Goal: Task Accomplishment & Management: Manage account settings

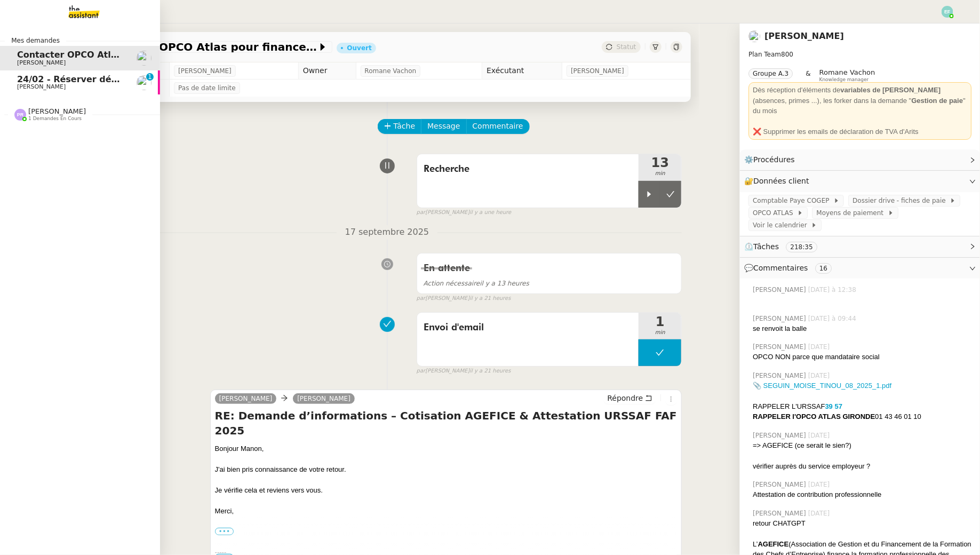
click at [19, 82] on span "24/02 - Réserver déplacement à [GEOGRAPHIC_DATA] pour [PERSON_NAME] et [PERSON_…" at bounding box center [246, 79] width 459 height 10
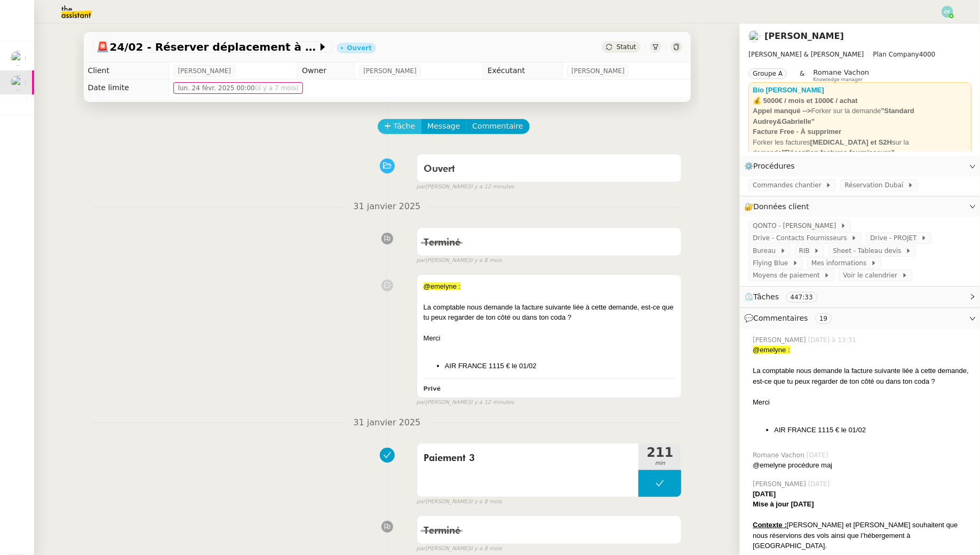
click at [405, 122] on span "Tâche" at bounding box center [405, 126] width 22 height 12
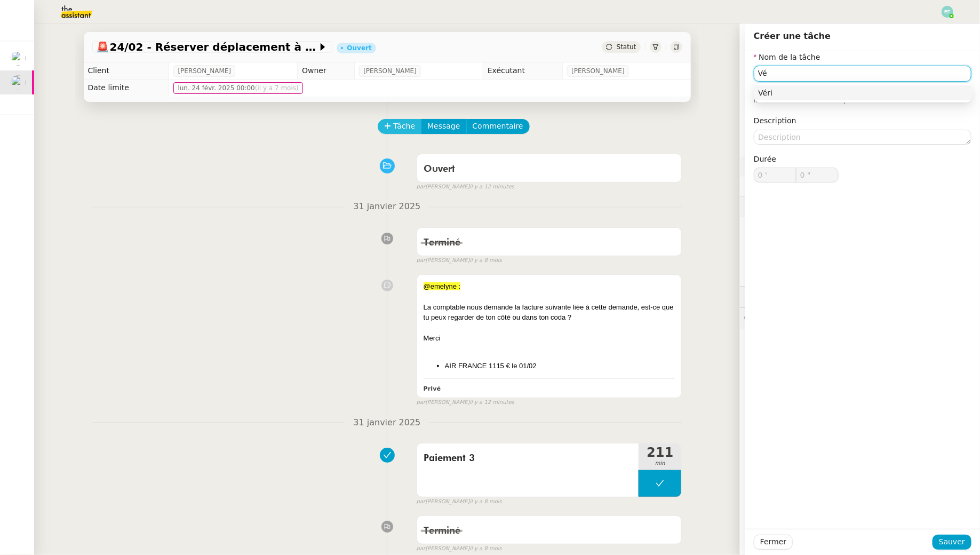
type input "V"
type input "Recherche facture"
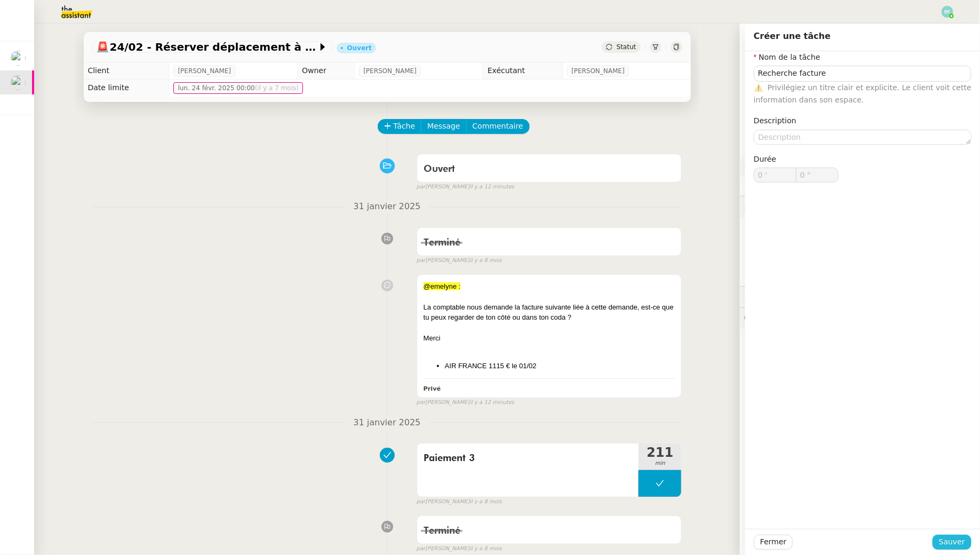
click at [944, 546] on span "Sauver" at bounding box center [952, 542] width 26 height 12
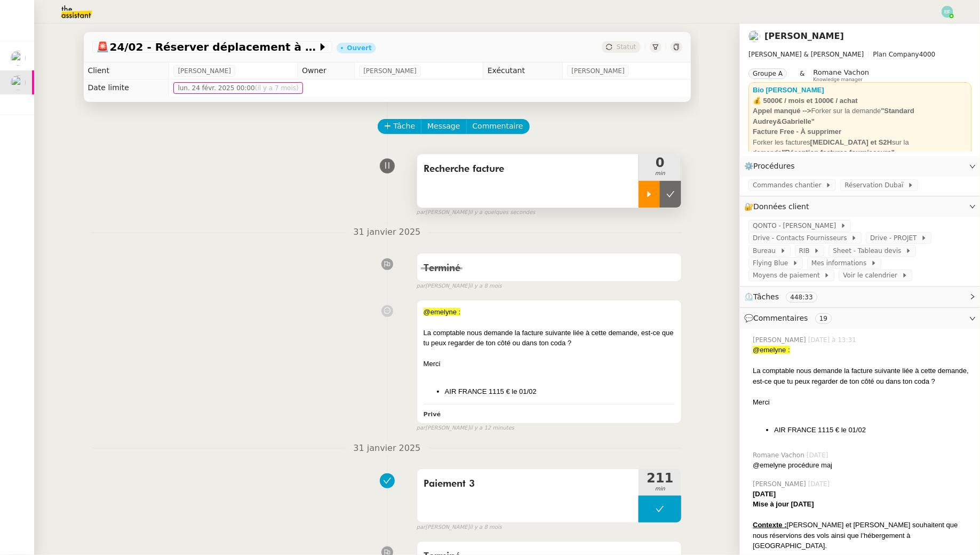
click at [653, 196] on icon at bounding box center [649, 194] width 9 height 9
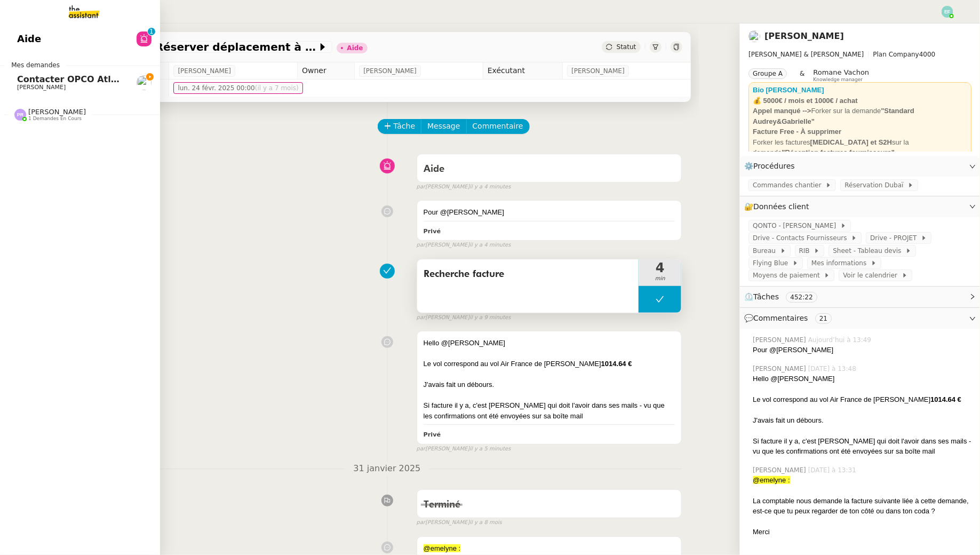
drag, startPoint x: 21, startPoint y: 84, endPoint x: 43, endPoint y: 83, distance: 21.9
click at [22, 84] on span "[PERSON_NAME]" at bounding box center [41, 87] width 49 height 7
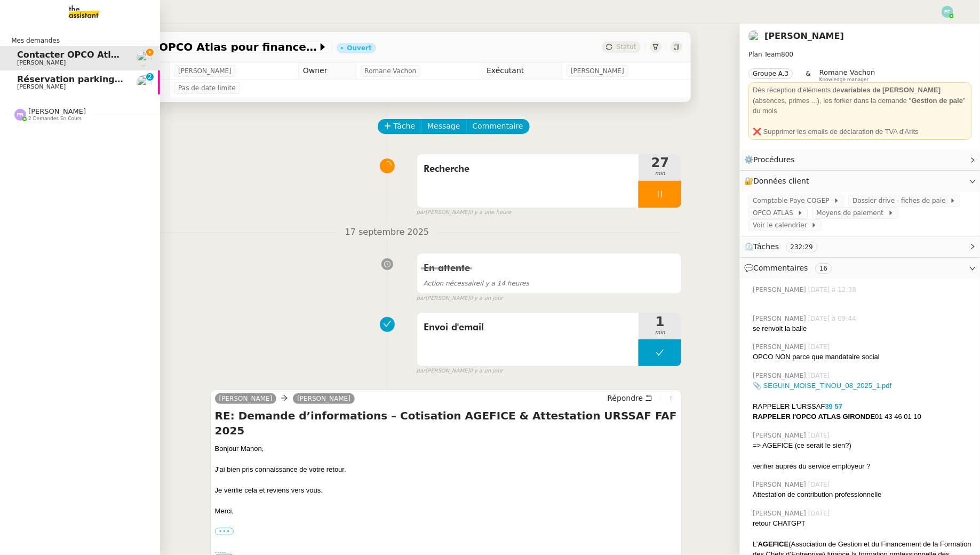
click at [41, 86] on span "[PERSON_NAME]" at bounding box center [41, 86] width 49 height 7
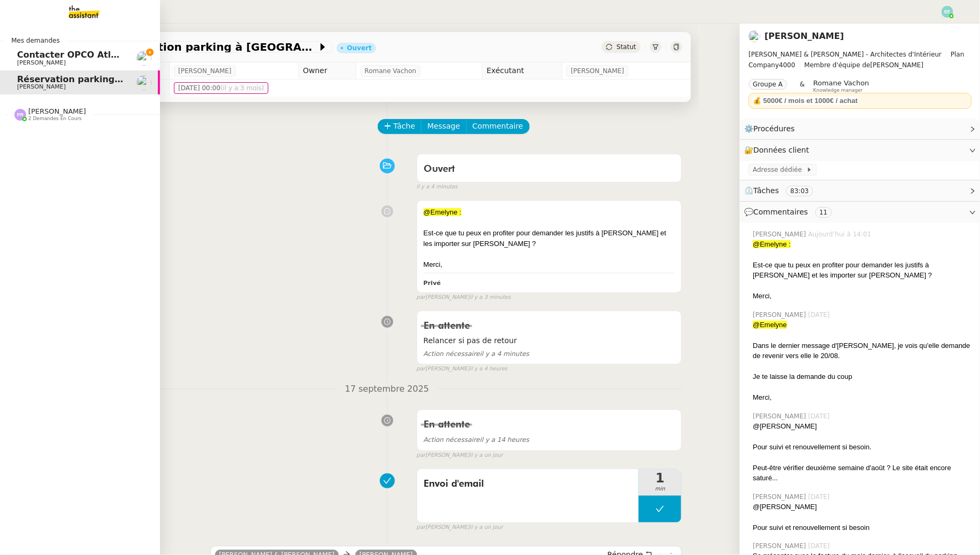
click at [13, 51] on link "Contacter OPCO Atlas pour financement formation [PERSON_NAME]" at bounding box center [80, 58] width 160 height 25
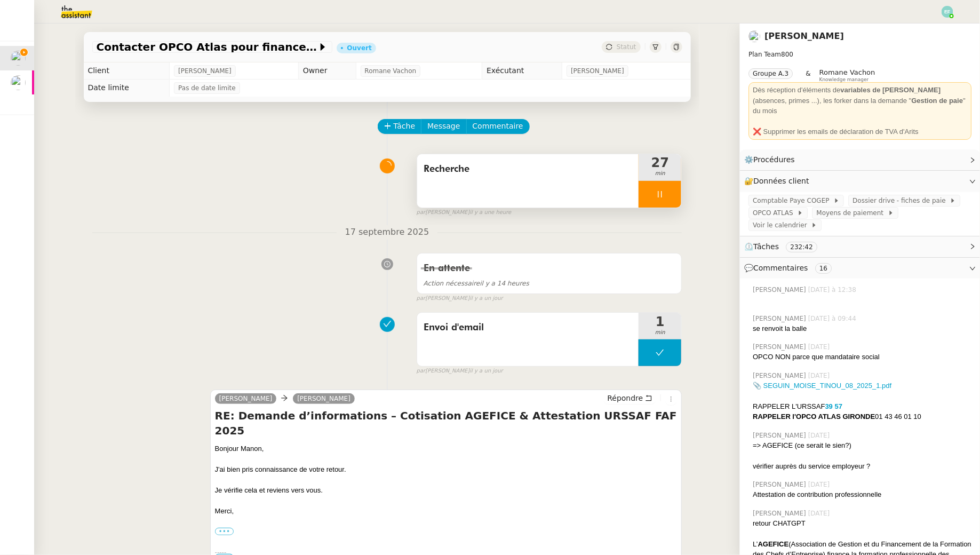
click at [656, 195] on icon at bounding box center [660, 194] width 9 height 9
click at [653, 195] on icon at bounding box center [649, 194] width 9 height 9
click at [647, 196] on div at bounding box center [660, 194] width 43 height 27
click at [674, 201] on button at bounding box center [670, 194] width 21 height 27
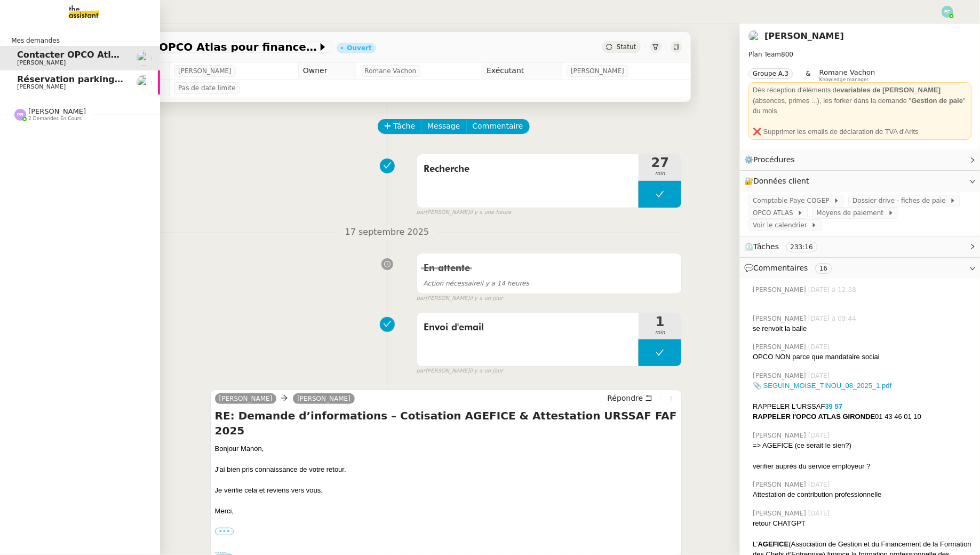
click at [57, 117] on span "2 demandes en cours" at bounding box center [54, 119] width 53 height 6
click at [105, 85] on span "[PERSON_NAME]" at bounding box center [71, 87] width 108 height 6
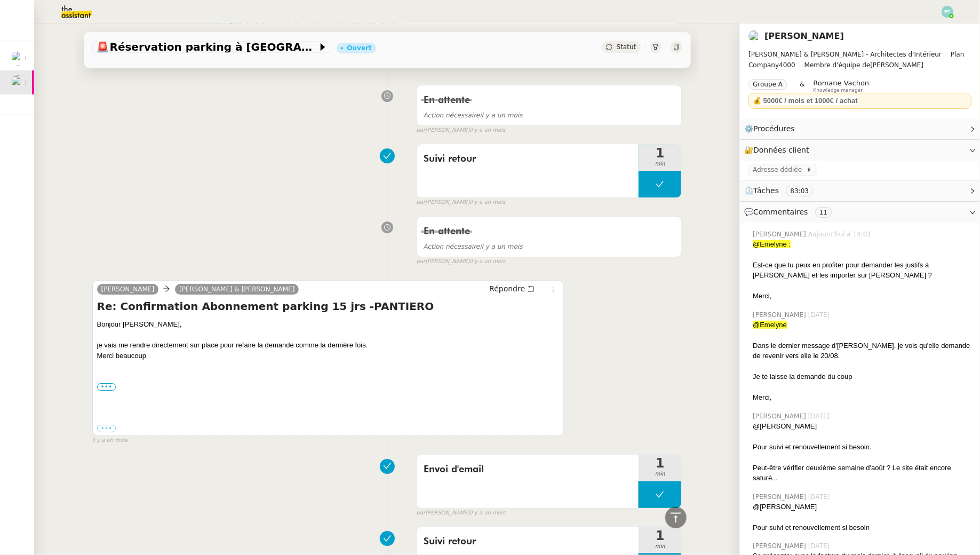
scroll to position [1309, 0]
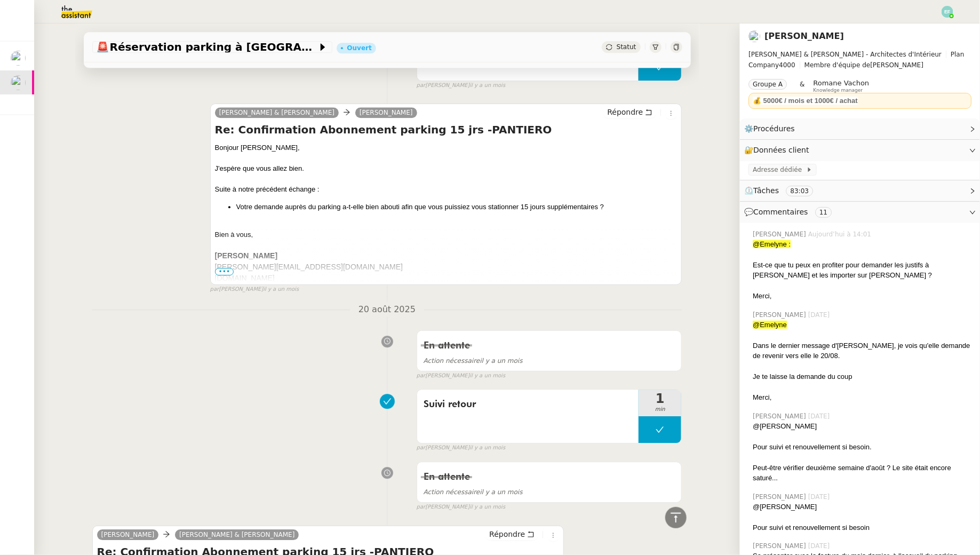
click at [77, 14] on img at bounding box center [68, 11] width 83 height 23
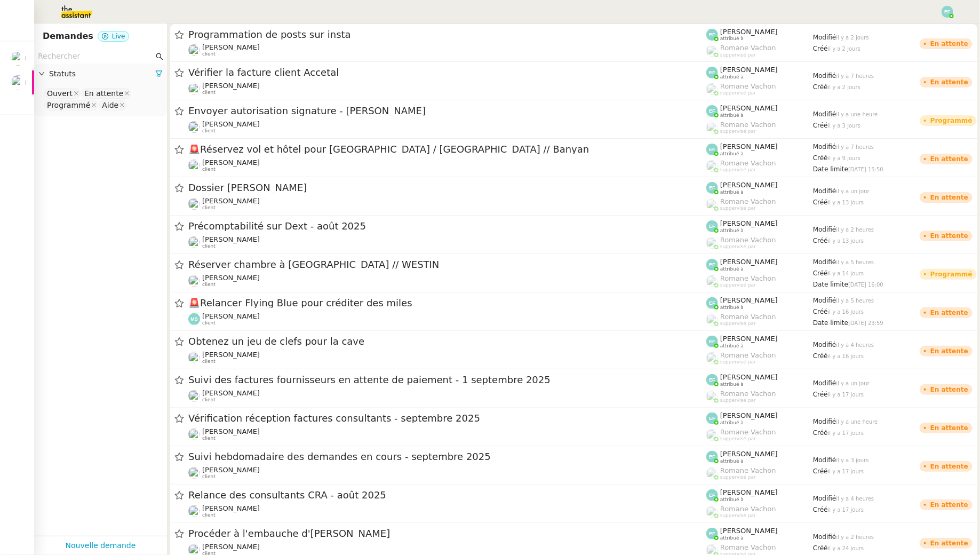
click at [60, 51] on input "text" at bounding box center [96, 56] width 116 height 12
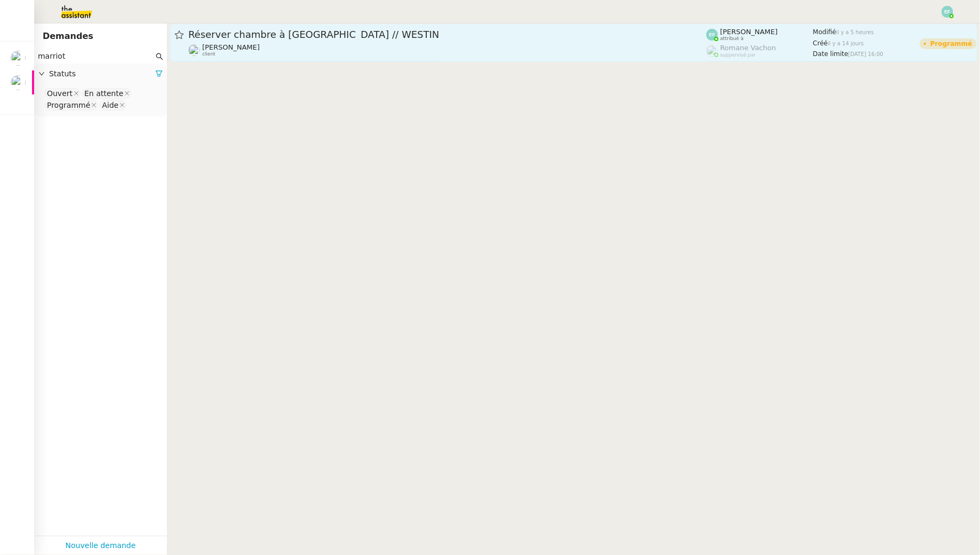
type input "marriot"
click at [281, 53] on div "Gabrielle Tavernier client" at bounding box center [447, 50] width 518 height 14
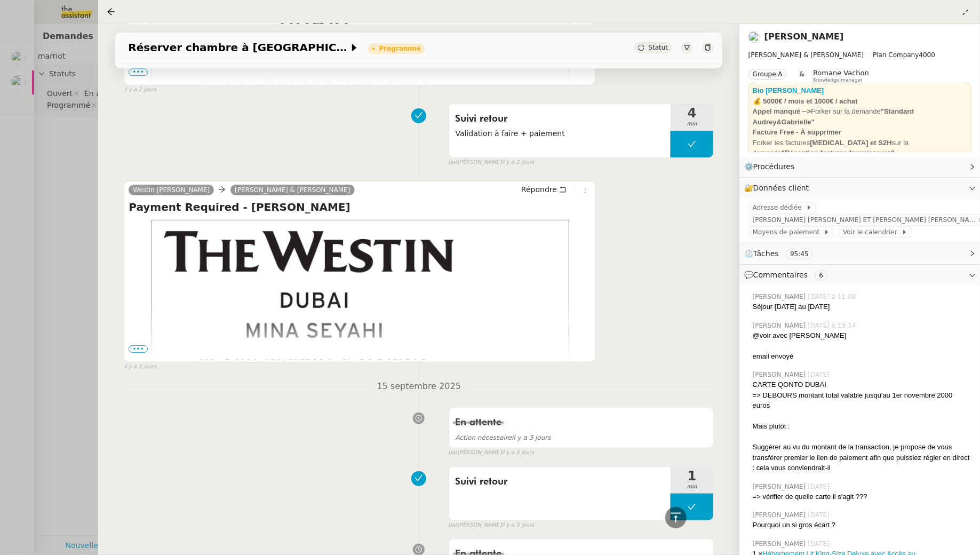
scroll to position [1407, 0]
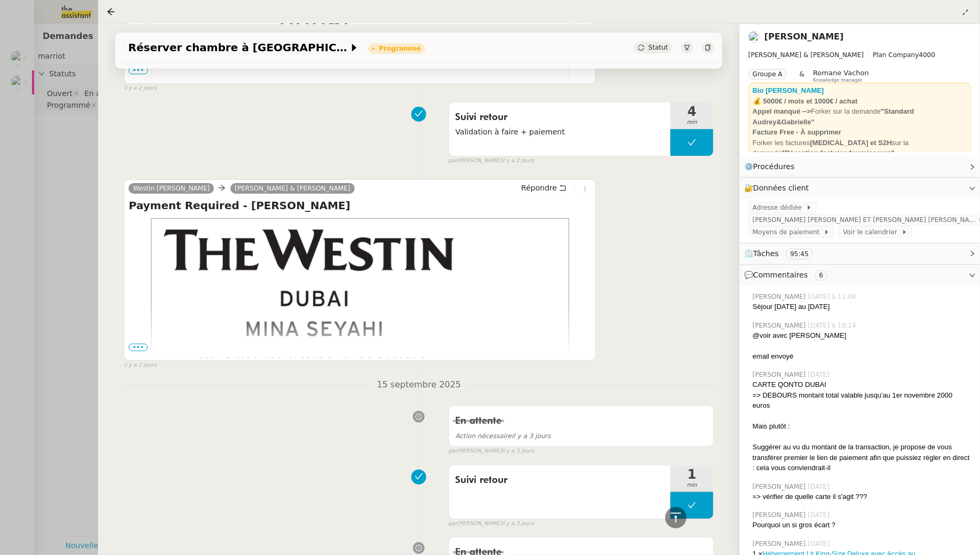
click at [139, 344] on span "•••" at bounding box center [138, 347] width 19 height 7
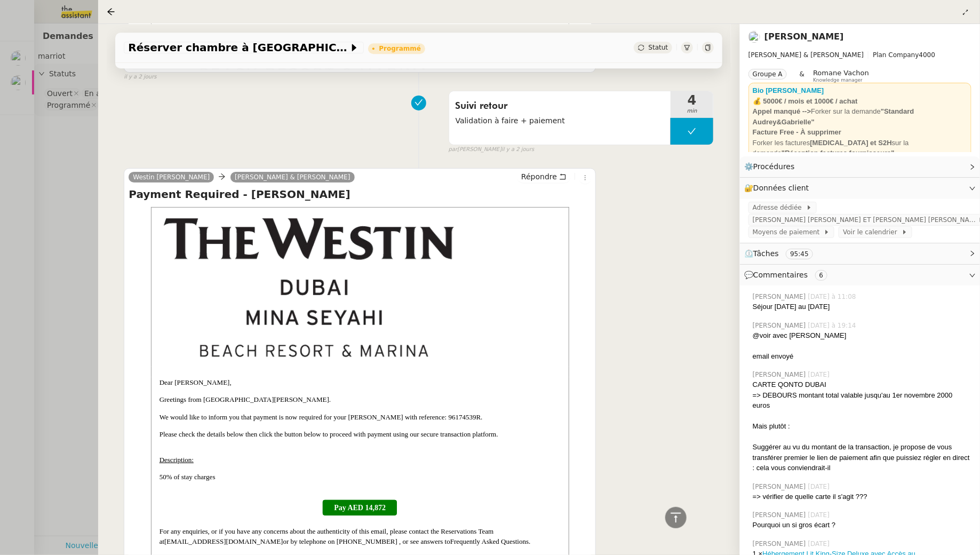
scroll to position [1570, 0]
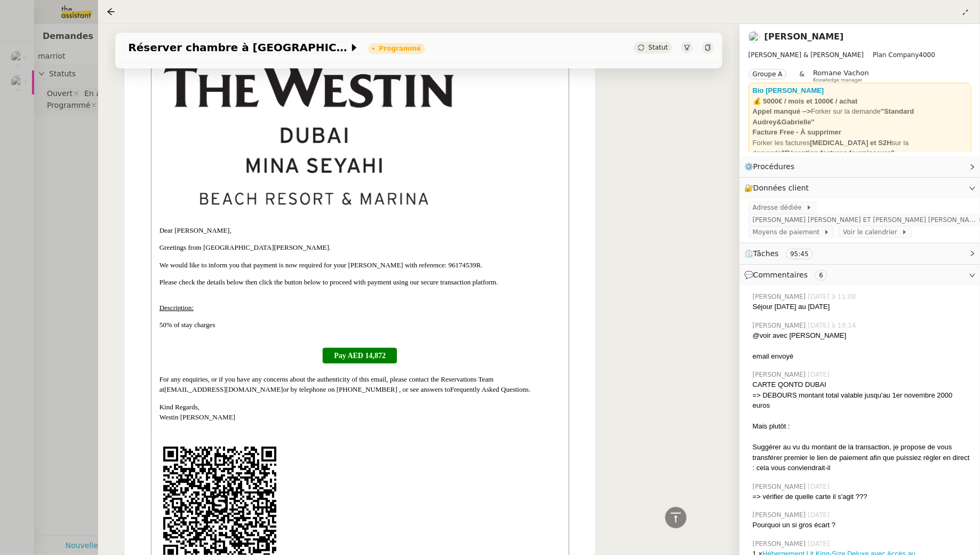
click at [393, 363] on link "Pay AED 14,872" at bounding box center [360, 355] width 74 height 15
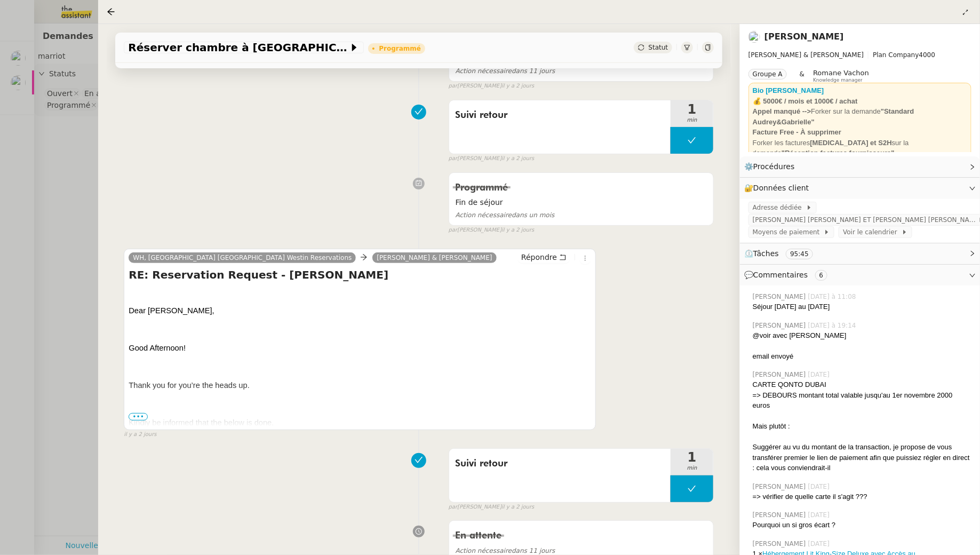
scroll to position [0, 0]
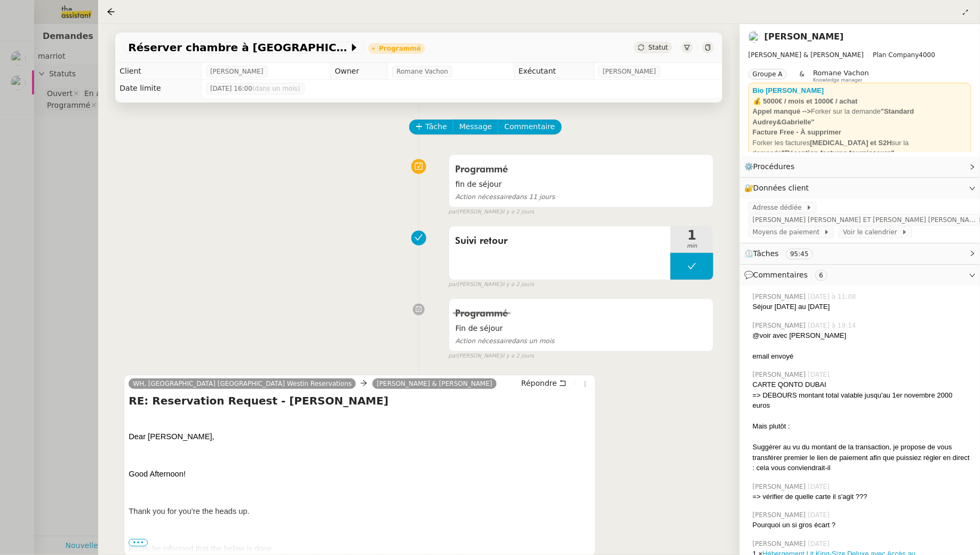
click at [58, 177] on div at bounding box center [490, 277] width 980 height 555
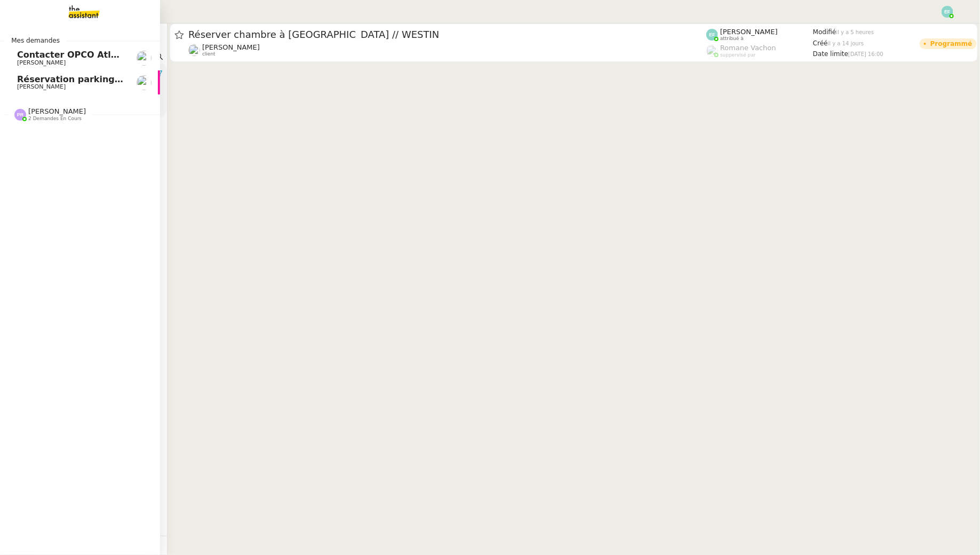
click at [40, 88] on span "[PERSON_NAME]" at bounding box center [41, 86] width 49 height 7
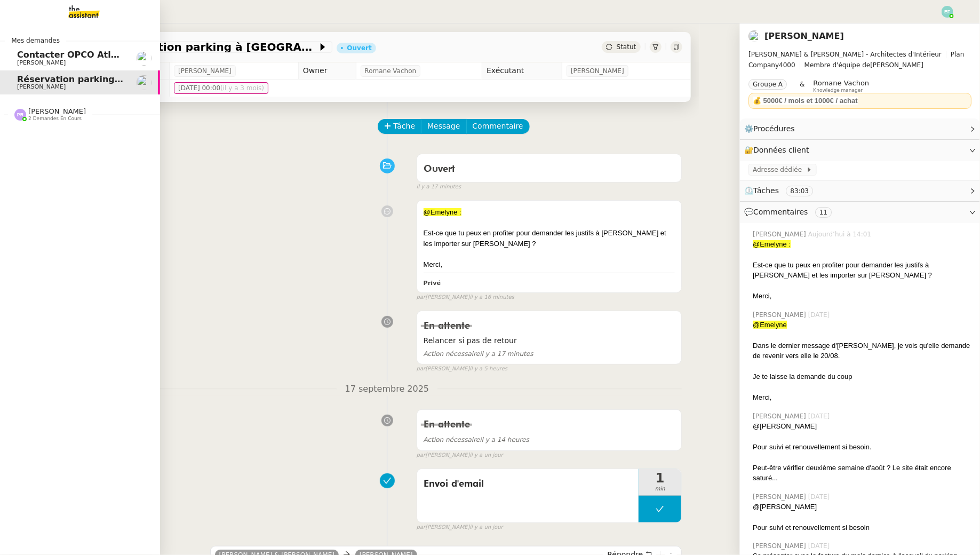
click at [72, 58] on span "Contacter OPCO Atlas pour financement formation" at bounding box center [138, 55] width 243 height 10
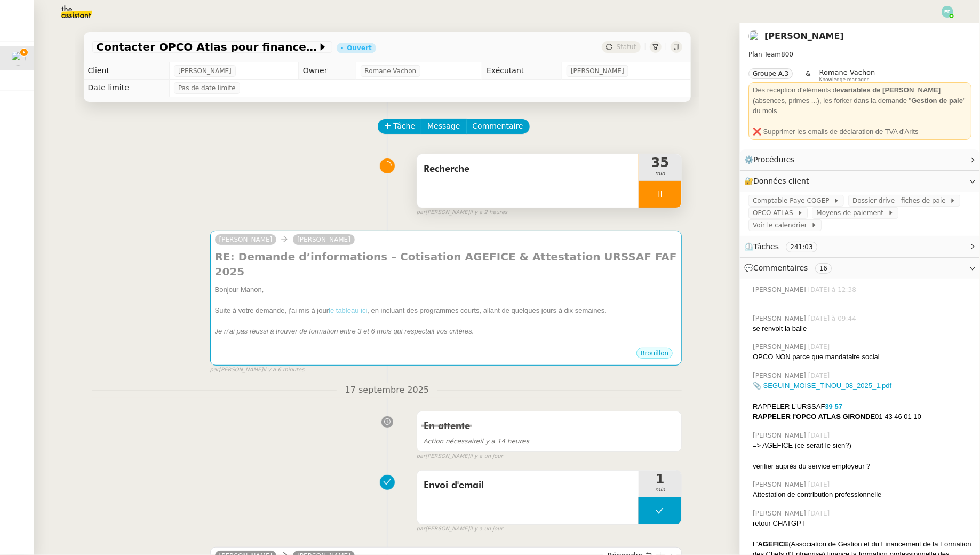
click at [660, 193] on icon at bounding box center [660, 194] width 9 height 9
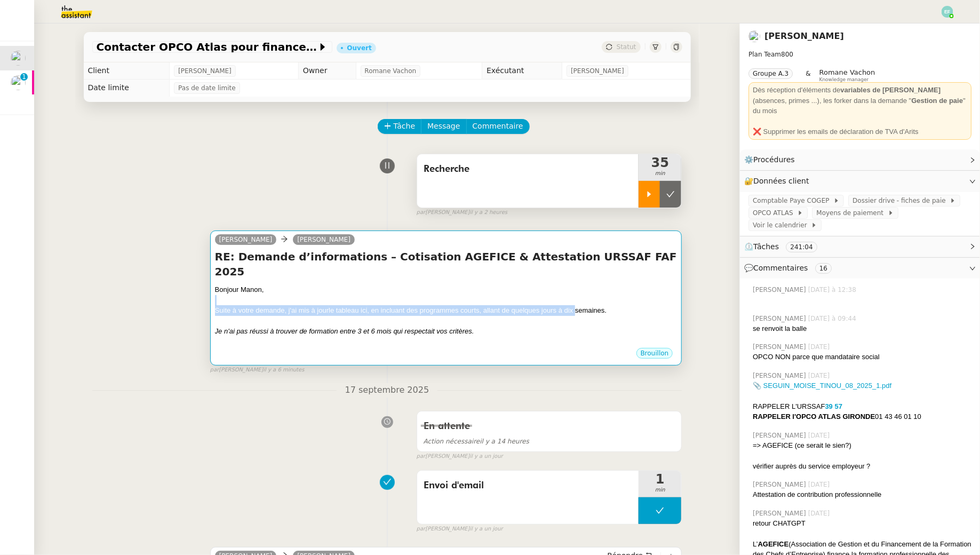
click at [577, 305] on div "Suite à votre demande, j'ai mis à jour le tableau ici , en incluant des program…" at bounding box center [446, 310] width 463 height 11
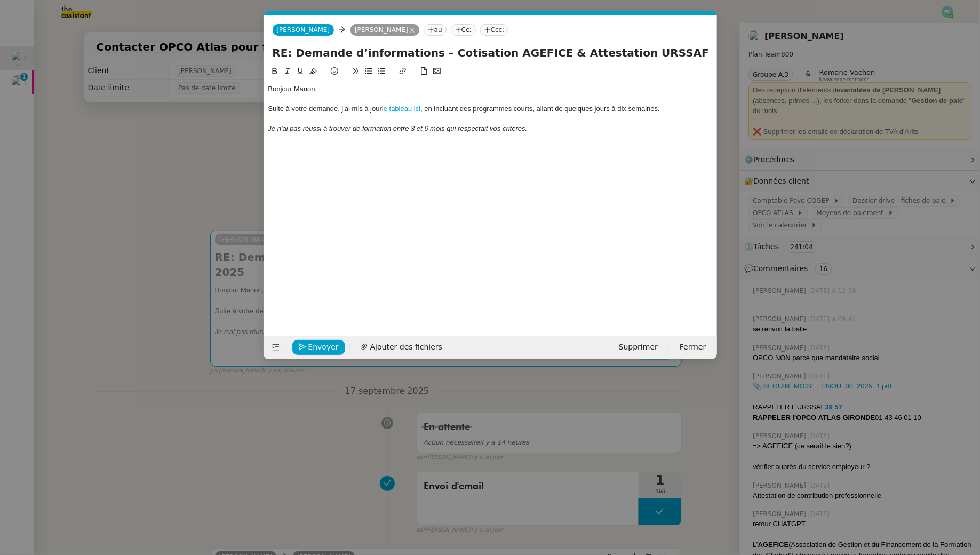
scroll to position [0, 22]
drag, startPoint x: 663, startPoint y: 108, endPoint x: 621, endPoint y: 109, distance: 42.7
click at [621, 109] on div "Suite à votre demande, j'ai mis à jour le tableau ici , en incluant des program…" at bounding box center [490, 109] width 445 height 10
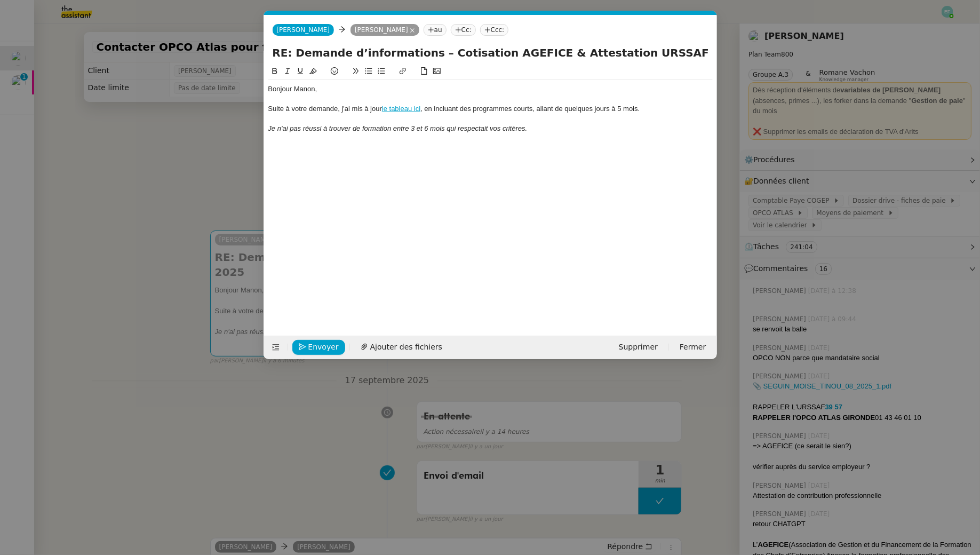
click at [585, 132] on div "Je n'ai pas réussi à trouver de formation entre 3 et 6 mois qui respectait vos …" at bounding box center [490, 129] width 445 height 10
drag, startPoint x: 528, startPoint y: 128, endPoint x: 264, endPoint y: 124, distance: 264.2
click at [264, 124] on nz-spin "Bonjour Manon, Suite à votre demande, j'ai mis à jour le tableau ici , en inclu…" at bounding box center [490, 194] width 453 height 258
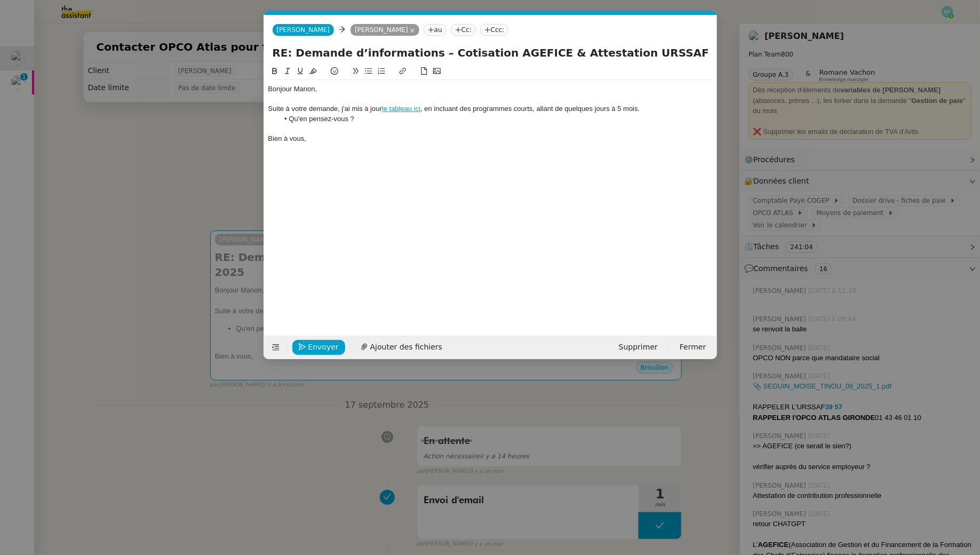
click at [191, 164] on nz-modal-container "Service TA - VOYAGE - PROPOSITION GLOBALE A utiliser dans le cadre de propositi…" at bounding box center [490, 277] width 980 height 555
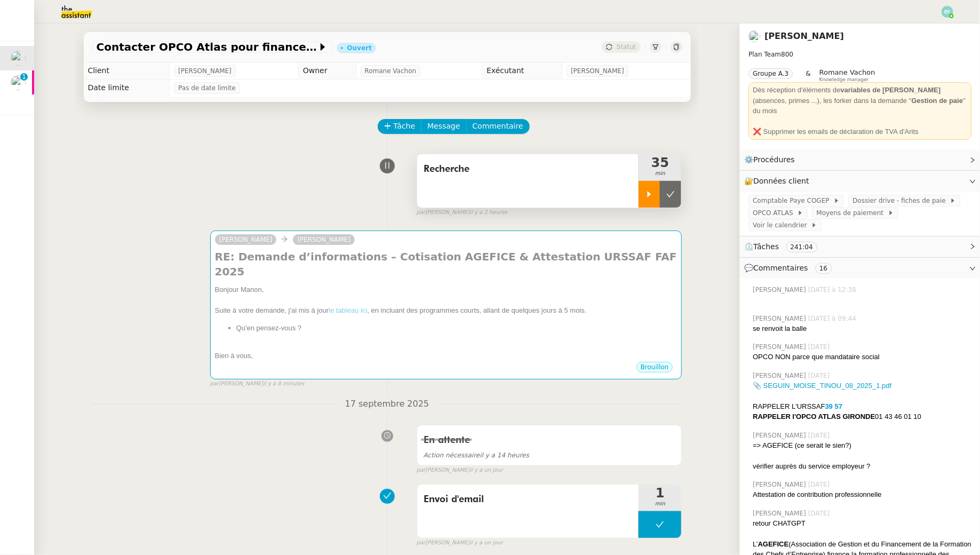
click at [647, 203] on div at bounding box center [649, 194] width 21 height 27
click at [577, 187] on div "Recherche" at bounding box center [528, 180] width 222 height 53
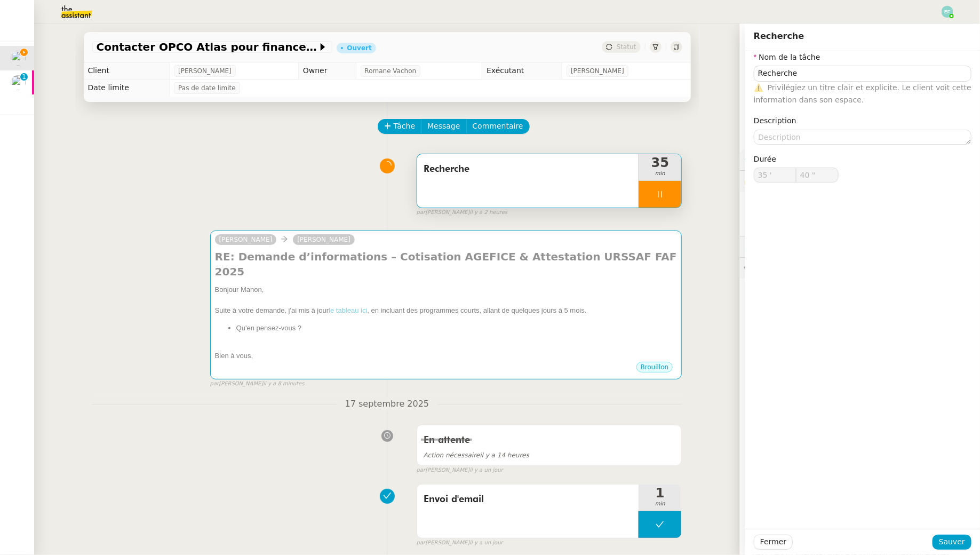
type input "41 ""
type input "Recherche"
type input "35 '"
type input "41 ""
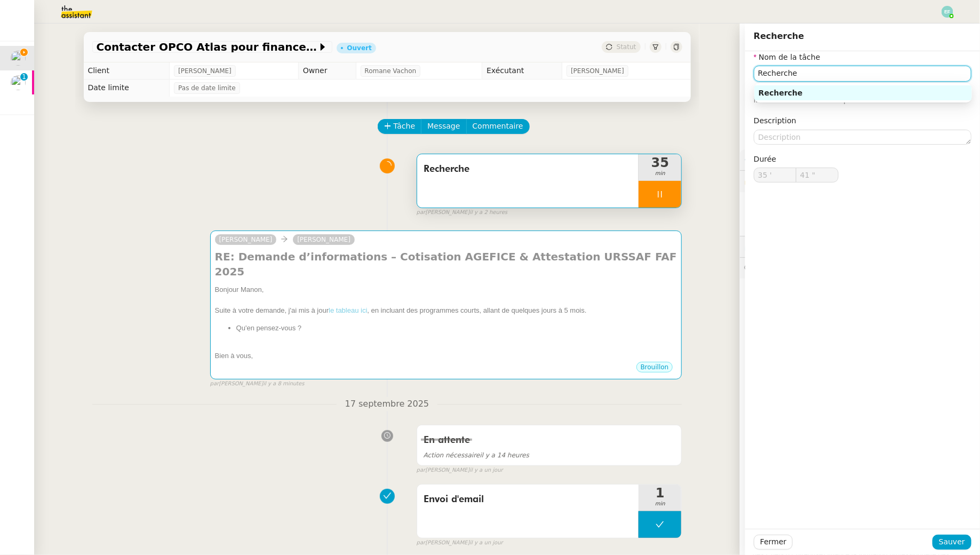
click at [866, 75] on input "Recherche" at bounding box center [863, 73] width 218 height 15
type input "Recherche"
type input "42 ""
type input "Recherche + envoi d'"
type input "43 ""
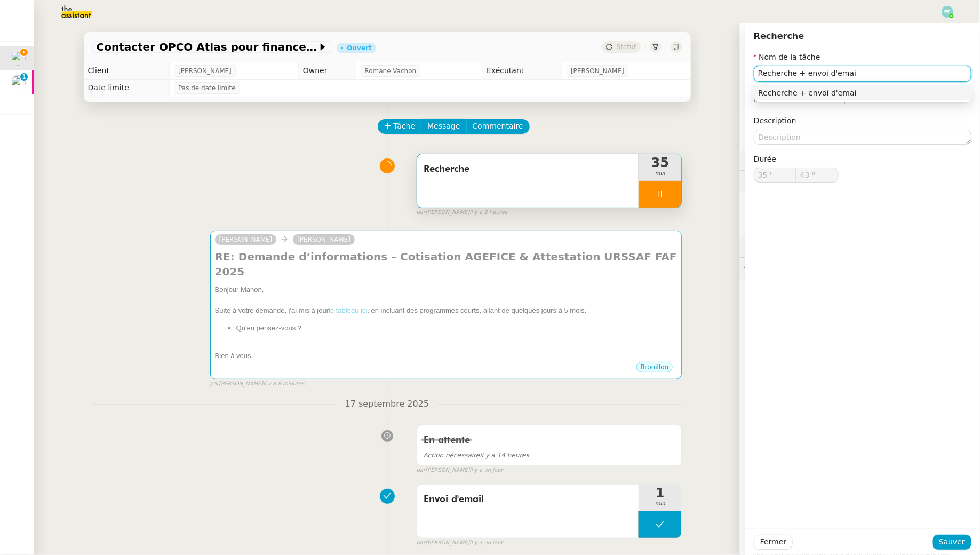
type input "Recherche + envoi d'email"
type input "45 ""
type input "Recherche + envoi d'email"
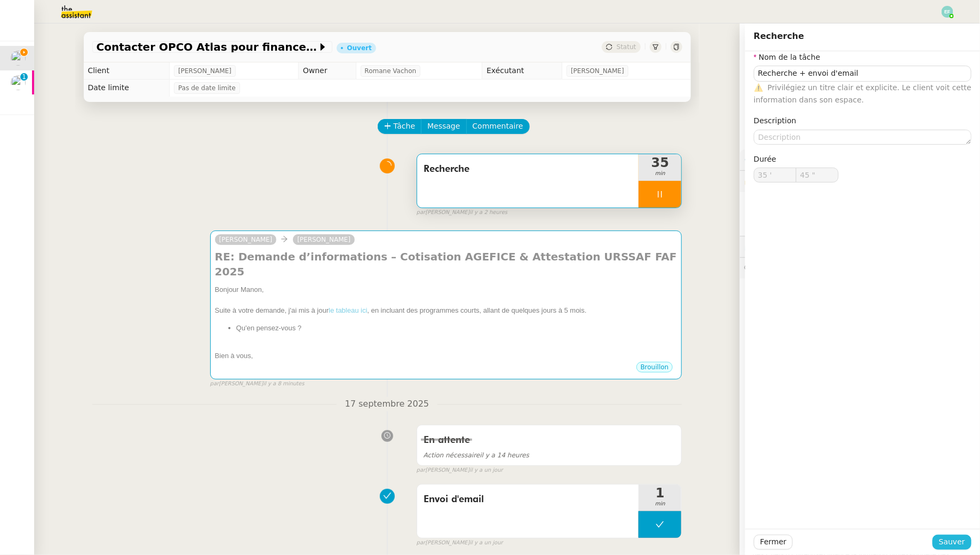
click at [948, 548] on button "Sauver" at bounding box center [952, 542] width 39 height 15
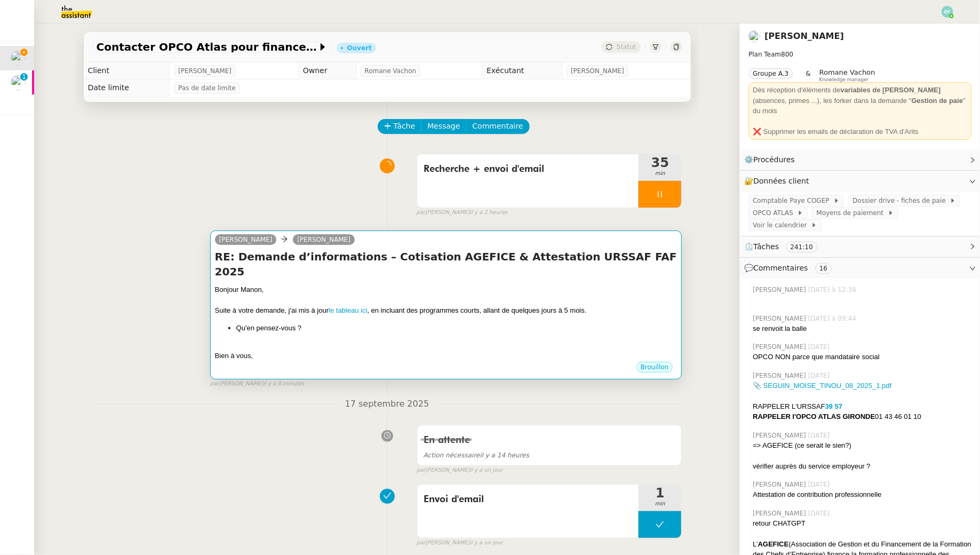
click at [542, 295] on div at bounding box center [446, 300] width 463 height 11
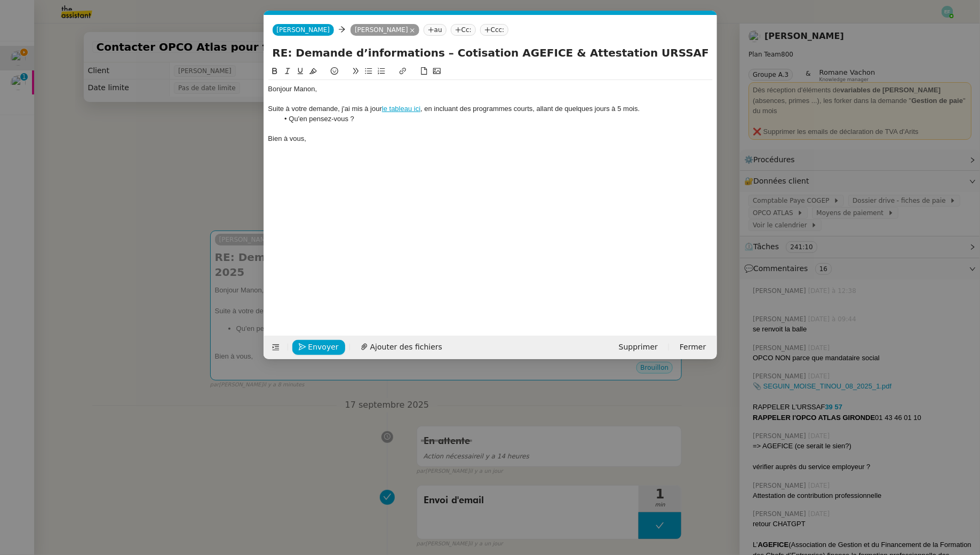
scroll to position [0, 22]
click at [435, 105] on div "Suite à votre demande, j'ai mis à jour le tableau ici , en incluant des program…" at bounding box center [490, 109] width 445 height 10
click at [359, 116] on li "Qu'en pensez-vous ?" at bounding box center [496, 119] width 434 height 10
click at [326, 346] on span "Envoyer" at bounding box center [323, 347] width 30 height 12
click at [326, 346] on span "Confirmer l'envoi" at bounding box center [340, 347] width 64 height 12
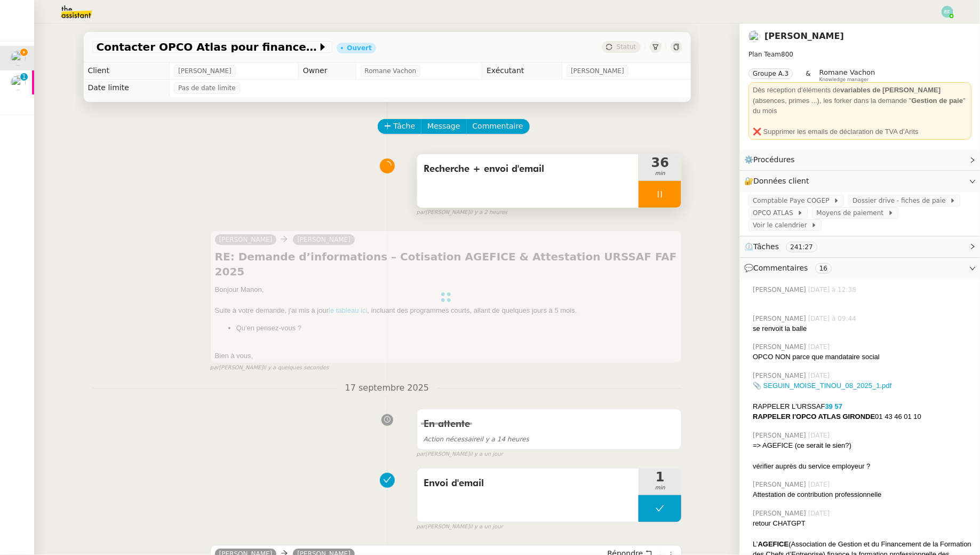
click at [667, 194] on div at bounding box center [660, 194] width 43 height 27
click at [676, 195] on button at bounding box center [670, 194] width 21 height 27
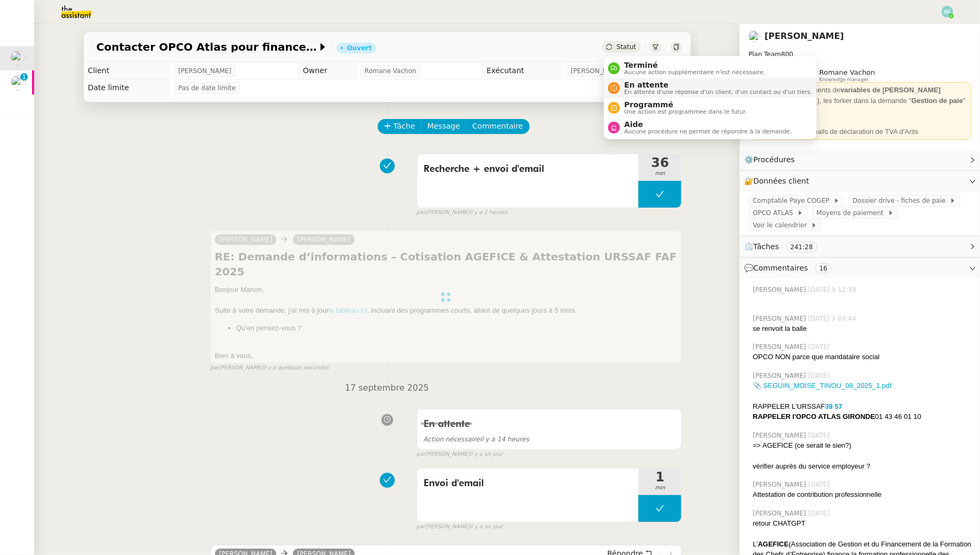
click at [623, 84] on div "En attente En attente d'une réponse d'un client, d'un contact ou d'un tiers." at bounding box center [716, 88] width 192 height 14
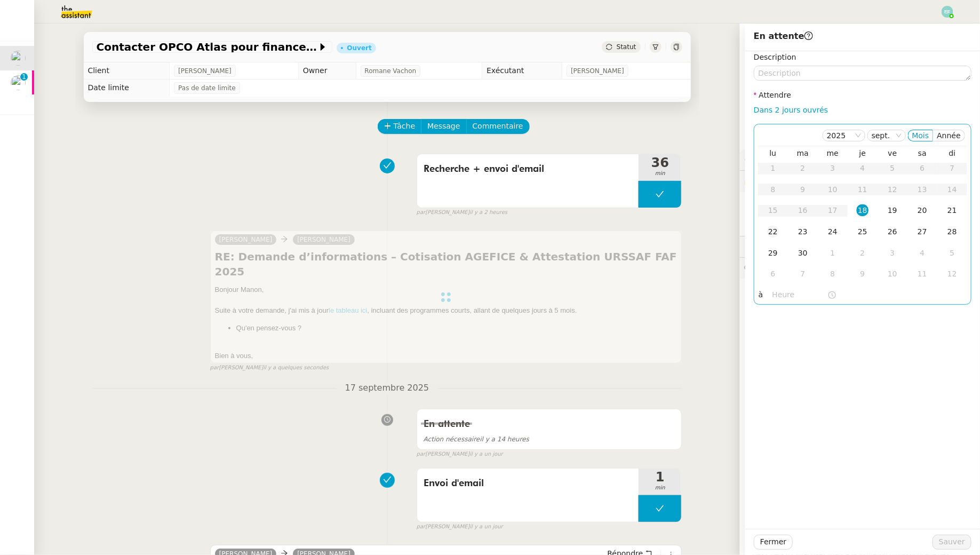
click at [775, 231] on div "22" at bounding box center [773, 232] width 12 height 12
click at [954, 538] on span "Sauver" at bounding box center [952, 542] width 26 height 12
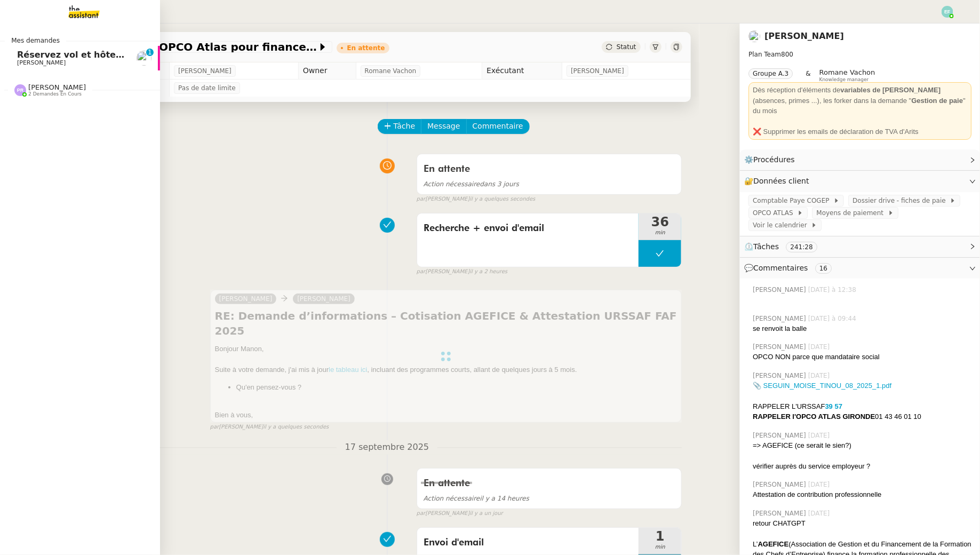
click at [35, 66] on link "Réservez vol et hôtel pour Dubaï / Emirates // Banyan Audrey Chuquet 0 1 2 3 4 …" at bounding box center [80, 58] width 160 height 25
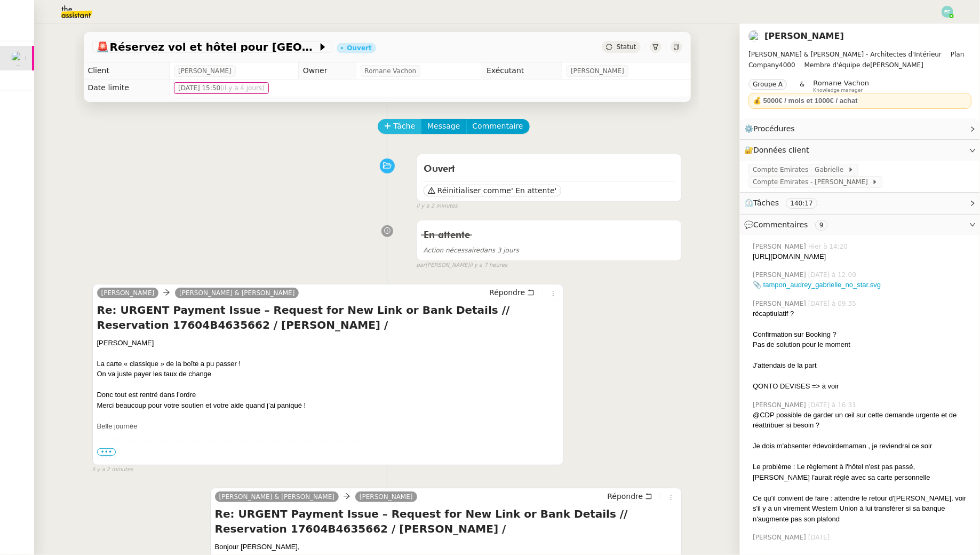
click at [400, 127] on span "Tâche" at bounding box center [405, 126] width 22 height 12
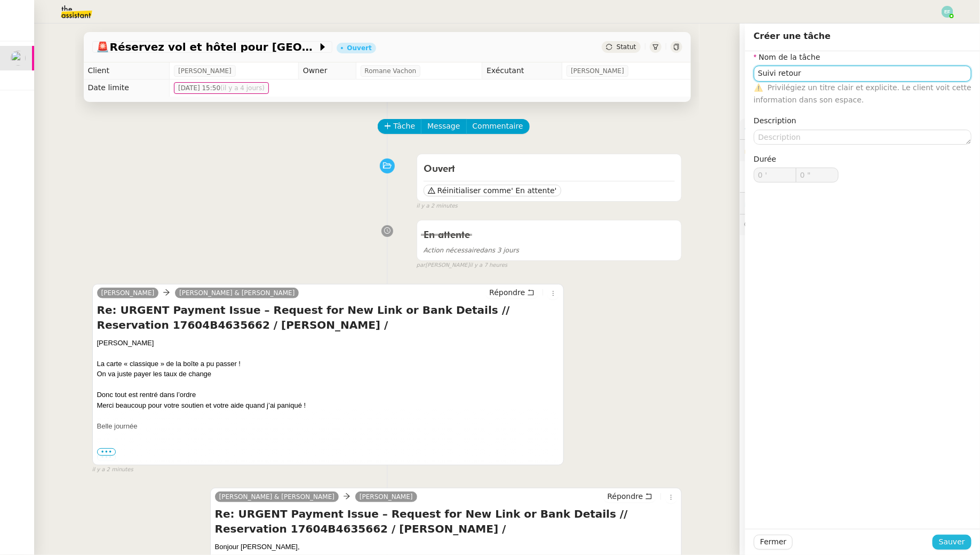
type input "Suivi retour"
click at [942, 544] on span "Sauver" at bounding box center [952, 542] width 26 height 12
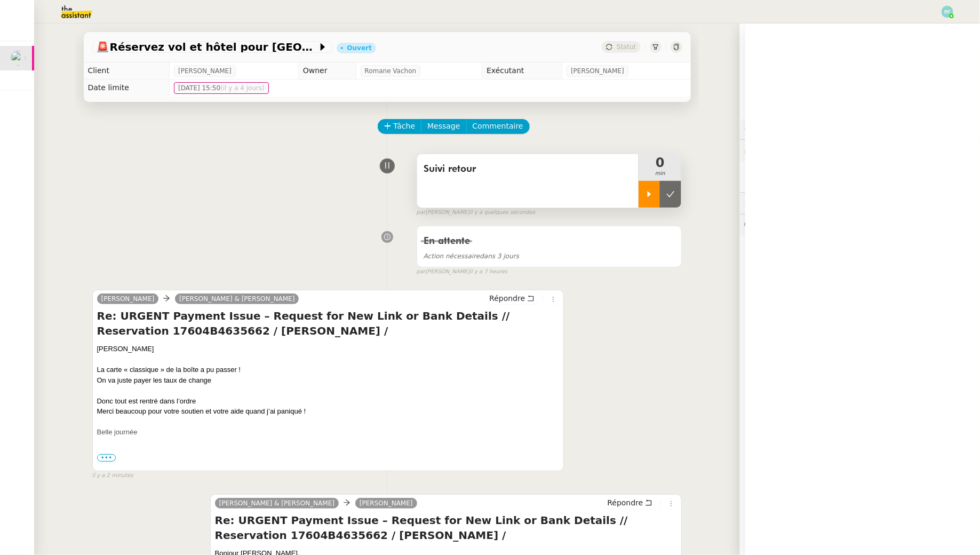
click at [641, 192] on div at bounding box center [649, 194] width 21 height 27
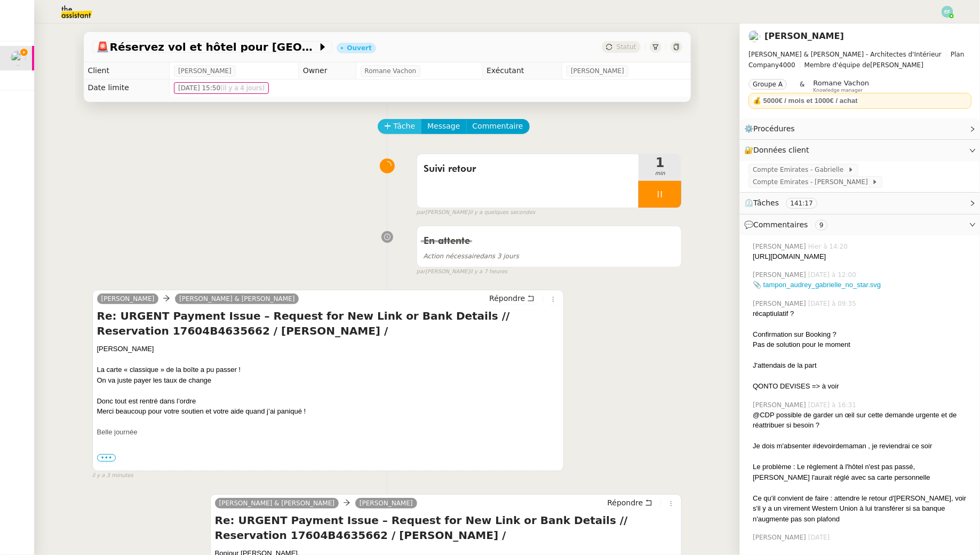
click at [407, 128] on span "Tâche" at bounding box center [405, 126] width 22 height 12
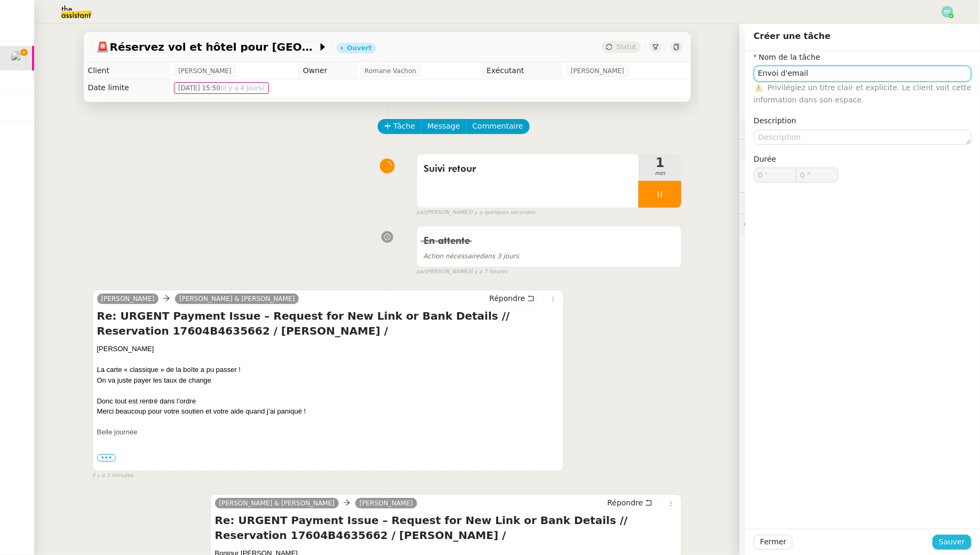
type input "Envoi d'email"
click at [963, 542] on span "Sauver" at bounding box center [952, 542] width 26 height 12
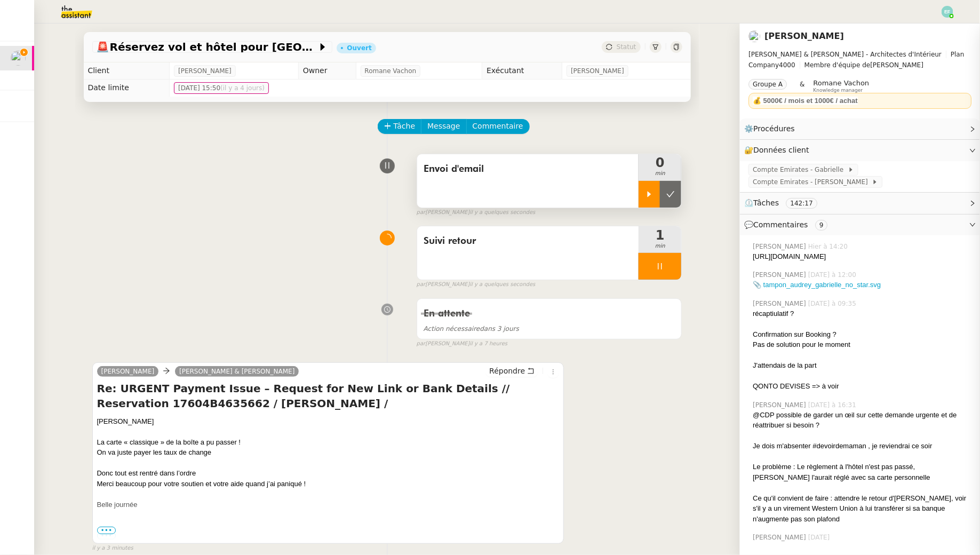
click at [647, 202] on div at bounding box center [649, 194] width 21 height 27
click at [669, 261] on div at bounding box center [660, 266] width 43 height 27
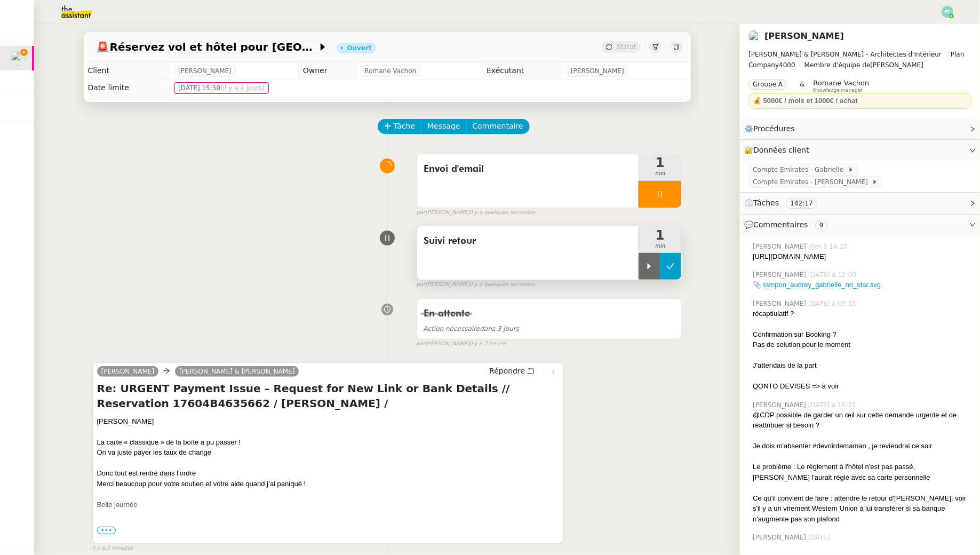
click at [676, 264] on button at bounding box center [670, 266] width 21 height 27
click at [532, 370] on icon at bounding box center [530, 370] width 7 height 7
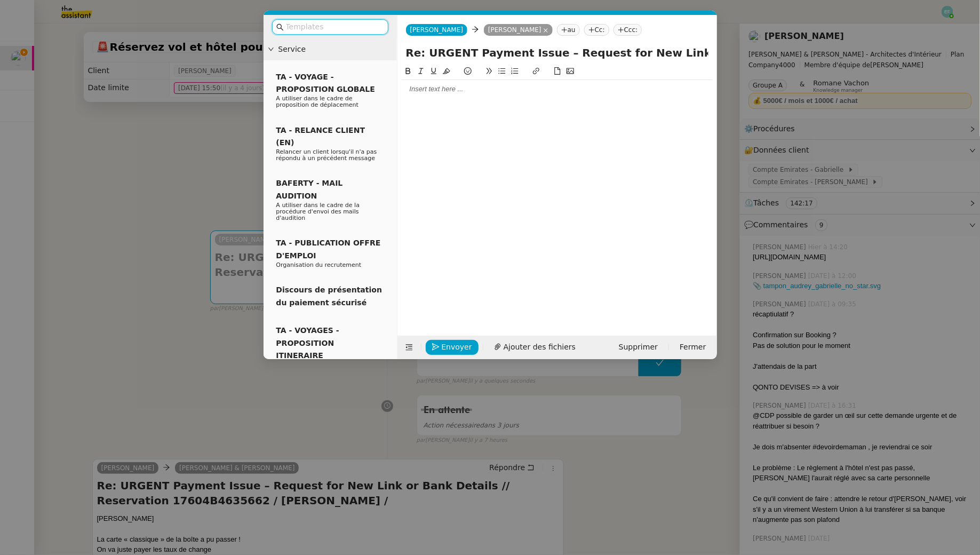
click at [511, 90] on div at bounding box center [557, 89] width 311 height 10
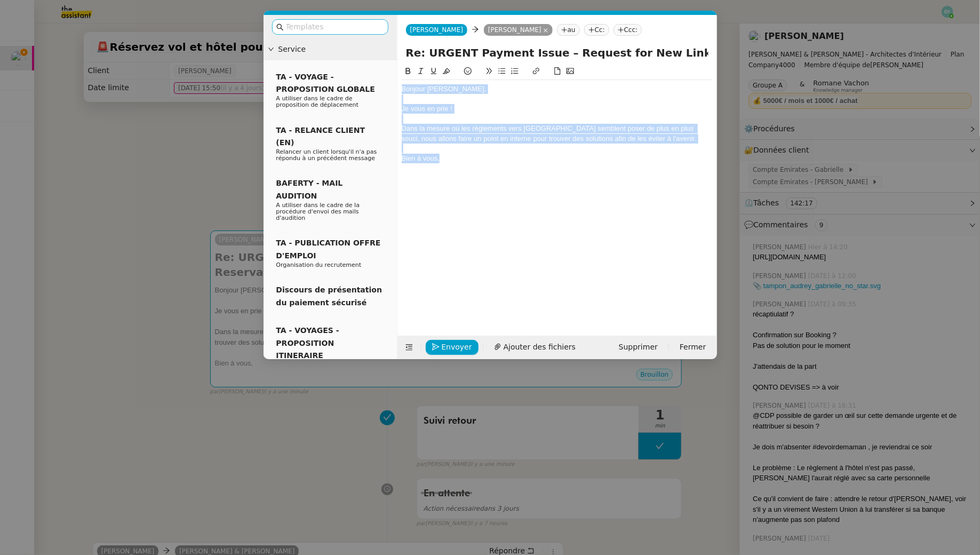
drag, startPoint x: 405, startPoint y: 117, endPoint x: 387, endPoint y: 30, distance: 88.6
click at [388, 43] on nz-layout "Service TA - VOYAGE - PROPOSITION GLOBALE A utiliser dans le cadre de propositi…" at bounding box center [491, 187] width 454 height 344
copy div "Bonjour Audrey, Je vous en prie ! Dans la mesure où les règlements vers Dubaï s…"
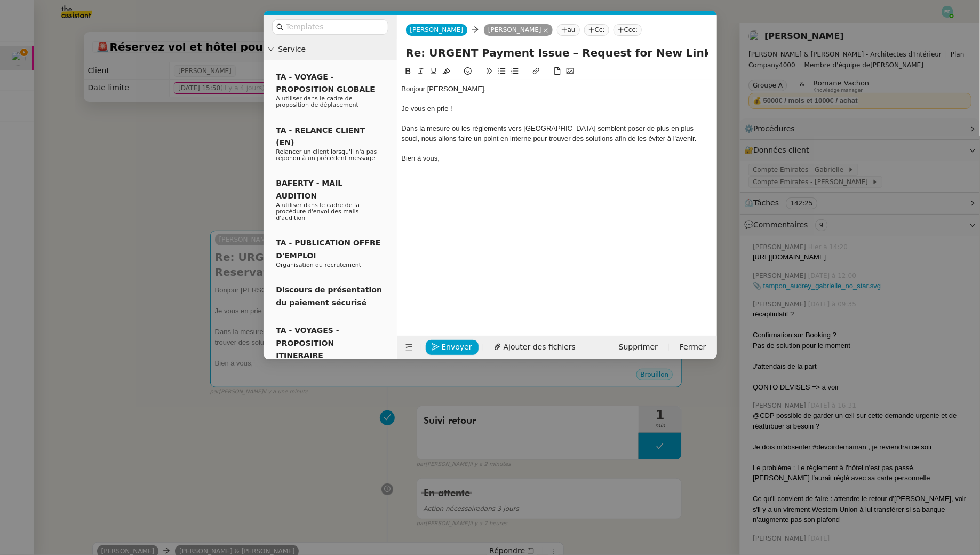
drag, startPoint x: 449, startPoint y: 186, endPoint x: 449, endPoint y: 172, distance: 14.4
click at [449, 184] on div "Bonjour Audrey, Je vous en prie ! Dans la mesure où les règlements vers Dubaï s…" at bounding box center [557, 192] width 311 height 254
click at [450, 161] on div "Bien à vous," at bounding box center [557, 159] width 311 height 10
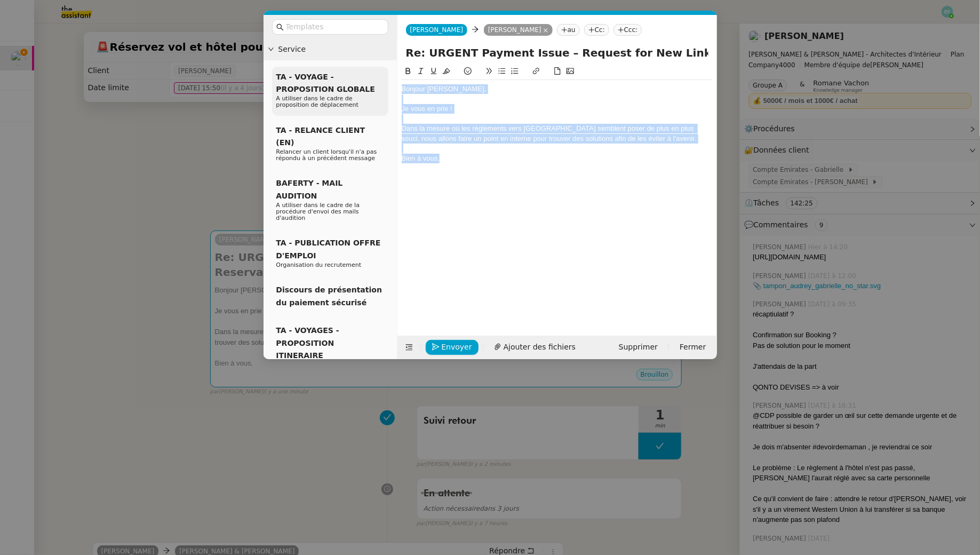
drag, startPoint x: 458, startPoint y: 161, endPoint x: 386, endPoint y: 69, distance: 115.9
click at [386, 69] on nz-layout "Service TA - VOYAGE - PROPOSITION GLOBALE A utiliser dans le cadre de propositi…" at bounding box center [491, 187] width 454 height 344
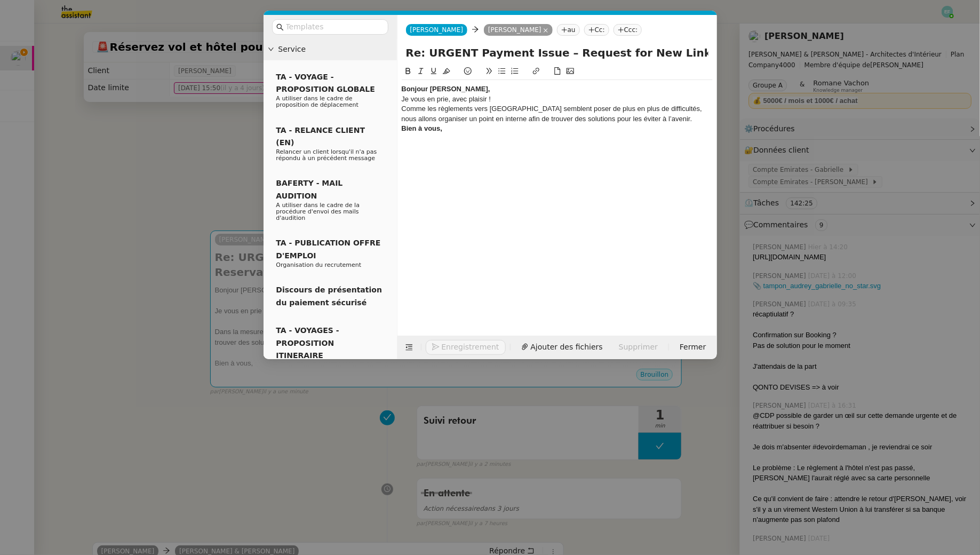
click at [457, 88] on div "Bonjour [PERSON_NAME]," at bounding box center [557, 89] width 311 height 10
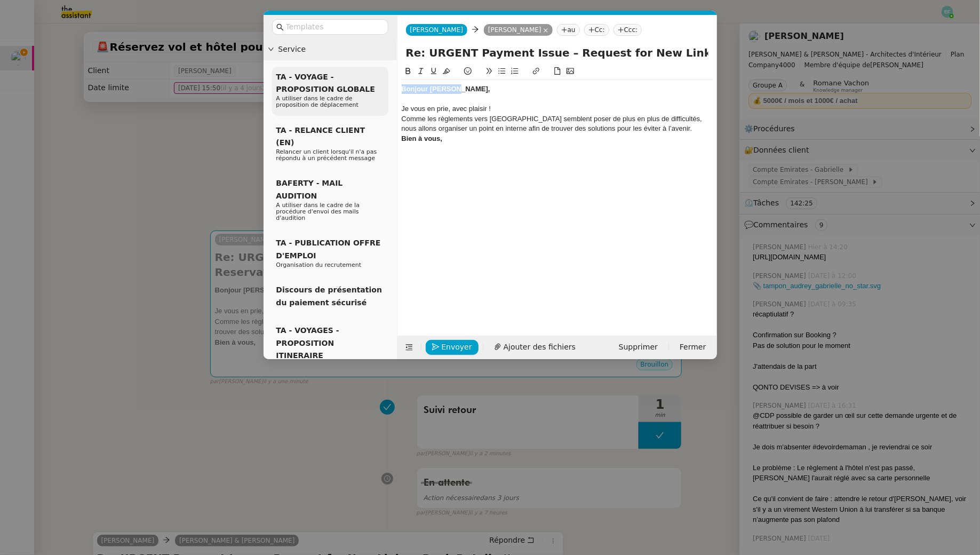
drag, startPoint x: 469, startPoint y: 91, endPoint x: 356, endPoint y: 81, distance: 112.5
click at [356, 81] on nz-layout "Service TA - VOYAGE - PROPOSITION GLOBALE A utiliser dans le cadre de propositi…" at bounding box center [491, 187] width 454 height 344
click at [403, 70] on button at bounding box center [408, 71] width 13 height 12
click at [454, 110] on div "Je vous en prie, avec plaisir !" at bounding box center [557, 109] width 311 height 10
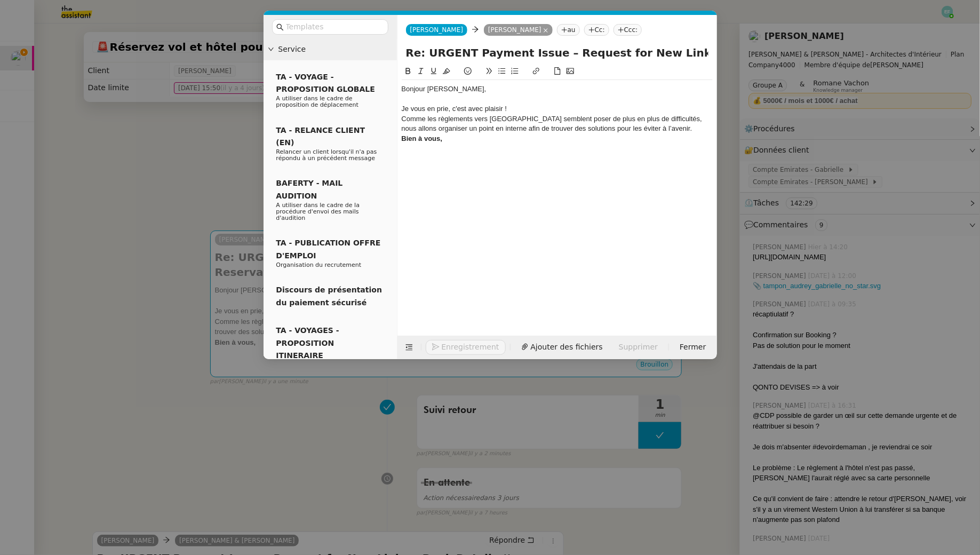
click at [527, 107] on div "Je vous en prie, c'est avec plaisir !" at bounding box center [557, 109] width 311 height 10
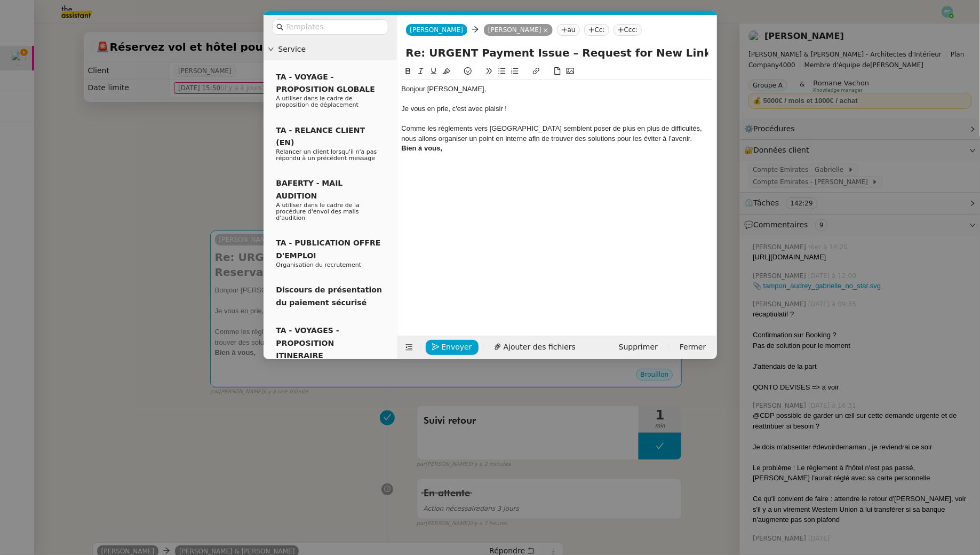
click at [676, 141] on div "Comme les règlements vers Dubaï semblent poser de plus en plus de difficultés, …" at bounding box center [557, 134] width 311 height 20
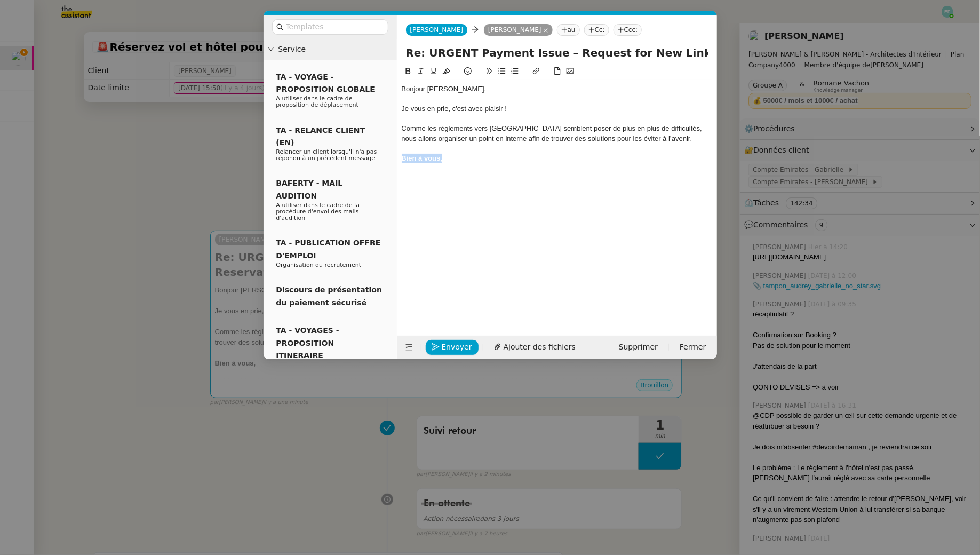
drag, startPoint x: 452, startPoint y: 158, endPoint x: 399, endPoint y: 159, distance: 52.8
click at [399, 159] on nz-spin "Bonjour Audrey, Je vous en prie, c'est avec plaisir ! Comme les règlements vers…" at bounding box center [558, 194] width 320 height 258
click at [407, 70] on icon at bounding box center [408, 70] width 7 height 7
click at [455, 168] on div at bounding box center [557, 168] width 311 height 10
click at [455, 157] on div "Bien à vous," at bounding box center [557, 159] width 311 height 10
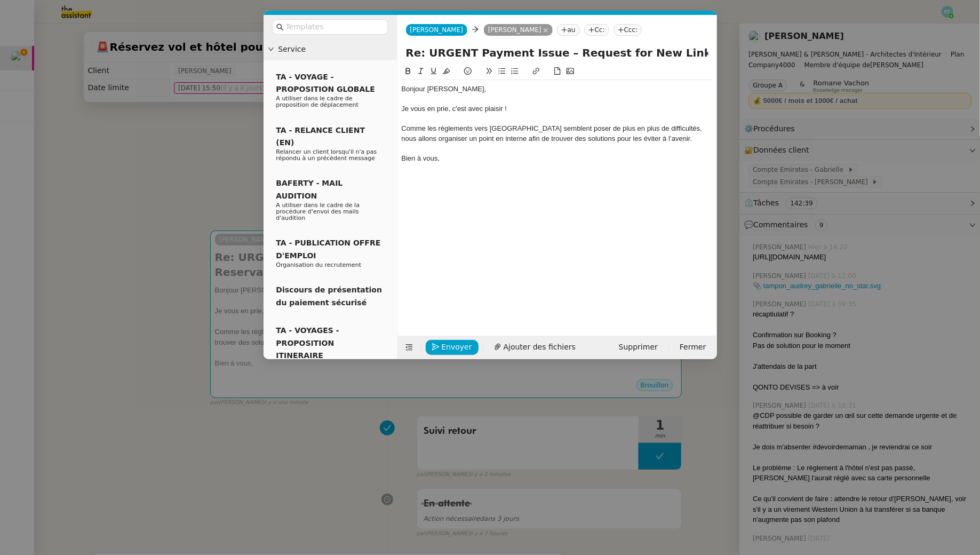
click at [210, 215] on nz-modal-container "Service TA - VOYAGE - PROPOSITION GLOBALE A utiliser dans le cadre de propositi…" at bounding box center [490, 277] width 980 height 555
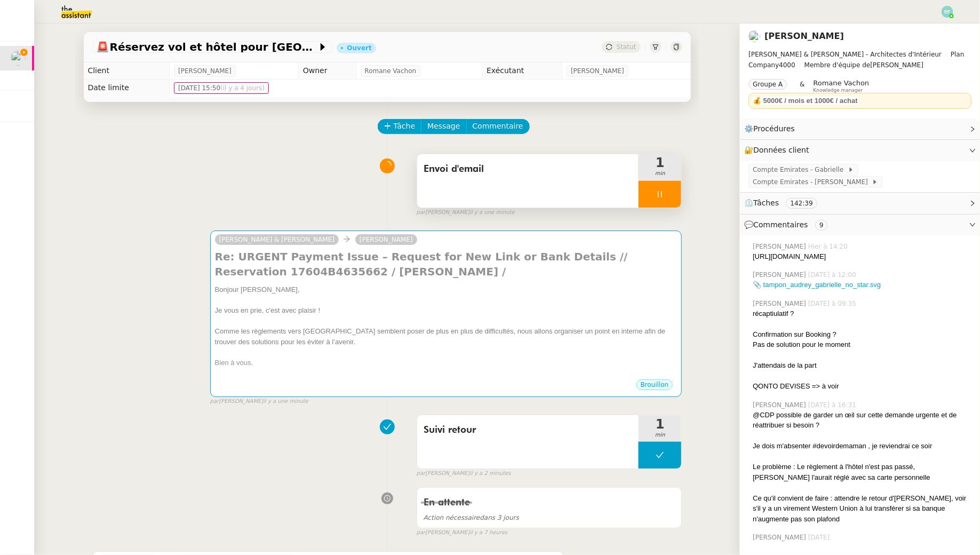
scroll to position [11, 0]
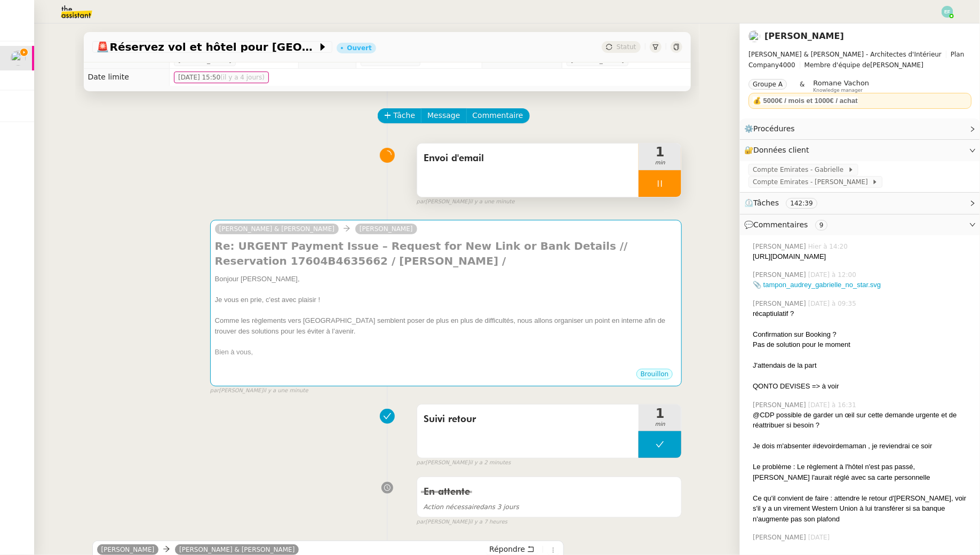
click at [672, 187] on div at bounding box center [660, 183] width 43 height 27
click at [654, 184] on div at bounding box center [649, 183] width 21 height 27
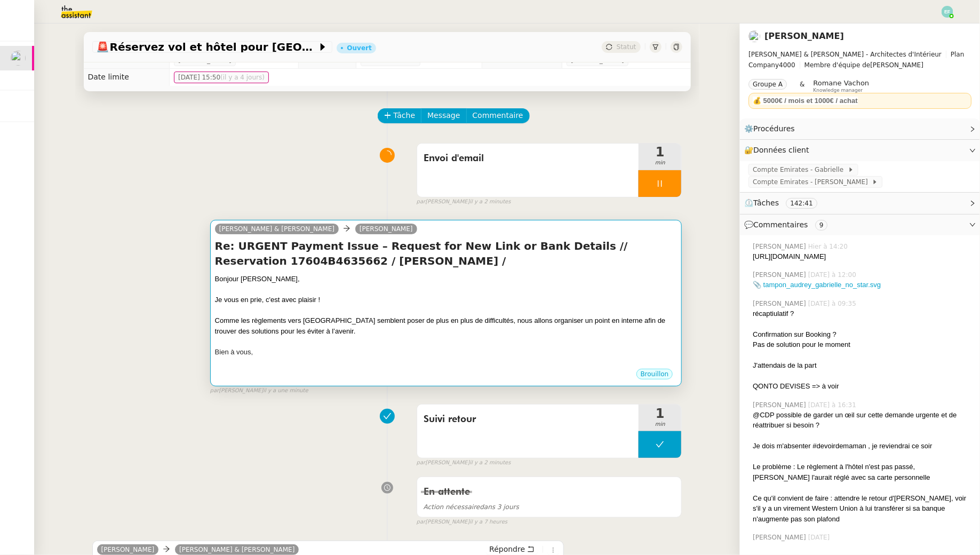
click at [574, 323] on div "Comme les règlements vers Dubaï semblent poser de plus en plus de difficultés, …" at bounding box center [446, 325] width 463 height 21
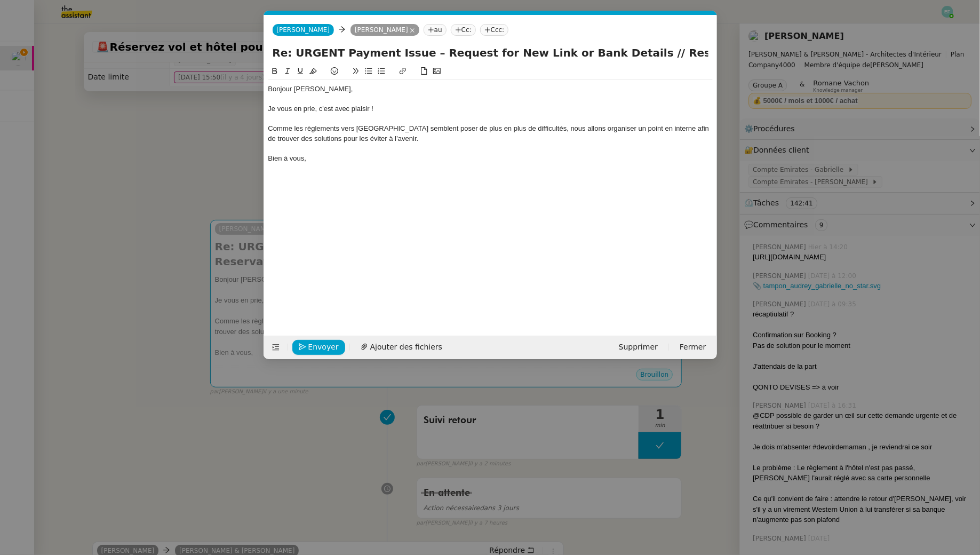
scroll to position [0, 22]
drag, startPoint x: 427, startPoint y: 129, endPoint x: 483, endPoint y: 131, distance: 56.1
click at [483, 131] on div "Comme les règlements vers Dubaï semblent poser de plus en plus de difficultés, …" at bounding box center [490, 134] width 445 height 20
click at [408, 129] on div "Comme les règlements vers Dubaï semblent poser de plus en plus de difficultés, …" at bounding box center [490, 134] width 445 height 20
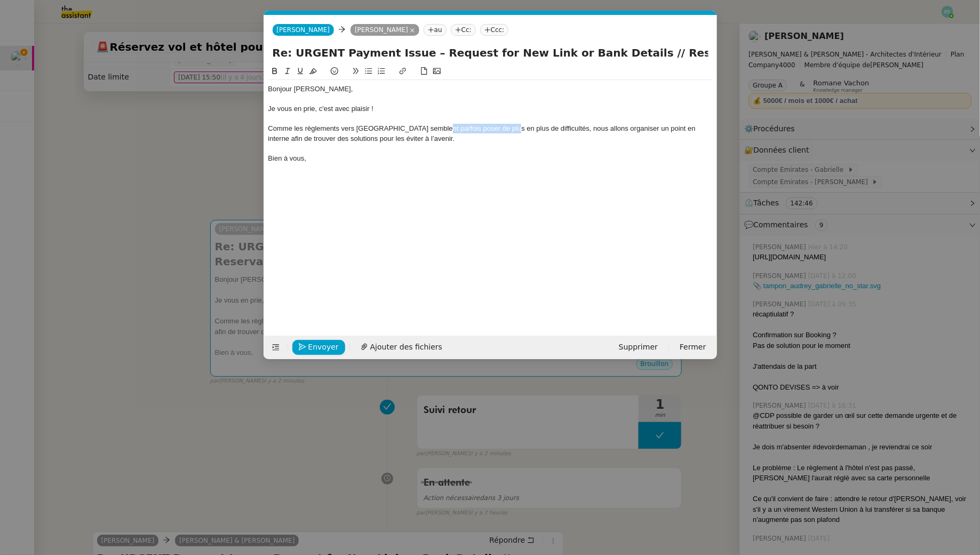
drag, startPoint x: 506, startPoint y: 130, endPoint x: 432, endPoint y: 131, distance: 73.6
click at [432, 131] on div "Comme les règlements vers Dubaï semblent parfois poser de plus en plus de diffi…" at bounding box center [490, 134] width 445 height 20
click at [430, 130] on div "Comme les règlements vers Dubaï semblent parfois des difficultés, nous allons o…" at bounding box center [490, 134] width 445 height 20
click at [431, 142] on div "Comme les règlements vers Dubaï semblent parfois poser des difficultés, nous al…" at bounding box center [490, 134] width 445 height 20
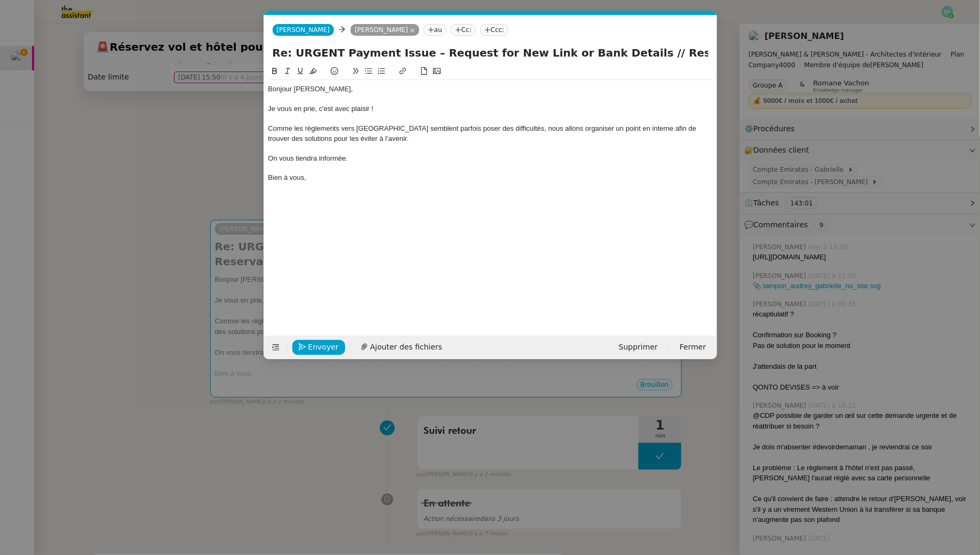
click at [336, 131] on div "Comme les règlements vers Dubaï semblent parfois poser des difficultés, nous al…" at bounding box center [490, 134] width 445 height 20
click at [411, 144] on div at bounding box center [490, 149] width 445 height 10
click at [187, 170] on nz-modal-container "Service TA - VOYAGE - PROPOSITION GLOBALE A utiliser dans le cadre de propositi…" at bounding box center [490, 277] width 980 height 555
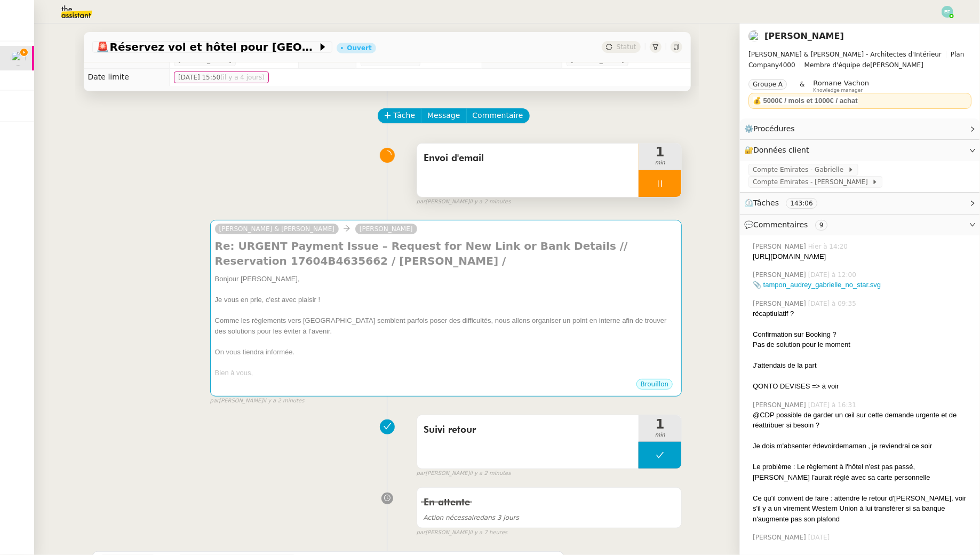
click at [661, 186] on icon at bounding box center [660, 183] width 9 height 9
click at [646, 187] on icon at bounding box center [649, 183] width 9 height 9
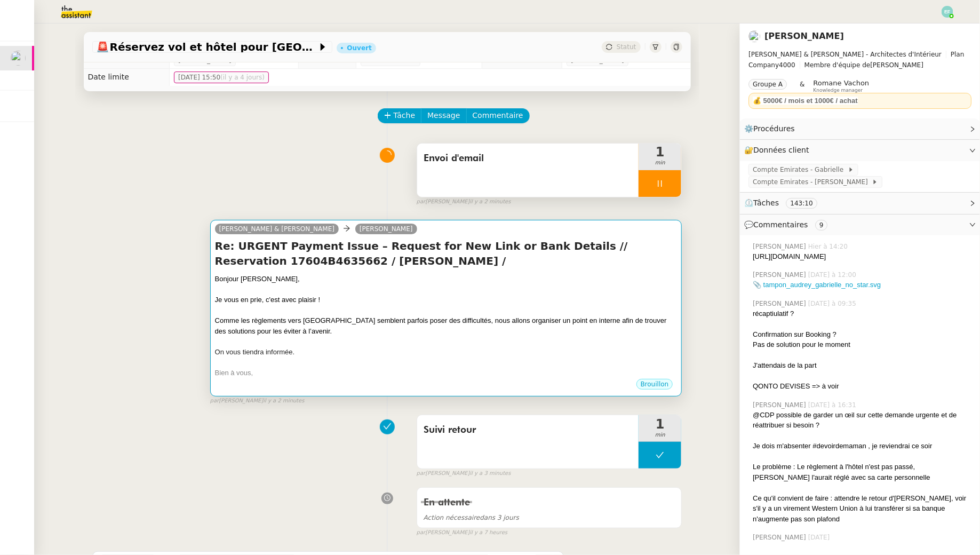
click at [596, 279] on div "Bonjour [PERSON_NAME]," at bounding box center [446, 279] width 463 height 11
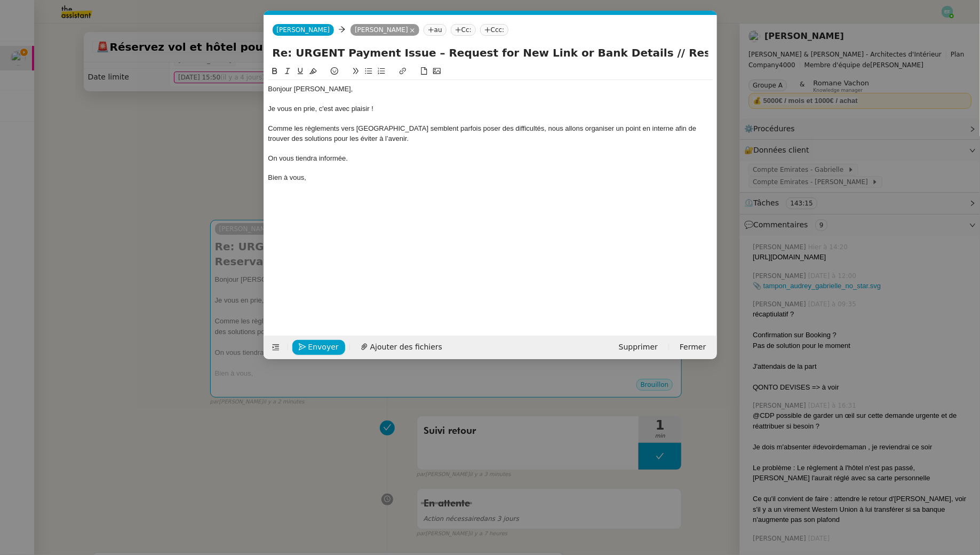
click at [622, 129] on div "Comme les règlements vers Dubaï semblent parfois poser des difficultés, nous al…" at bounding box center [490, 134] width 445 height 20
click at [357, 138] on div "Comme les règlements vers Dubaï semblent parfois poser des difficultés, nous al…" at bounding box center [490, 134] width 445 height 20
click at [400, 161] on div "On vous tiendra informée." at bounding box center [490, 159] width 445 height 10
click at [416, 155] on div "On vous tiendra informée." at bounding box center [490, 159] width 445 height 10
click at [216, 146] on nz-modal-container "Service TA - VOYAGE - PROPOSITION GLOBALE A utiliser dans le cadre de propositi…" at bounding box center [490, 277] width 980 height 555
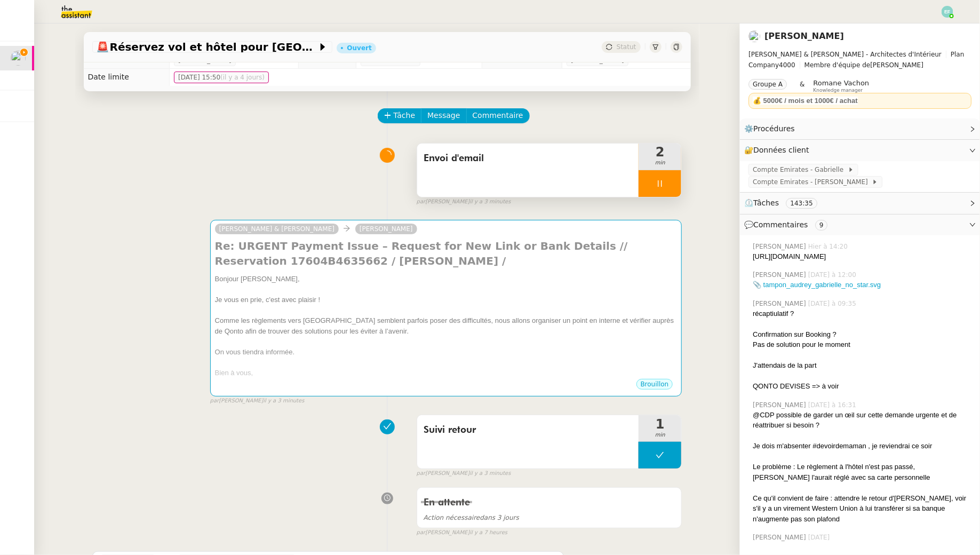
click at [661, 190] on div at bounding box center [660, 183] width 43 height 27
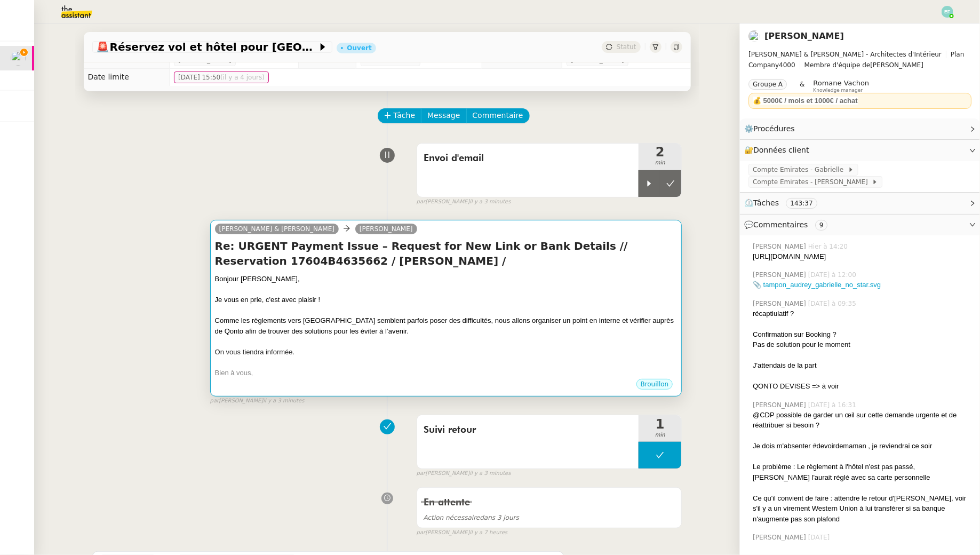
click at [638, 275] on div "Bonjour [PERSON_NAME]," at bounding box center [446, 279] width 463 height 11
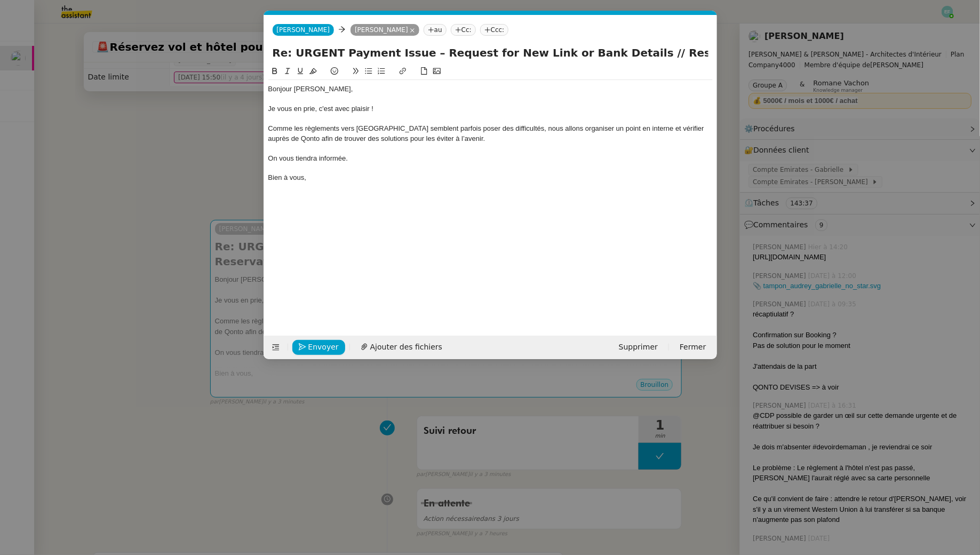
click at [653, 128] on div "Comme les règlements vers Dubaï semblent parfois poser des difficultés, nous al…" at bounding box center [490, 134] width 445 height 20
click at [382, 161] on div "On vous tiendra informée." at bounding box center [490, 159] width 445 height 10
click at [236, 159] on nz-modal-container "Service TA - VOYAGE - PROPOSITION GLOBALE A utiliser dans le cadre de propositi…" at bounding box center [490, 277] width 980 height 555
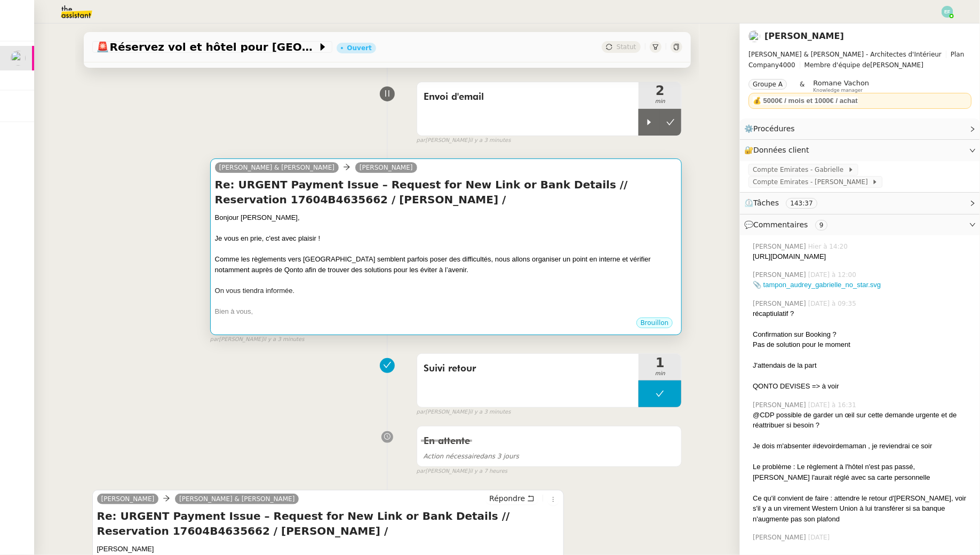
scroll to position [74, 0]
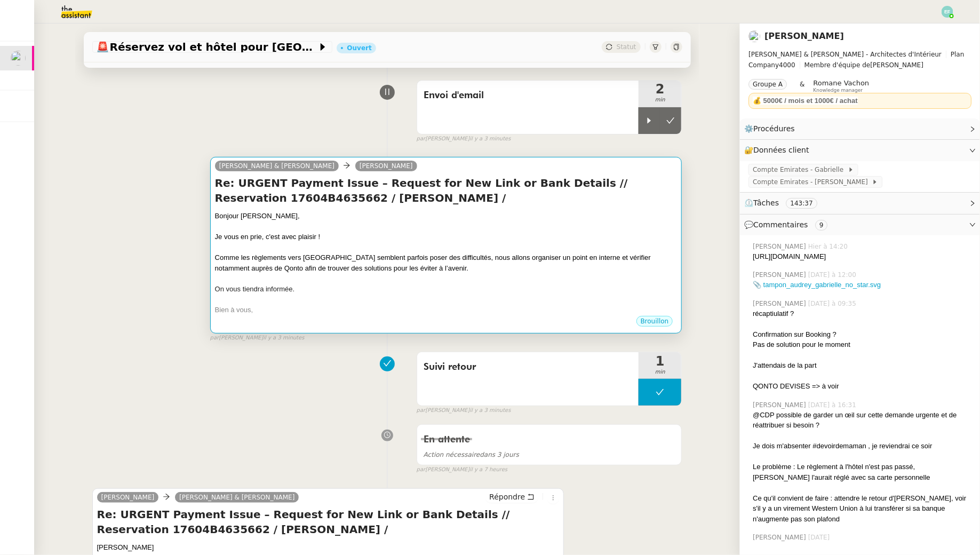
click at [533, 255] on div "Comme les règlements vers [GEOGRAPHIC_DATA] semblent parfois poser des difficul…" at bounding box center [446, 262] width 463 height 21
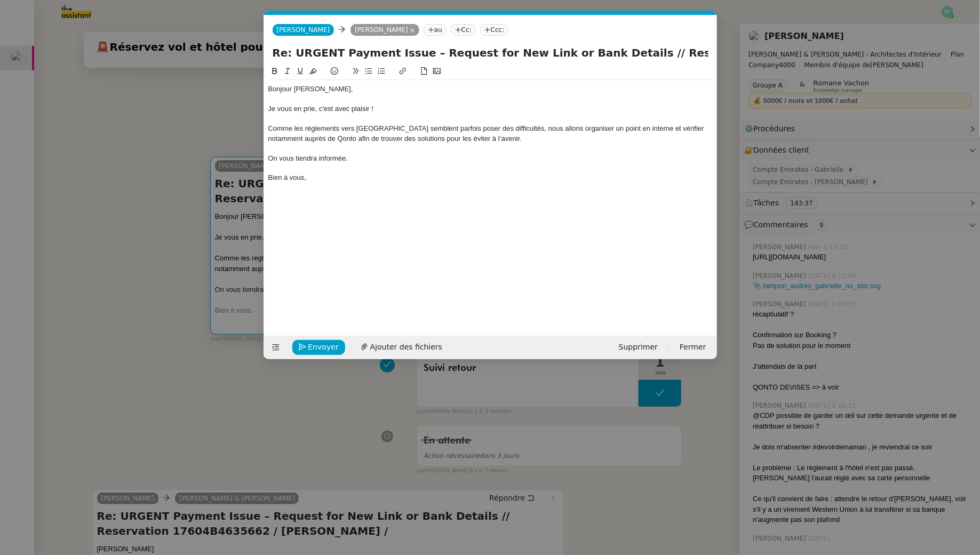
scroll to position [0, 22]
click at [422, 113] on div "Je vous en prie, c'est avec plaisir !" at bounding box center [490, 109] width 445 height 10
click at [297, 146] on div at bounding box center [490, 149] width 445 height 10
click at [468, 140] on div "Comme les règlements vers [GEOGRAPHIC_DATA] semblent parfois poser des difficul…" at bounding box center [490, 134] width 445 height 20
click at [171, 134] on nz-modal-container "Service TA - VOYAGE - PROPOSITION GLOBALE A utiliser dans le cadre de propositi…" at bounding box center [490, 277] width 980 height 555
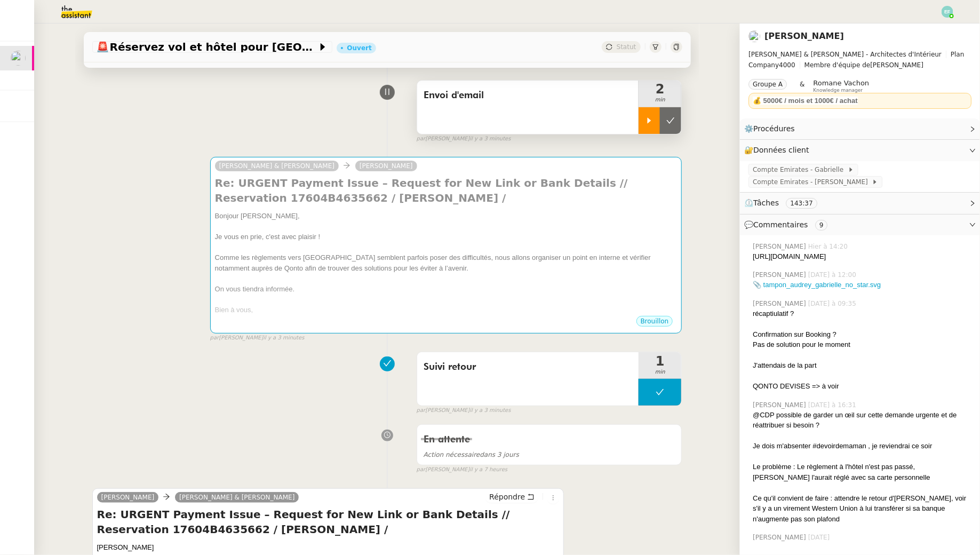
click at [649, 126] on div at bounding box center [649, 120] width 21 height 27
click at [654, 126] on div at bounding box center [660, 120] width 43 height 27
click at [666, 126] on button at bounding box center [670, 120] width 21 height 27
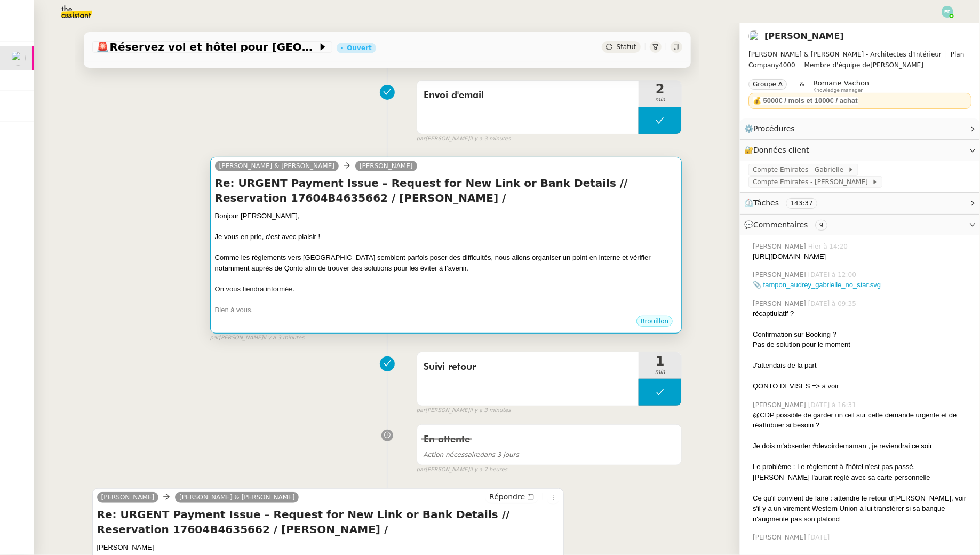
click at [615, 218] on div "Bonjour [PERSON_NAME]," at bounding box center [446, 216] width 463 height 11
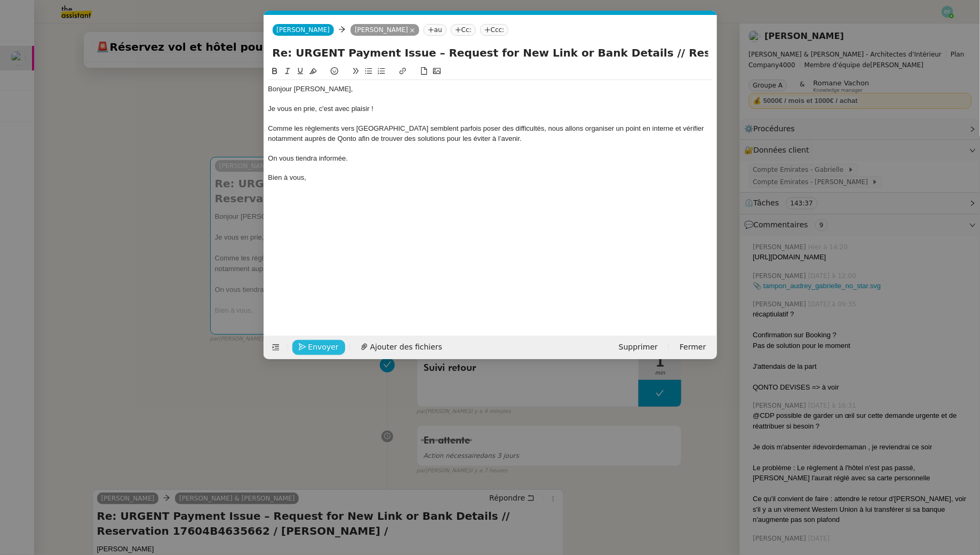
click at [323, 347] on span "Envoyer" at bounding box center [323, 347] width 30 height 12
click at [323, 347] on span "Confirmer l'envoi" at bounding box center [340, 347] width 64 height 12
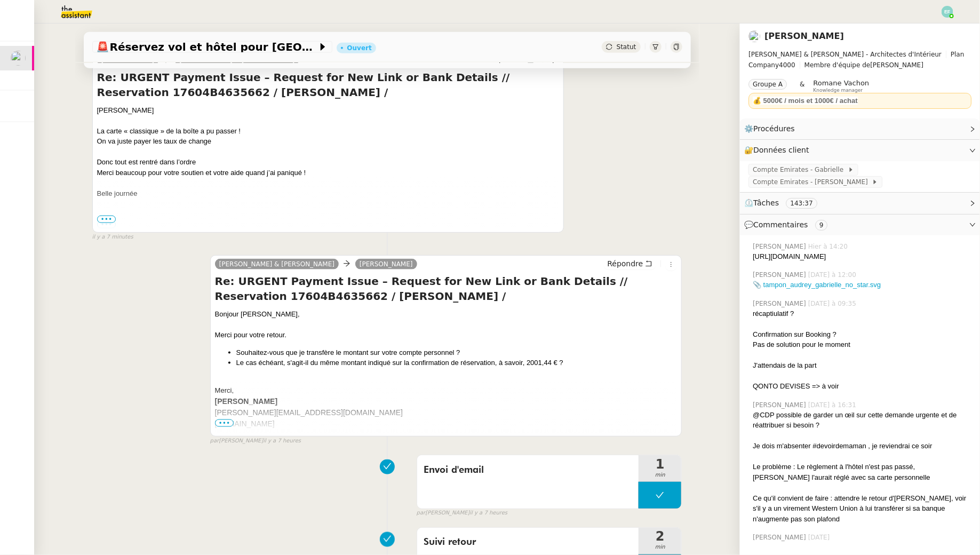
scroll to position [0, 0]
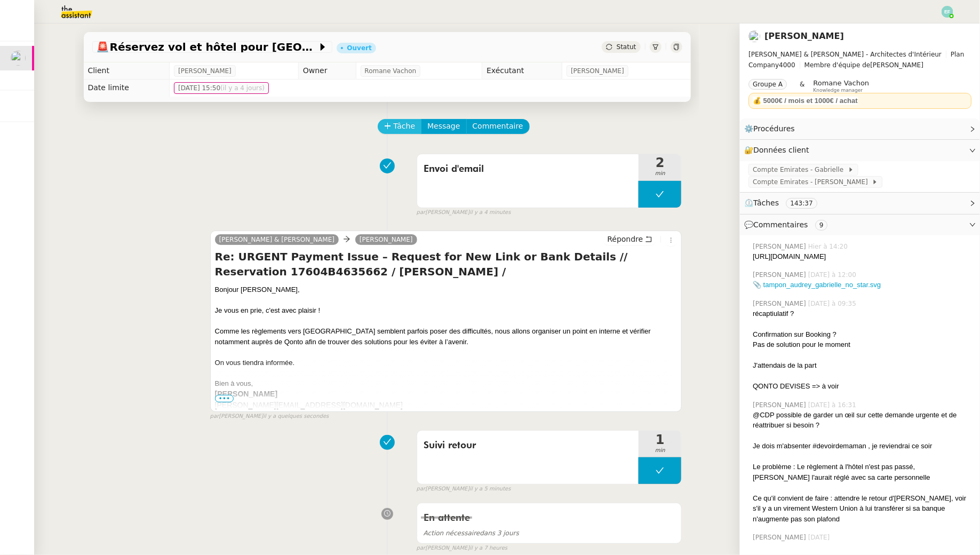
click at [411, 128] on span "Tâche" at bounding box center [405, 126] width 22 height 12
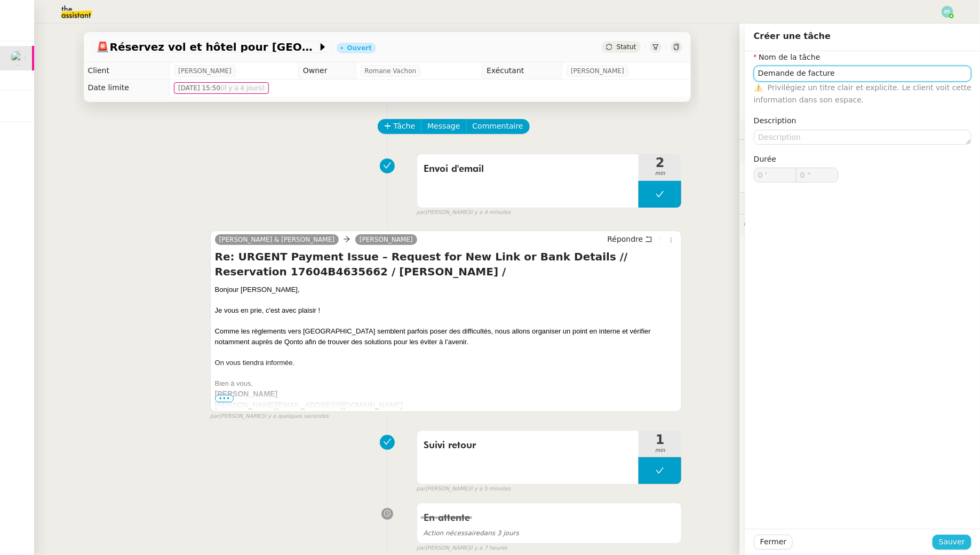
type input "Demande de facture"
click at [956, 540] on span "Sauver" at bounding box center [952, 542] width 26 height 12
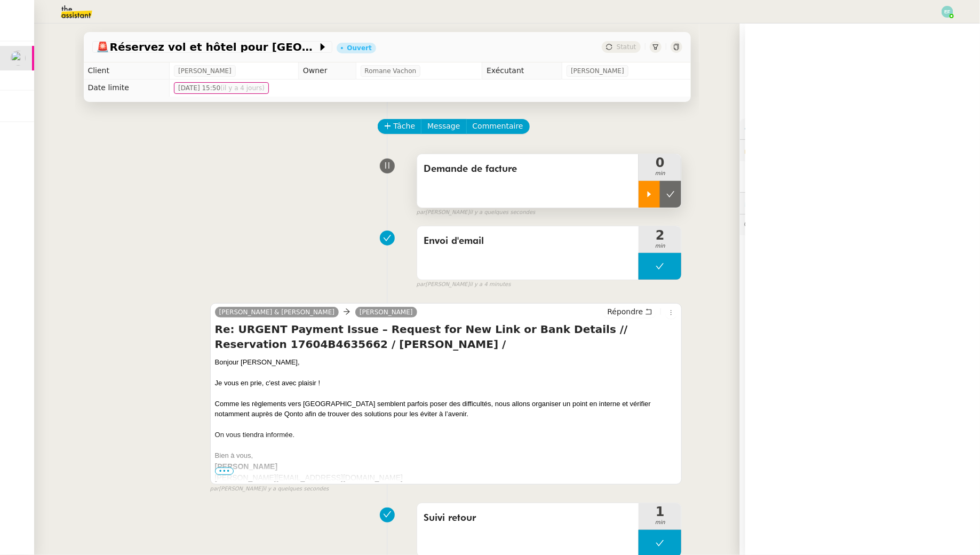
click at [653, 194] on icon at bounding box center [649, 194] width 9 height 9
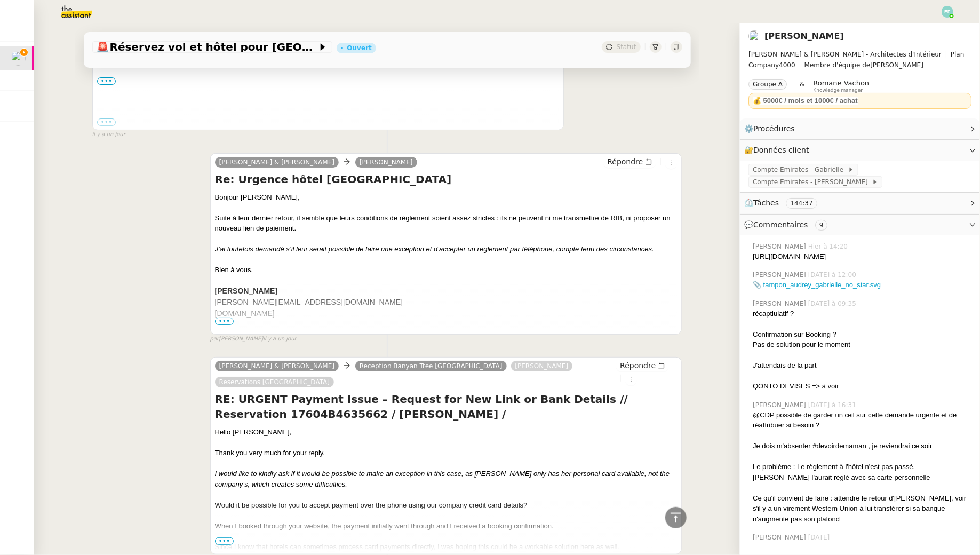
scroll to position [3851, 0]
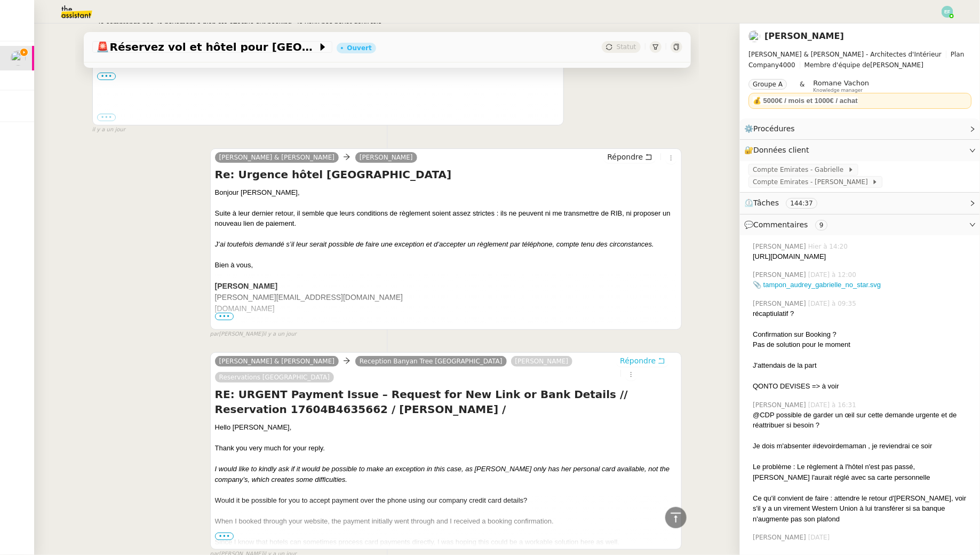
click at [659, 358] on icon at bounding box center [662, 361] width 6 height 6
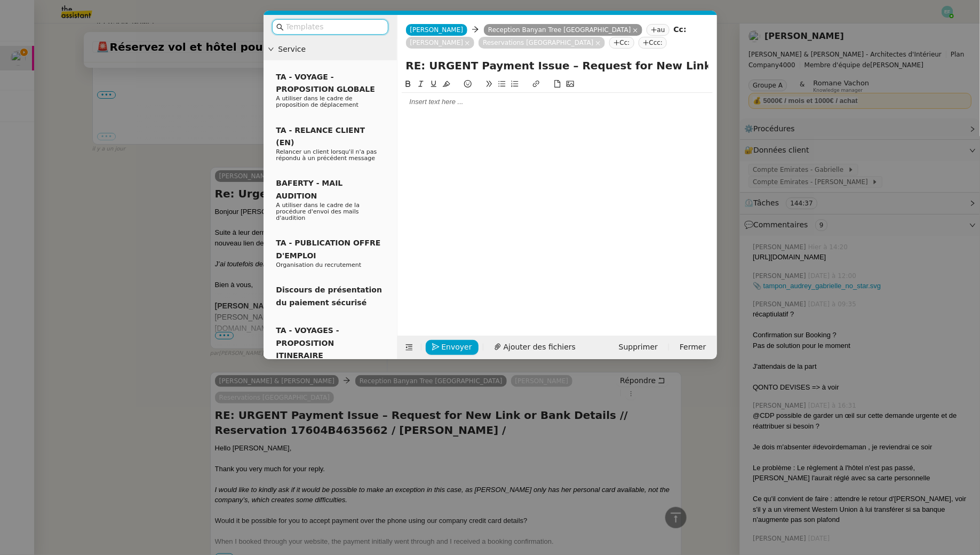
scroll to position [3954, 0]
click at [486, 105] on div at bounding box center [557, 102] width 311 height 10
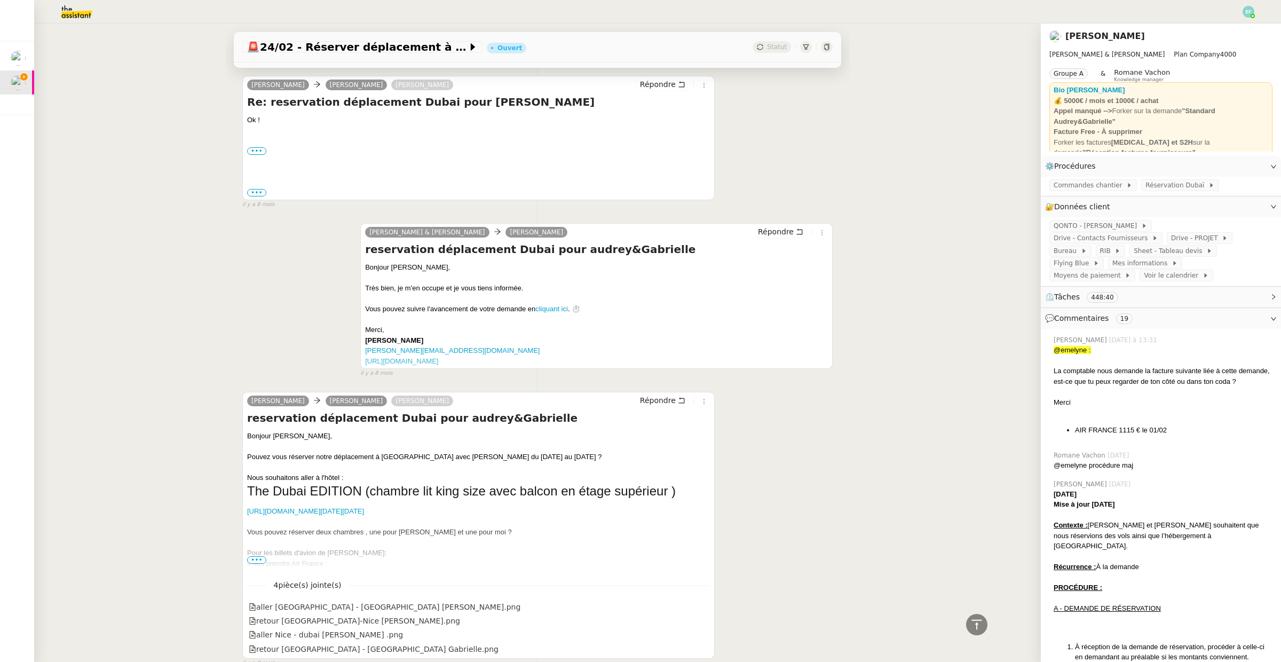
scroll to position [8161, 0]
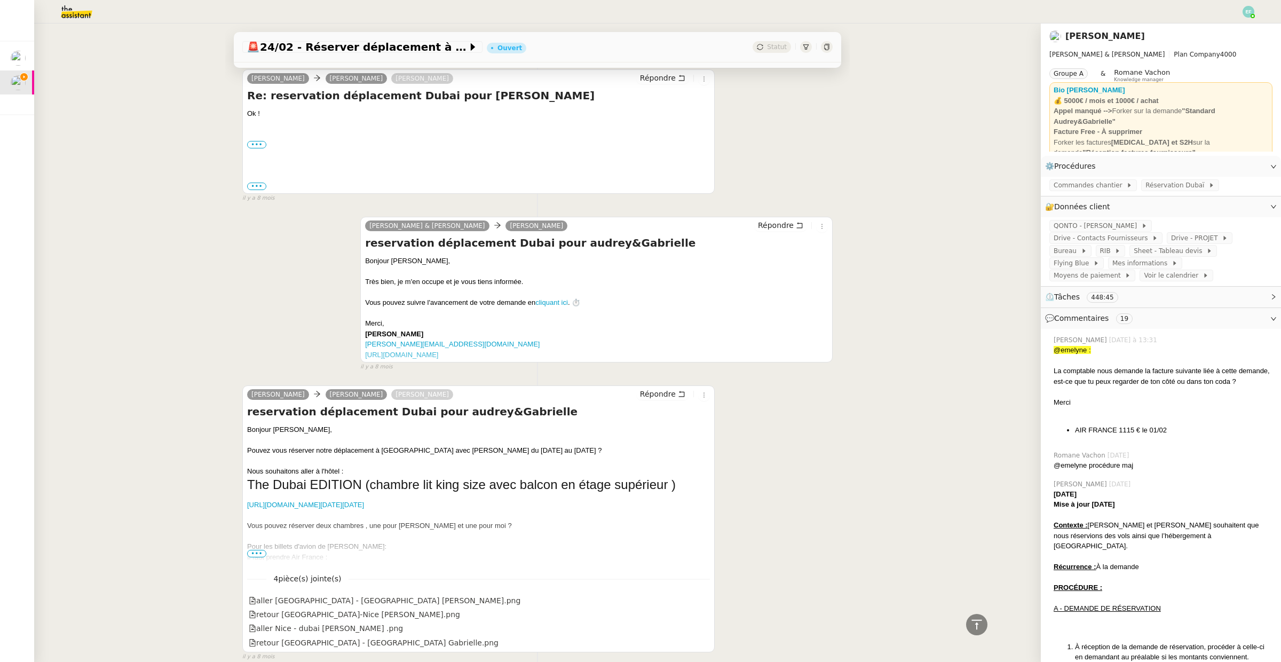
click at [256, 550] on span "•••" at bounding box center [256, 553] width 19 height 7
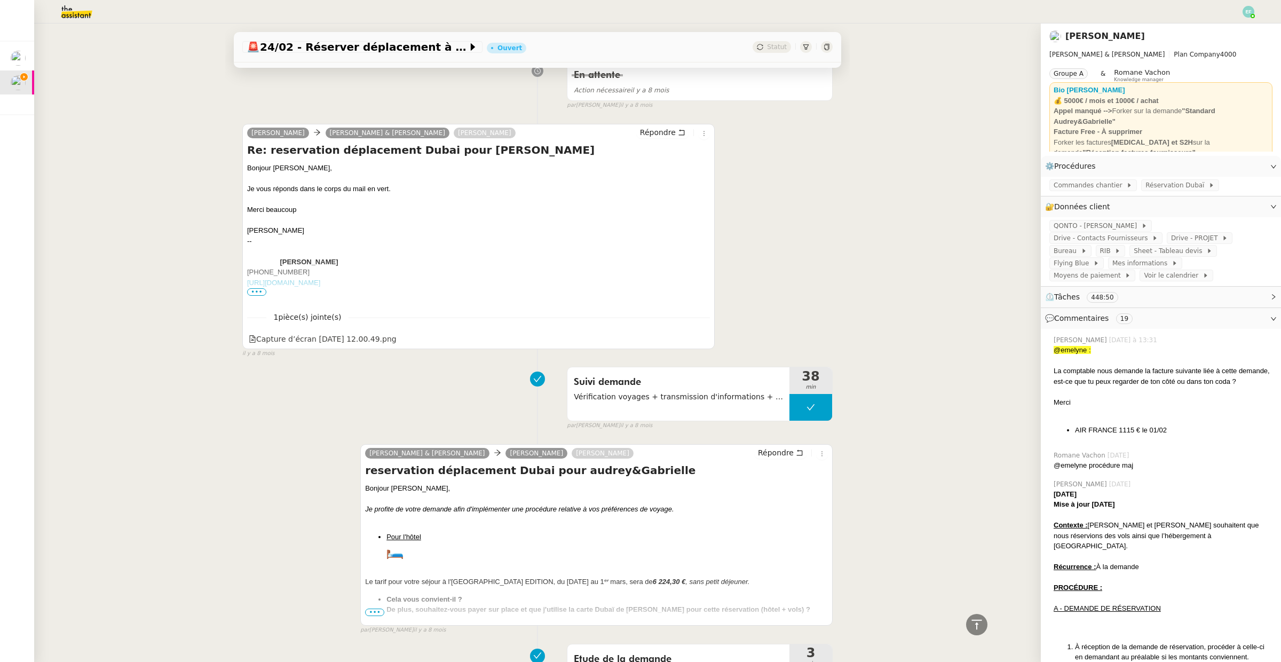
scroll to position [7090, 0]
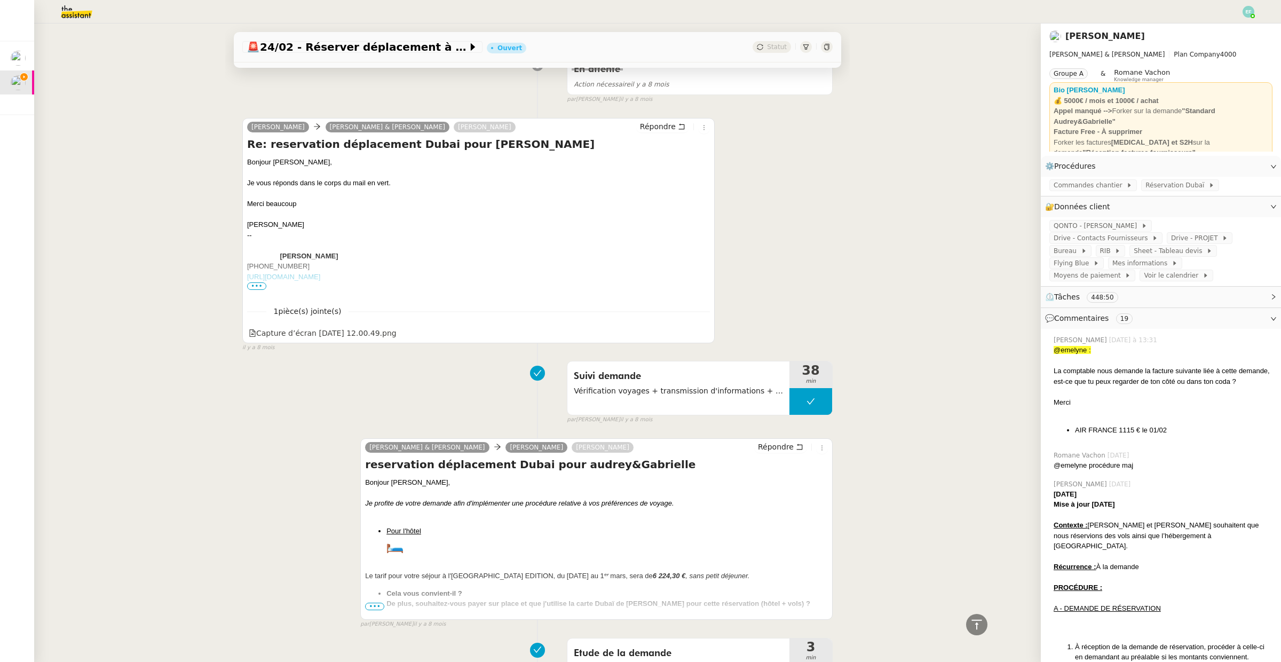
click at [371, 602] on span "•••" at bounding box center [374, 605] width 19 height 7
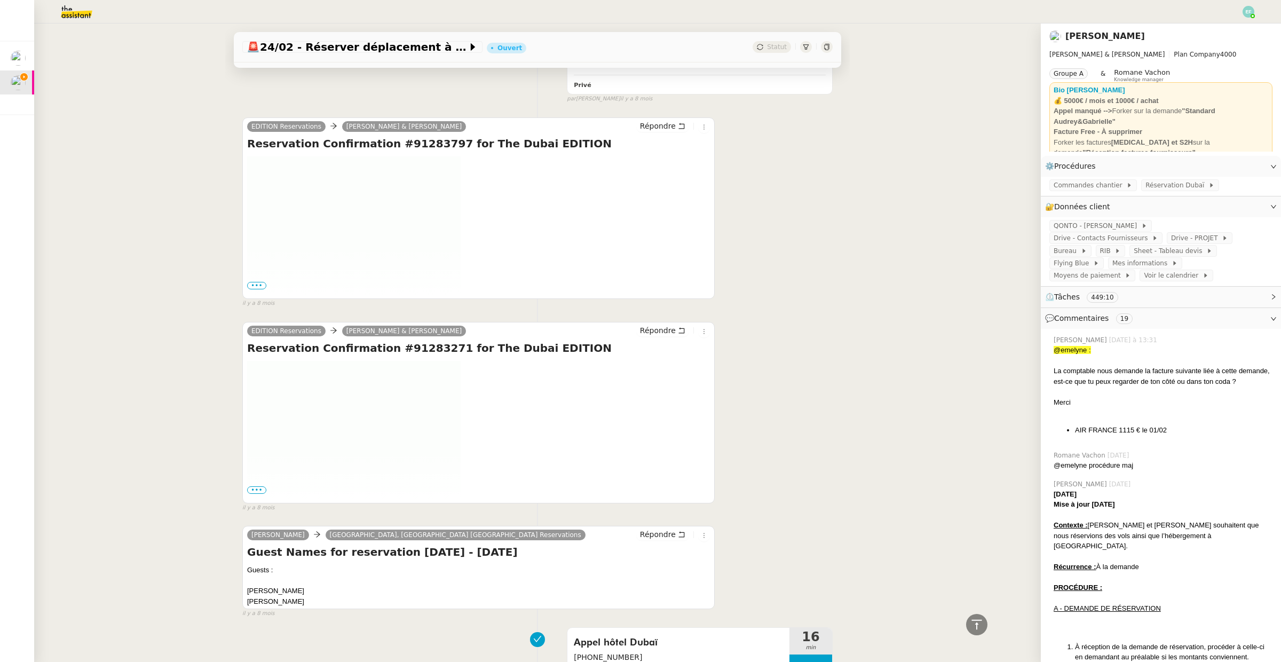
scroll to position [4468, 0]
click at [252, 487] on span "•••" at bounding box center [256, 490] width 19 height 7
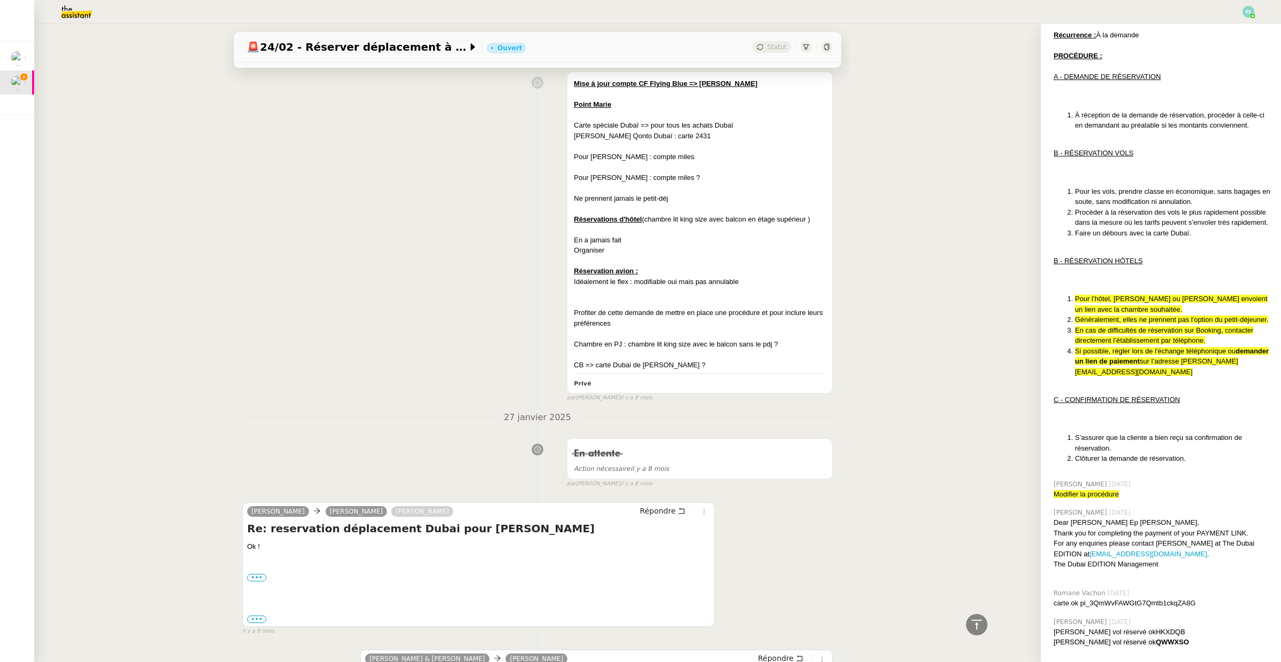
scroll to position [11559, 0]
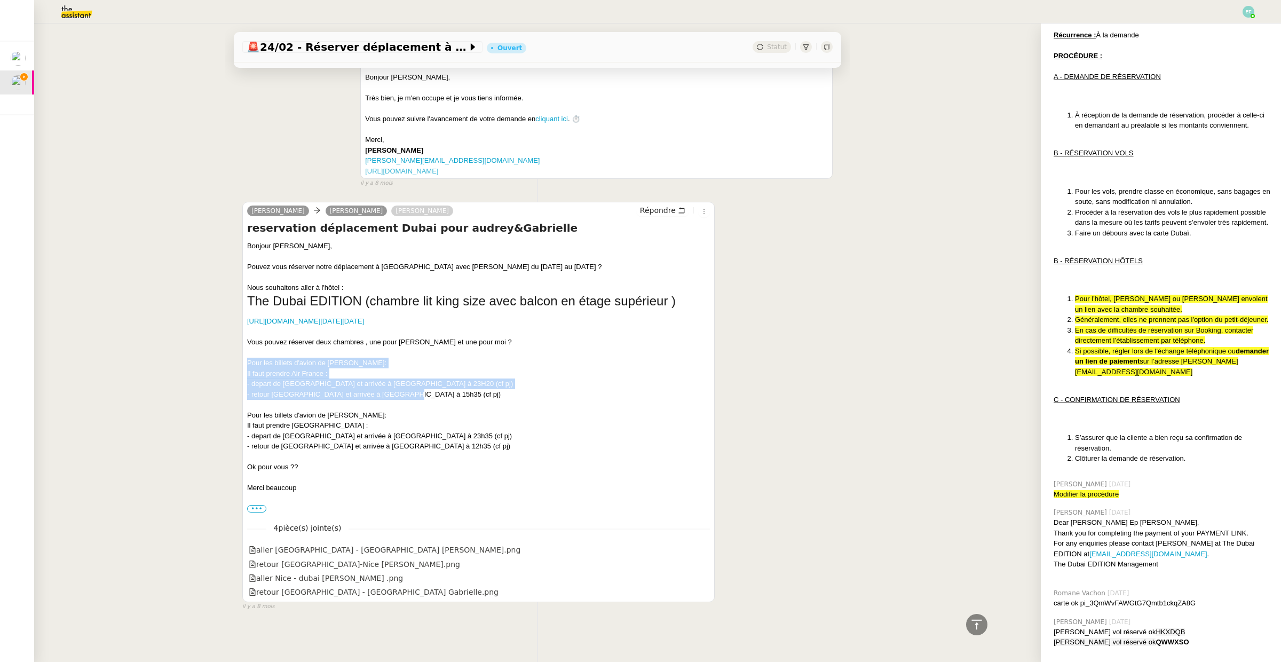
drag, startPoint x: 389, startPoint y: 391, endPoint x: 242, endPoint y: 361, distance: 149.8
click at [242, 361] on div "Audrey Chuquet Camille Aldo Gabrielle Tavernier Répondre reservation déplacemen…" at bounding box center [478, 402] width 472 height 400
copy div "Pour les billets d'avion de Gabrielle: Il faut prendre Air France : - depart de…"
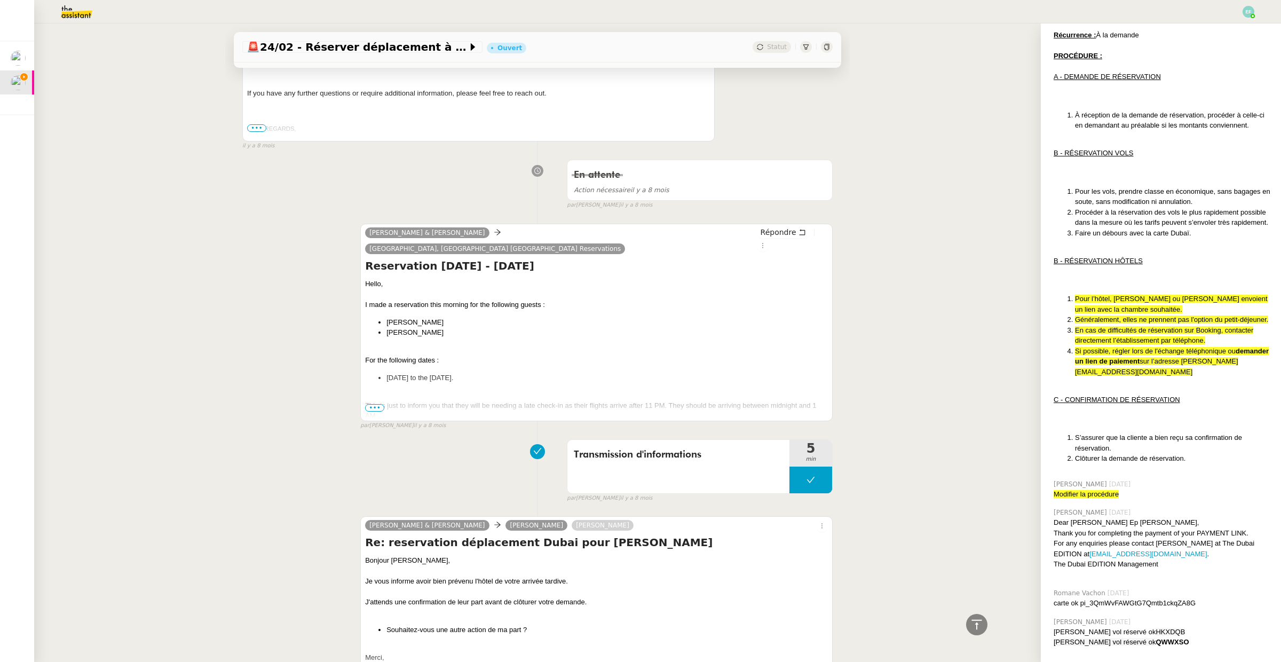
scroll to position [0, 0]
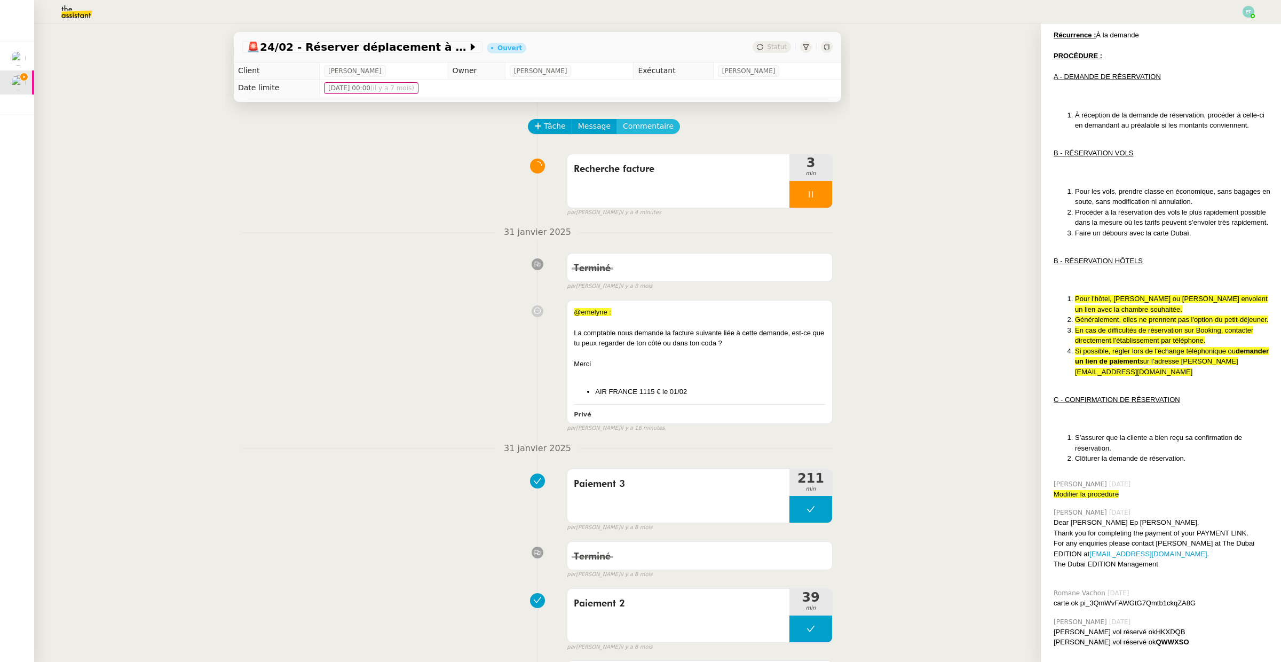
click at [641, 129] on span "Commentaire" at bounding box center [648, 126] width 51 height 12
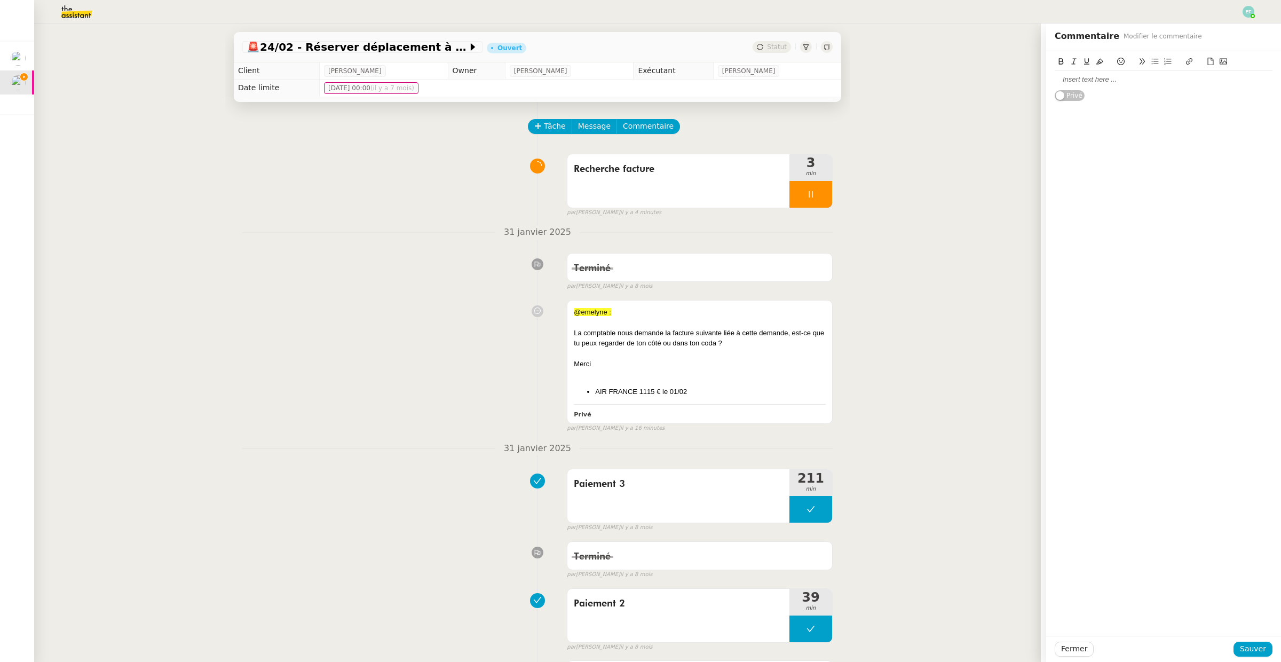
click at [1076, 80] on div at bounding box center [1163, 80] width 218 height 10
click at [1253, 656] on button "Sauver" at bounding box center [1252, 648] width 39 height 15
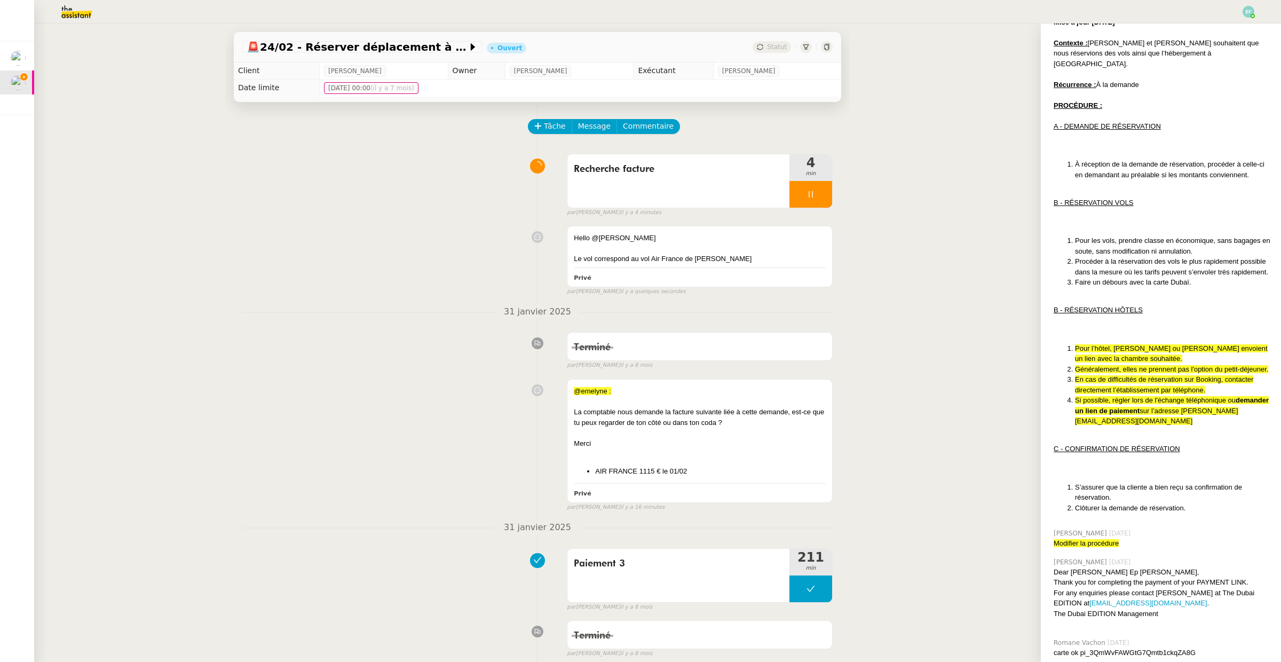
click at [719, 249] on div at bounding box center [700, 248] width 252 height 11
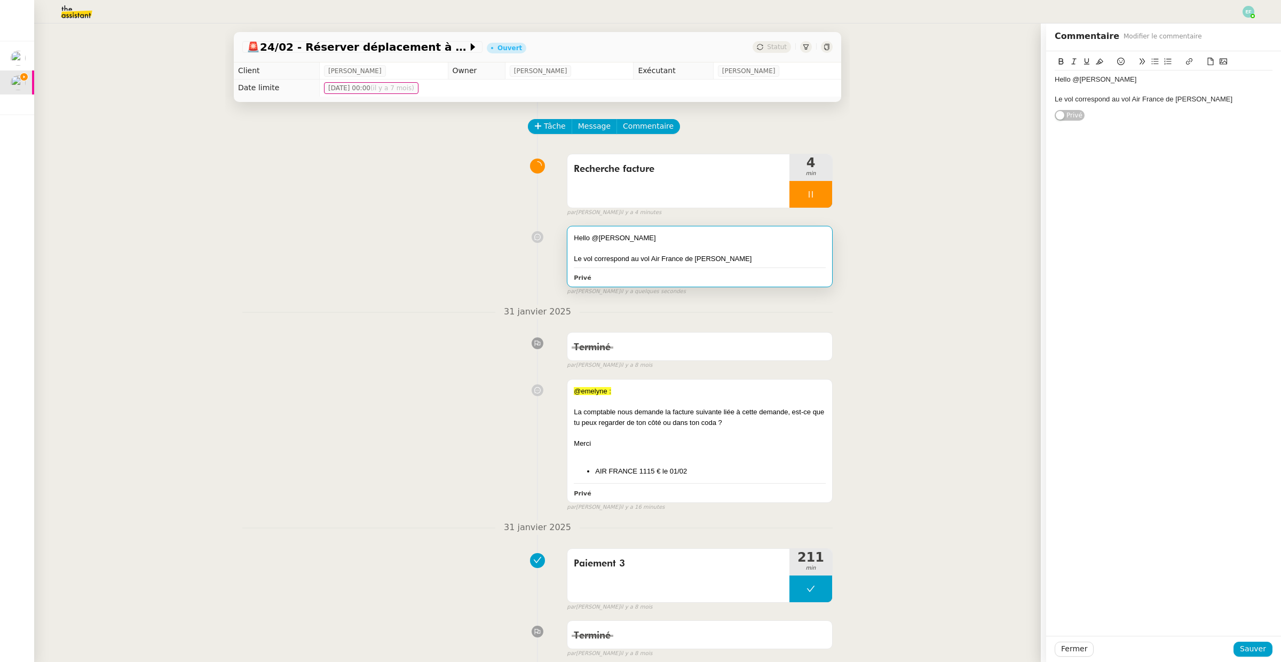
click at [1225, 96] on div "Le vol correspond au vol Air France de Gabrielle" at bounding box center [1163, 99] width 218 height 10
click at [1251, 649] on span "Sauver" at bounding box center [1253, 649] width 26 height 12
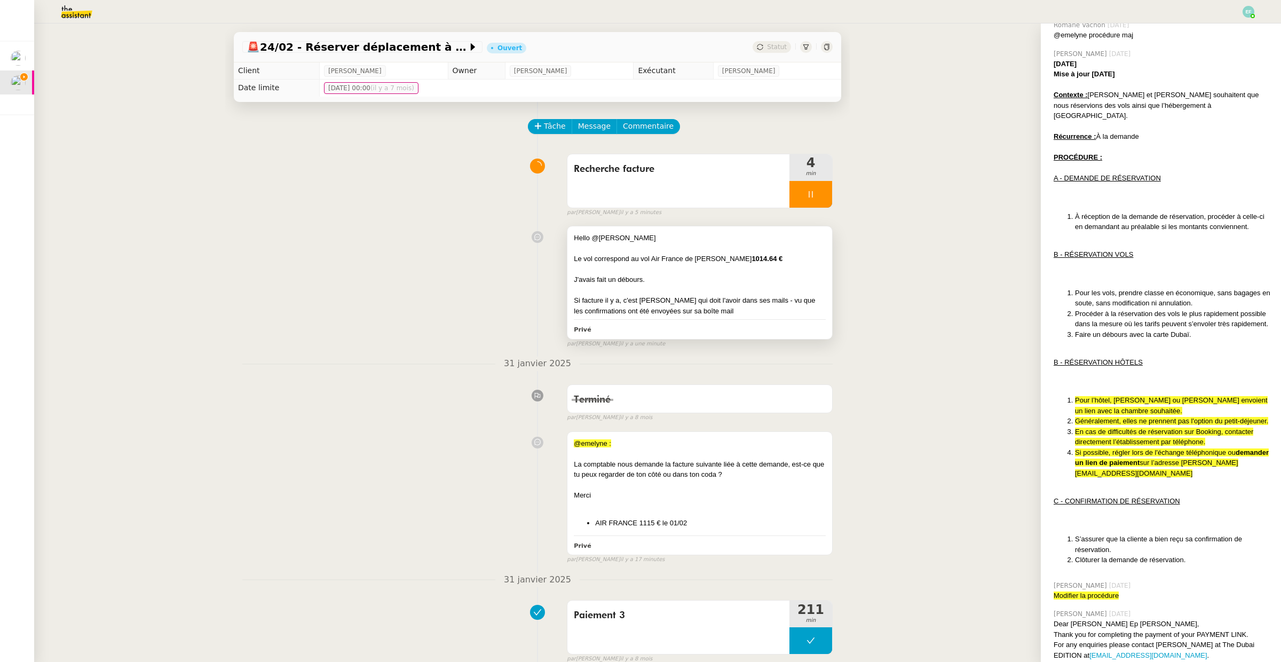
click at [751, 285] on div at bounding box center [700, 290] width 252 height 11
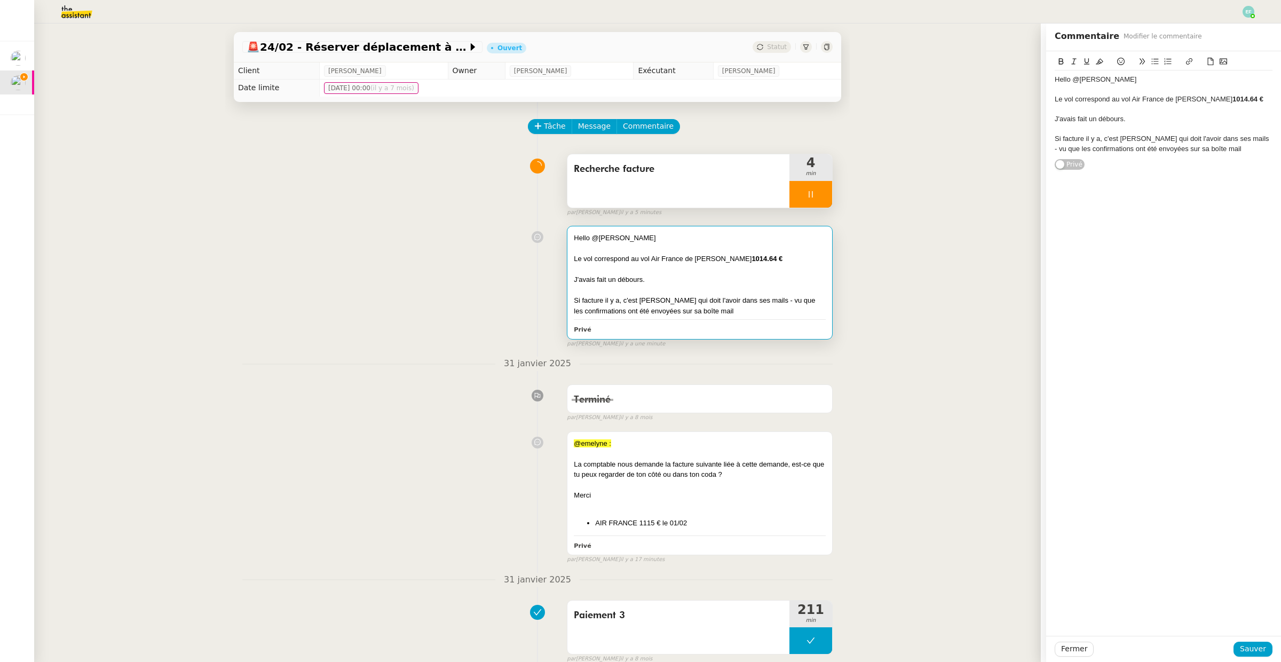
click at [820, 199] on div at bounding box center [810, 194] width 43 height 27
click at [823, 196] on icon at bounding box center [821, 194] width 9 height 9
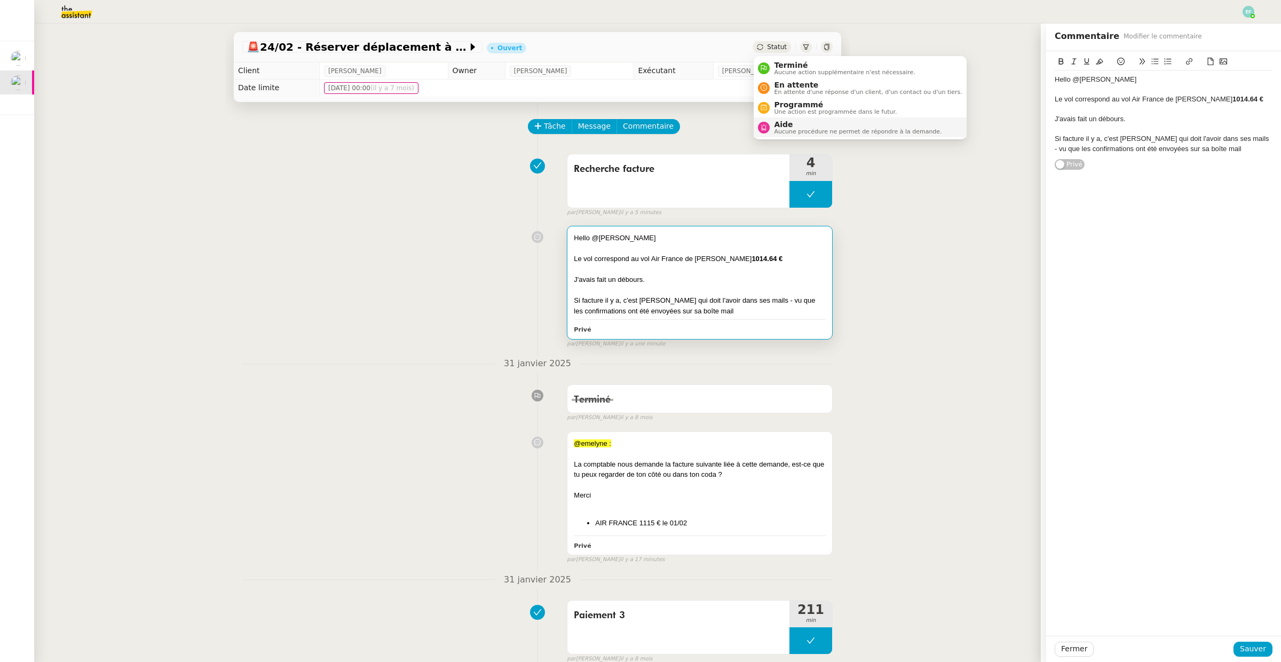
click at [778, 130] on span "Aucune procédure ne permet de répondre à la demande." at bounding box center [858, 132] width 168 height 6
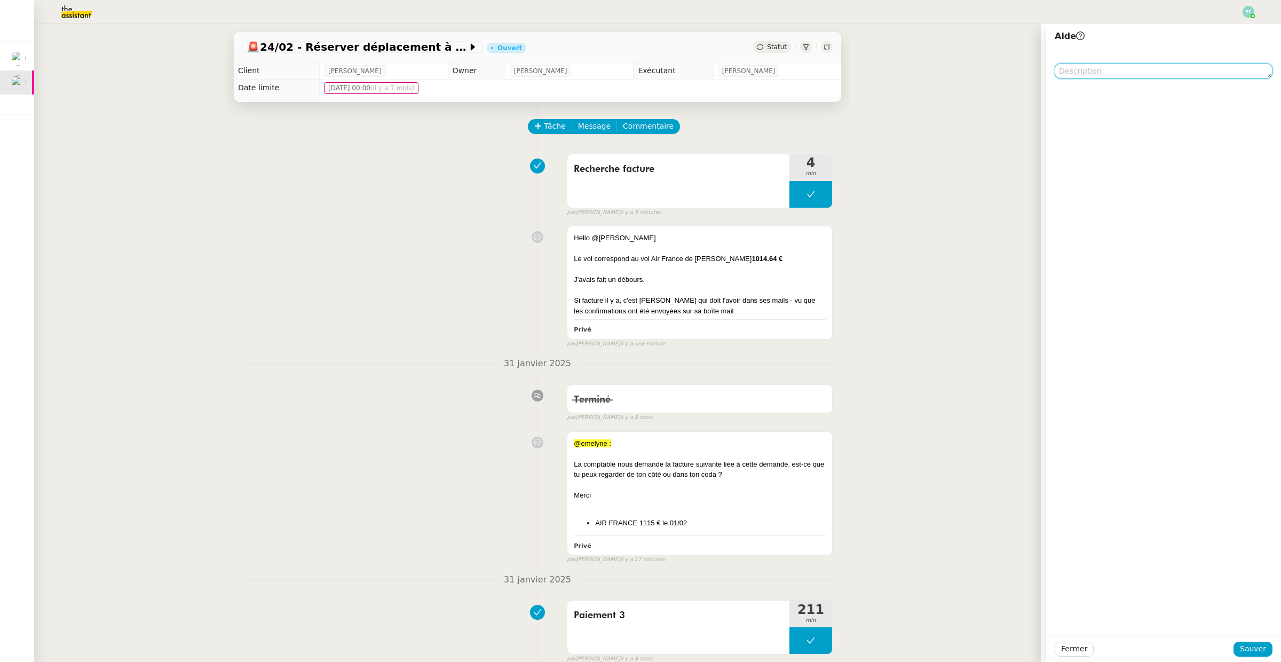
click at [1069, 72] on textarea at bounding box center [1163, 71] width 218 height 15
click at [1251, 652] on span "Sauver" at bounding box center [1253, 649] width 26 height 12
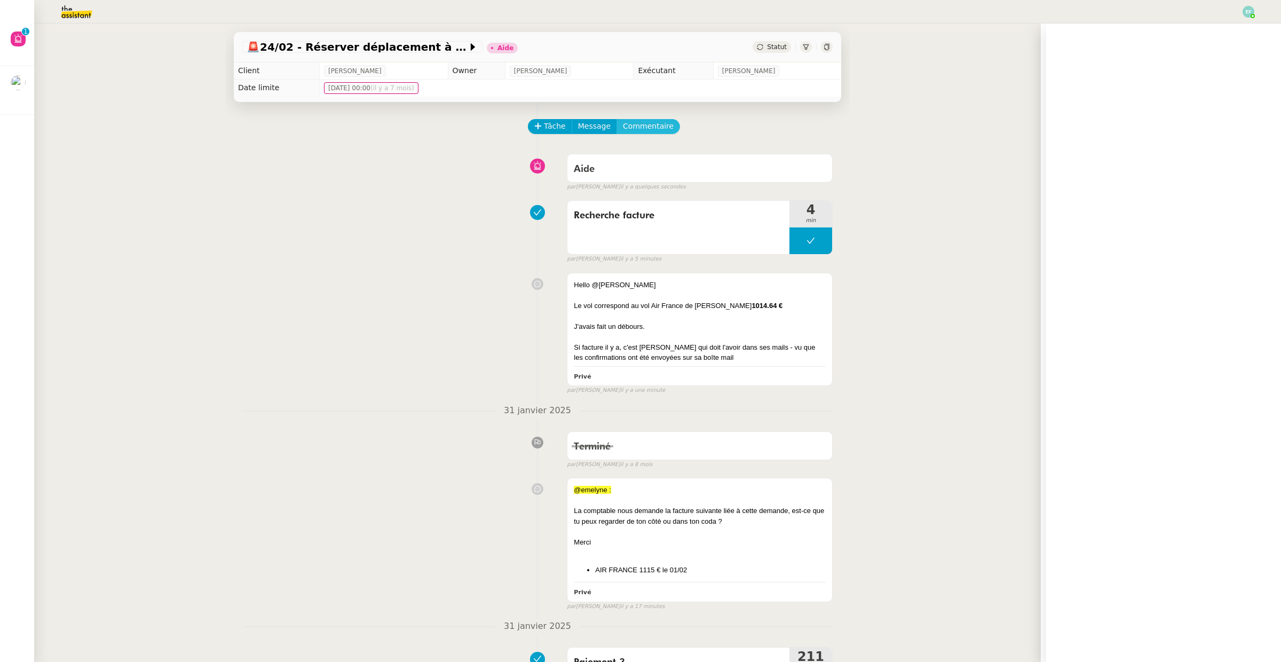
click at [649, 125] on span "Commentaire" at bounding box center [648, 126] width 51 height 12
click at [1093, 80] on div at bounding box center [1163, 80] width 218 height 10
click at [1248, 645] on span "Sauver" at bounding box center [1253, 649] width 26 height 12
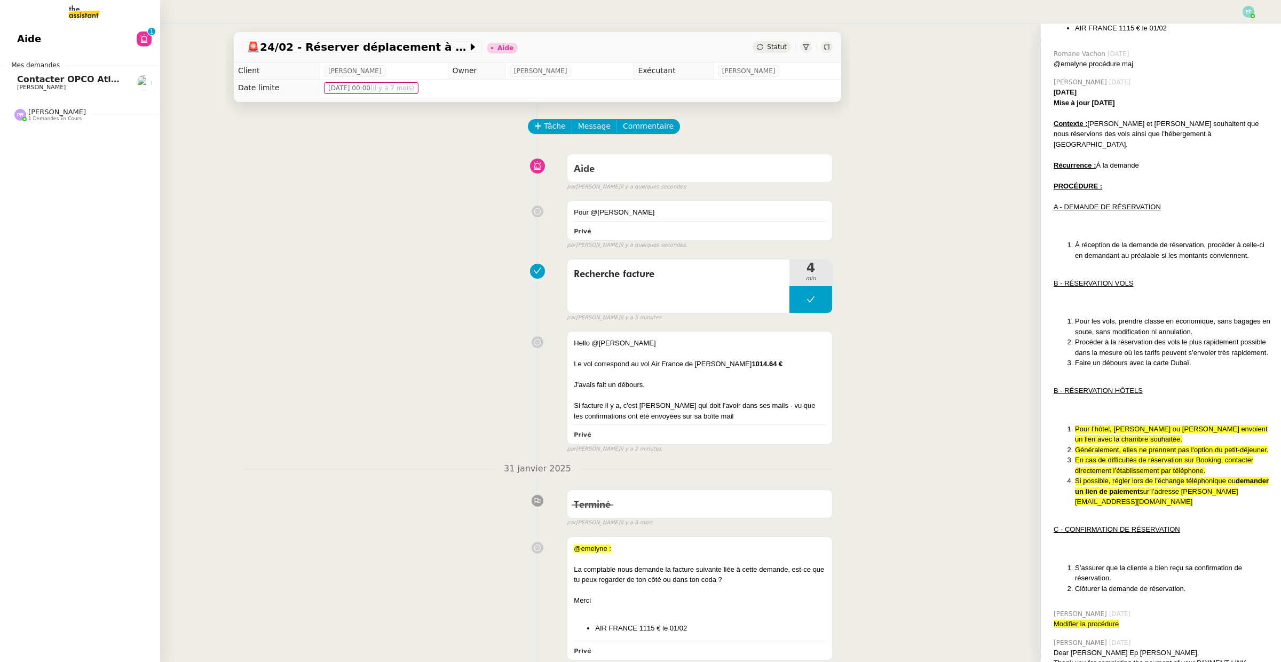
click at [16, 83] on link "Contacter OPCO Atlas pour financement formation Manon Loustau" at bounding box center [80, 82] width 160 height 25
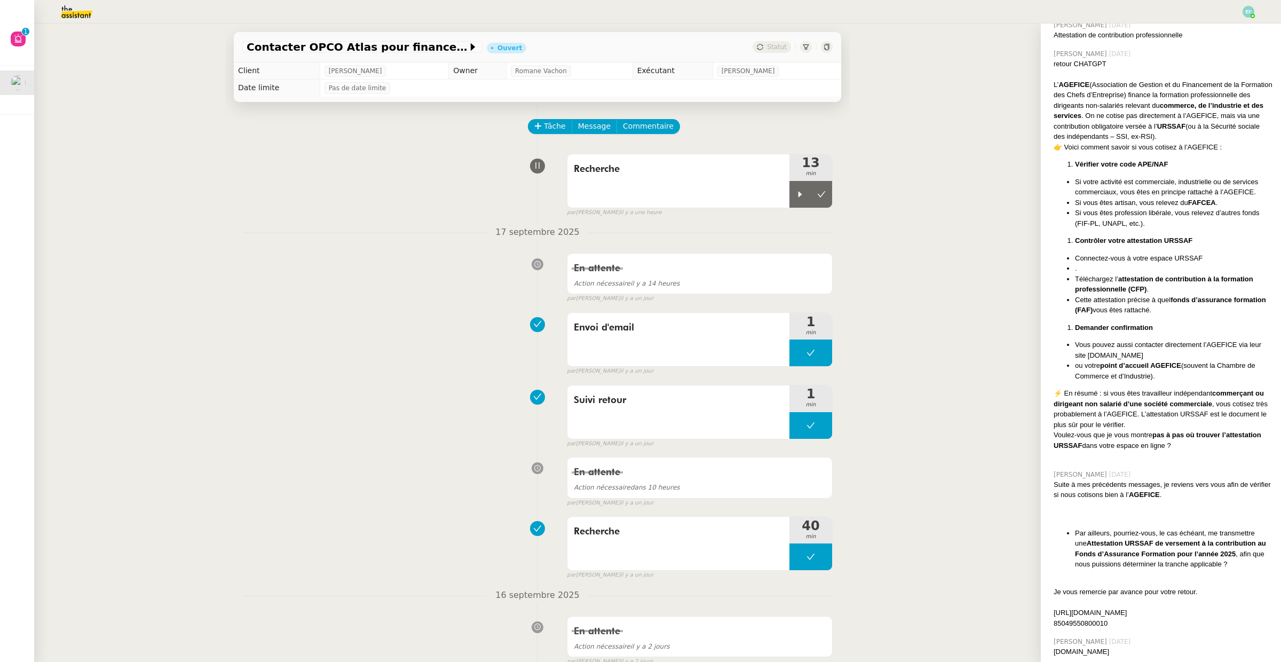
scroll to position [470, 0]
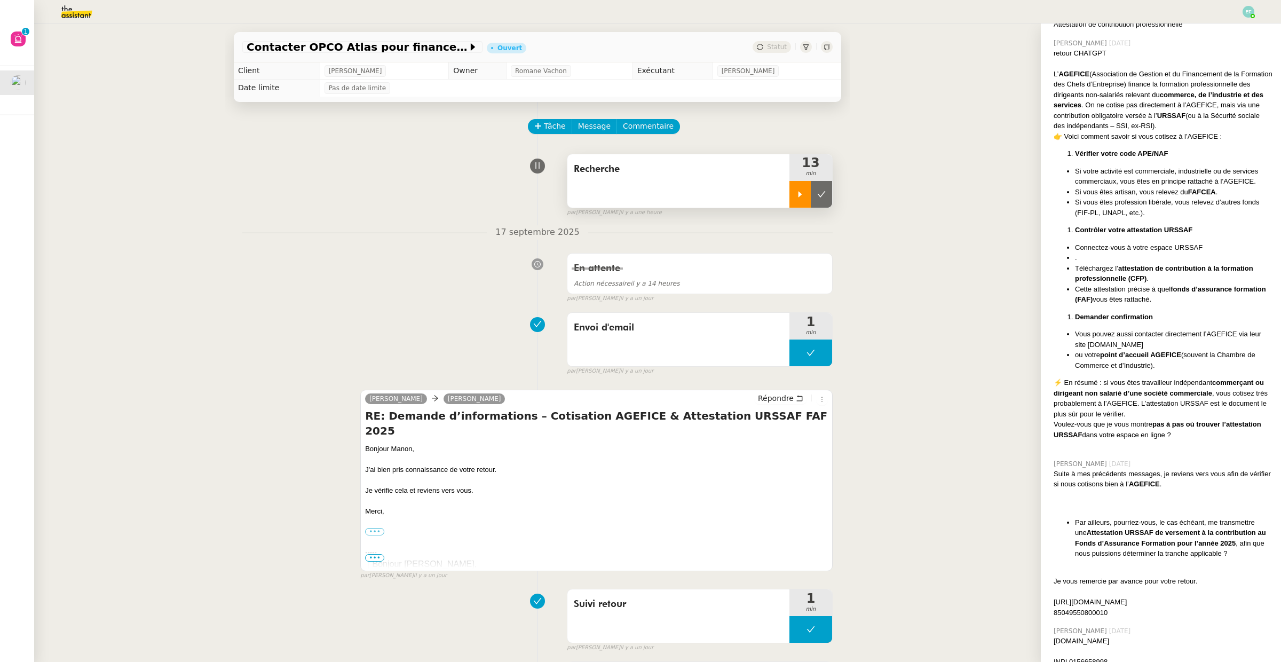
click at [803, 188] on div at bounding box center [799, 194] width 21 height 27
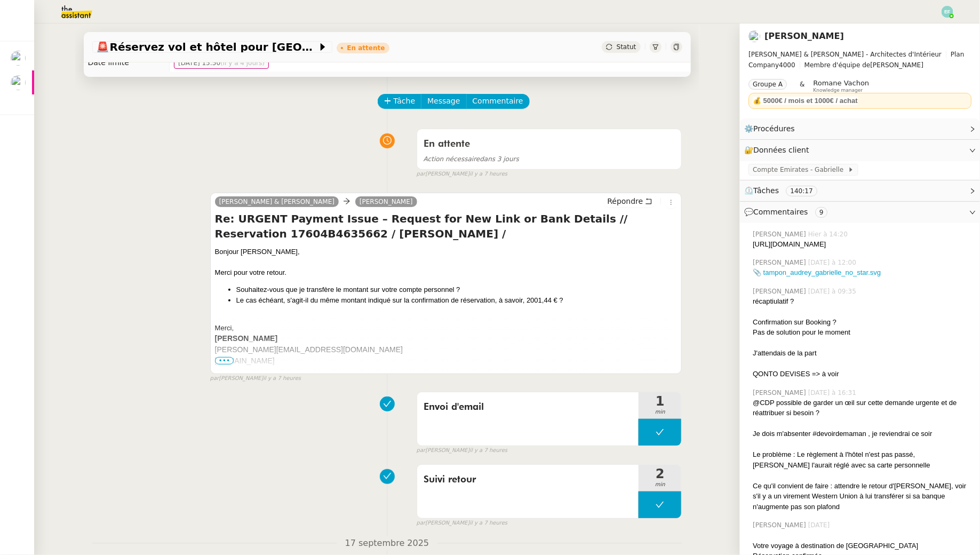
scroll to position [27, 0]
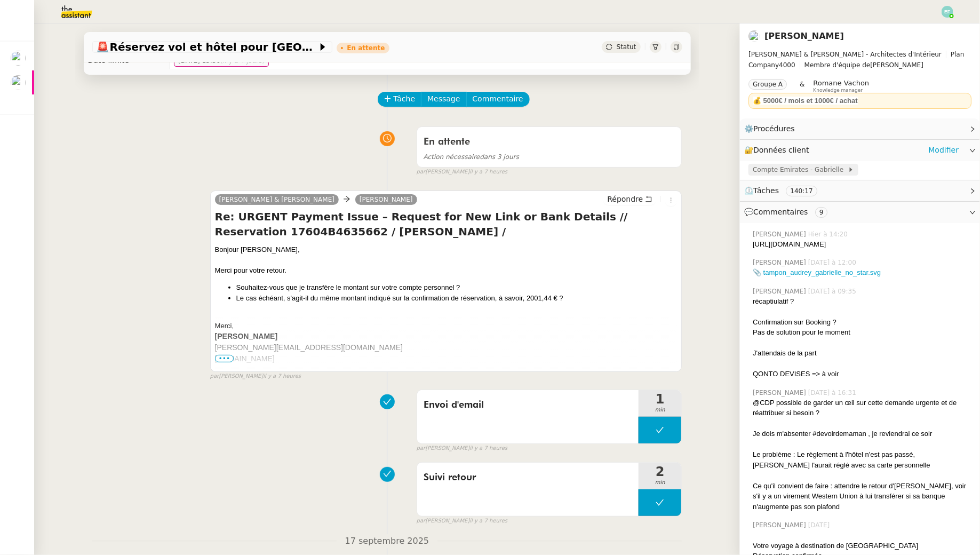
click at [785, 172] on span "Compte Emirates - Gabrielle" at bounding box center [800, 169] width 95 height 11
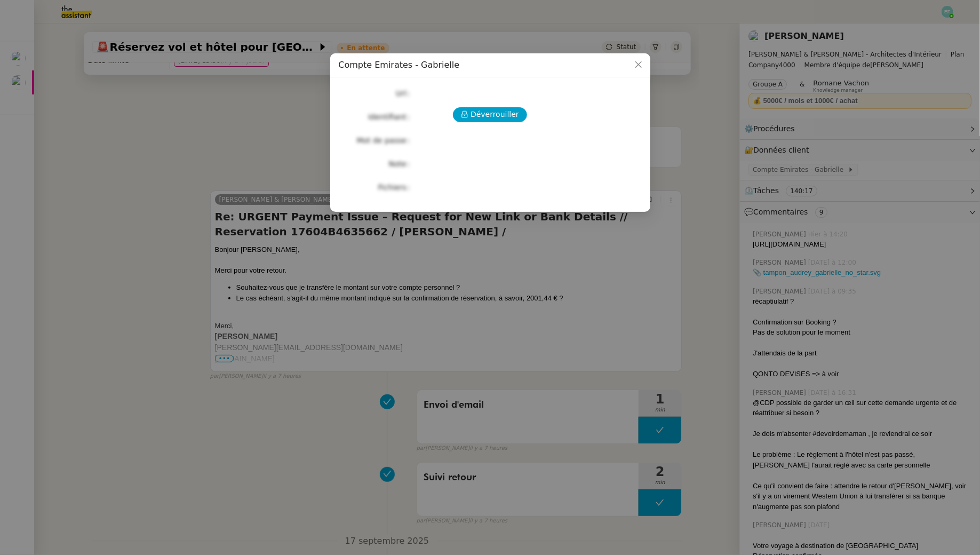
click at [211, 120] on nz-modal-container "Compte Emirates - Gabrielle Déverrouiller Url Identifiant Mot de passe Note Fic…" at bounding box center [490, 277] width 980 height 555
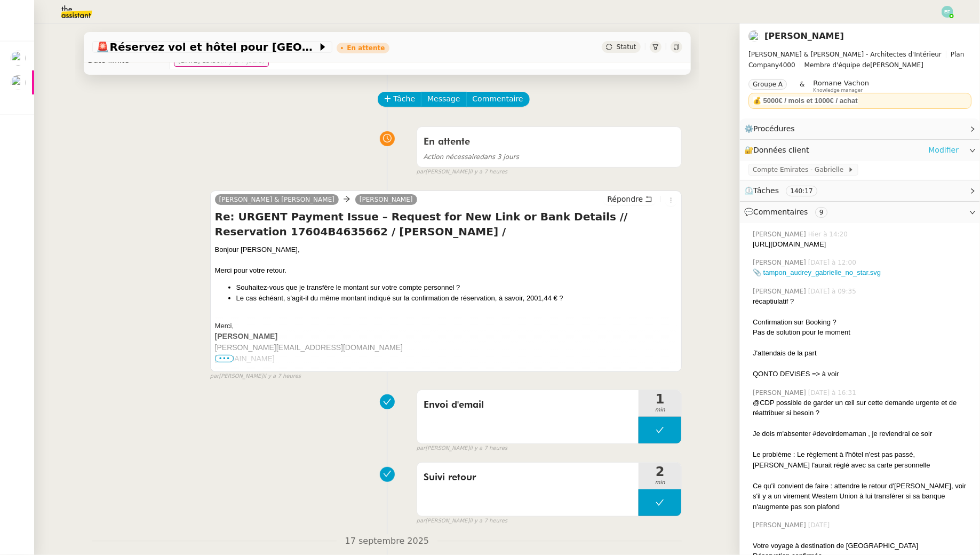
click at [955, 147] on link "Modifier" at bounding box center [944, 150] width 30 height 12
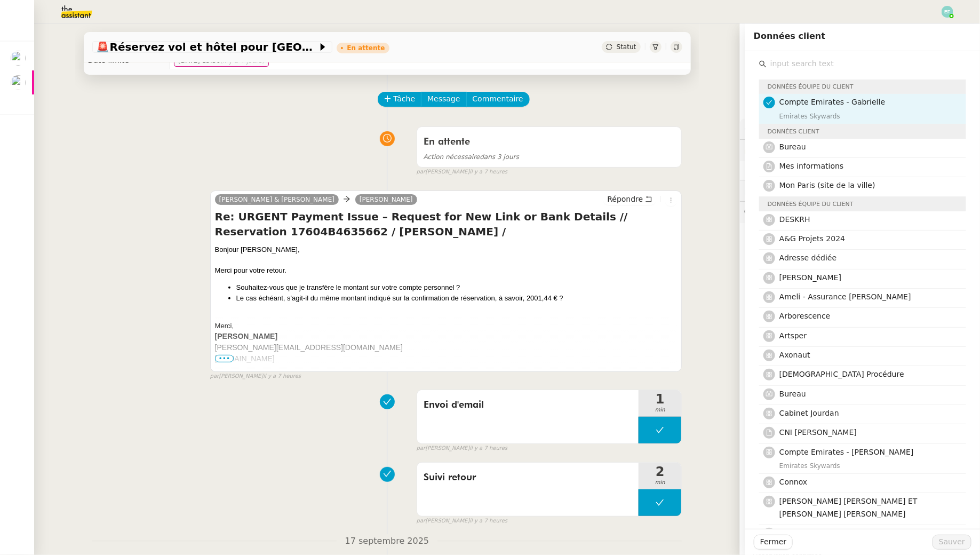
click at [247, 150] on div "En attente Action nécessaire dans 3 jours false par Emelyne F. il y a 7 heures" at bounding box center [387, 149] width 590 height 55
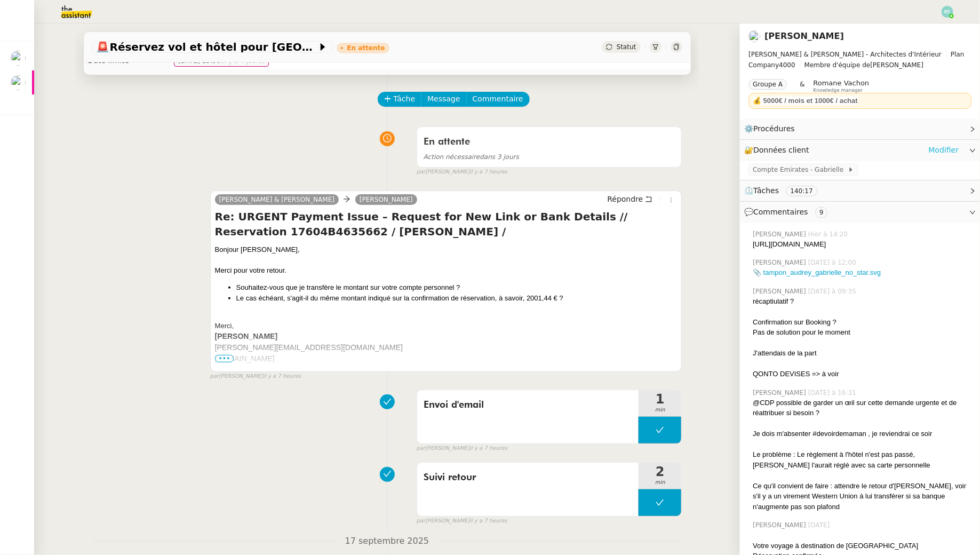
click at [941, 151] on link "Modifier" at bounding box center [944, 150] width 30 height 12
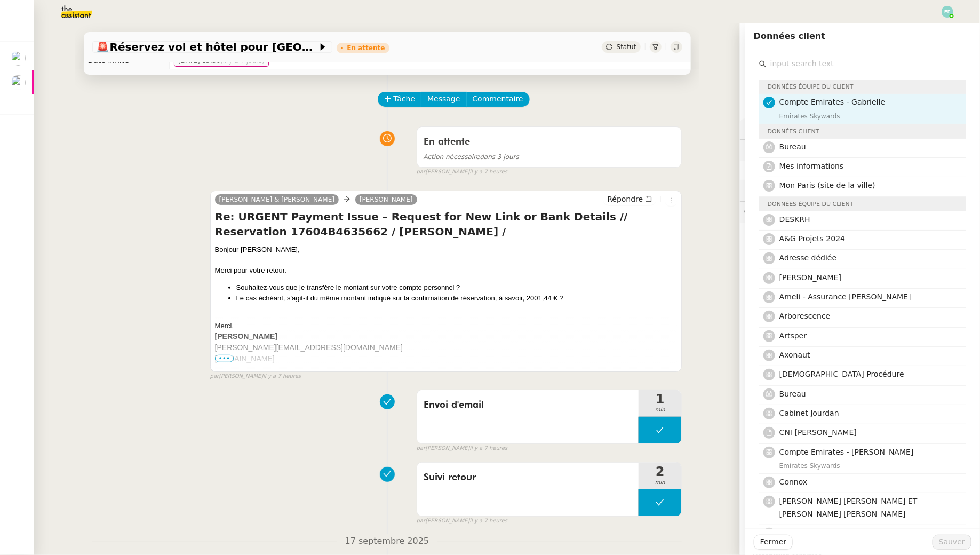
click at [840, 58] on input "text" at bounding box center [867, 64] width 200 height 14
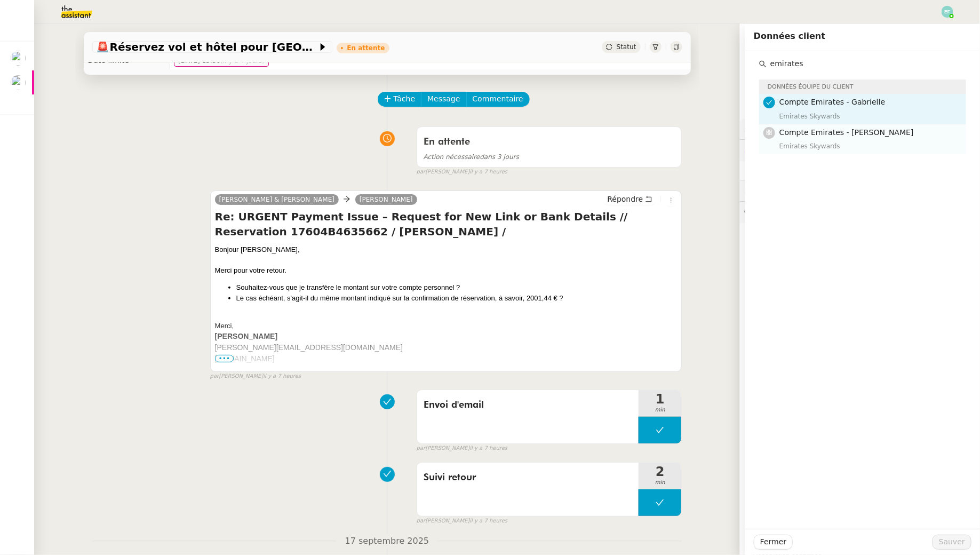
type input "emirates"
click at [837, 145] on div "Emirates Skywards" at bounding box center [870, 146] width 180 height 11
click at [955, 550] on div "Fermer Sauver" at bounding box center [863, 542] width 235 height 26
click at [955, 535] on button "Sauver" at bounding box center [952, 542] width 39 height 15
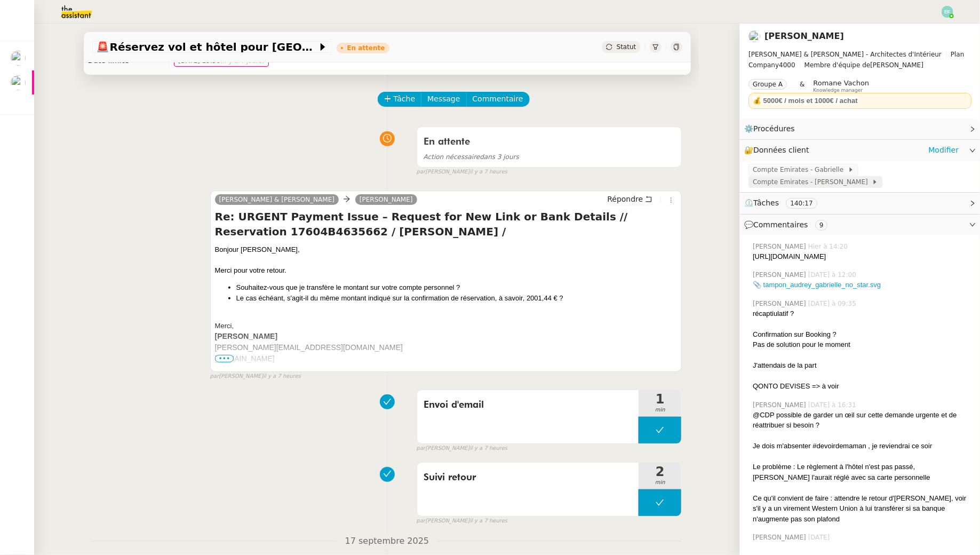
click at [872, 177] on span "Compte Emirates - [PERSON_NAME]" at bounding box center [812, 182] width 119 height 11
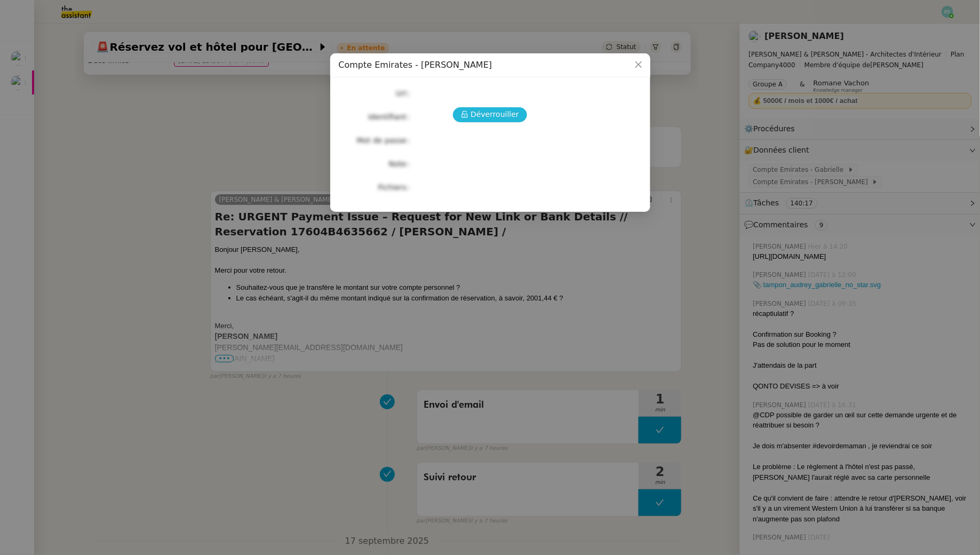
click at [480, 115] on span "Déverrouiller" at bounding box center [495, 114] width 49 height 12
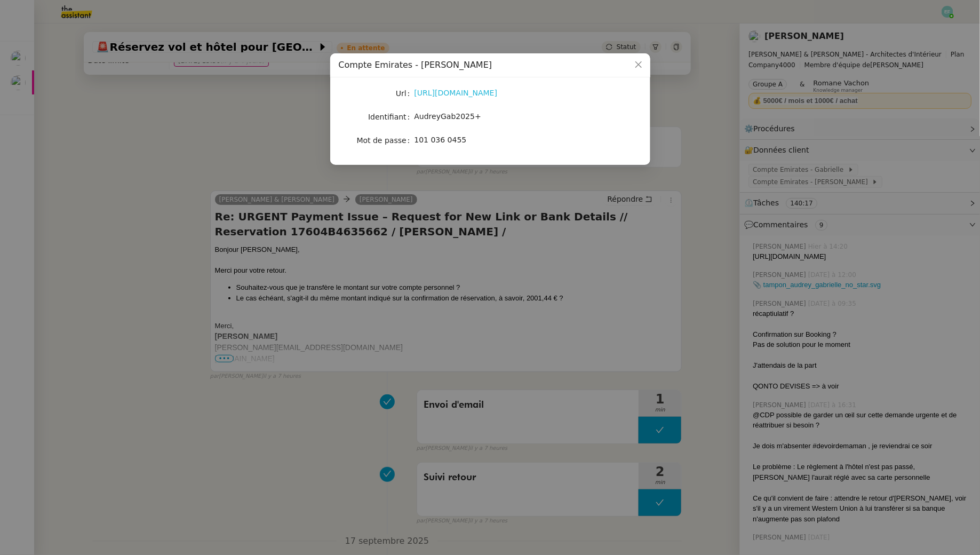
click at [481, 94] on link "https://www.emirates.com/fr/french/skywards/" at bounding box center [456, 93] width 83 height 9
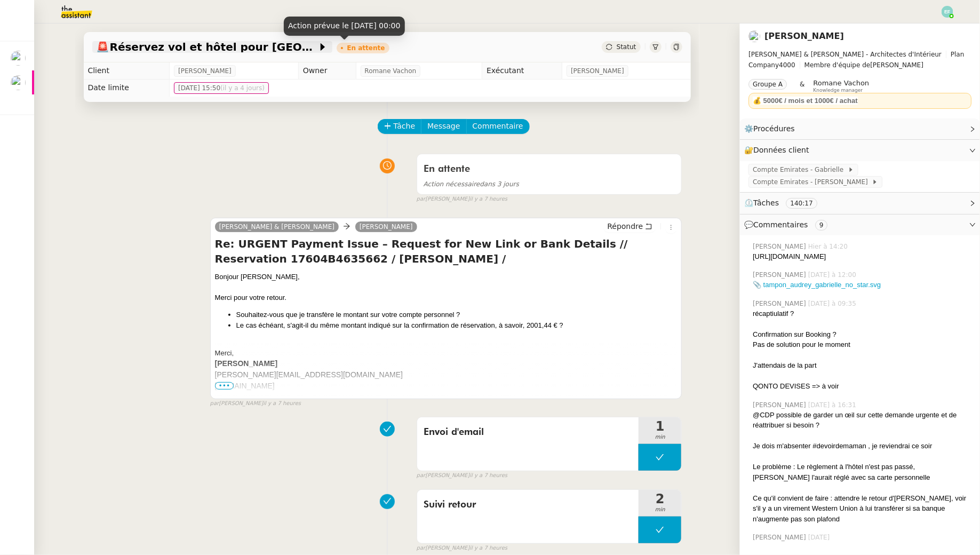
click at [292, 46] on span "🚨 Réservez vol et hôtel pour [GEOGRAPHIC_DATA] / [GEOGRAPHIC_DATA] // Banyan" at bounding box center [207, 47] width 221 height 11
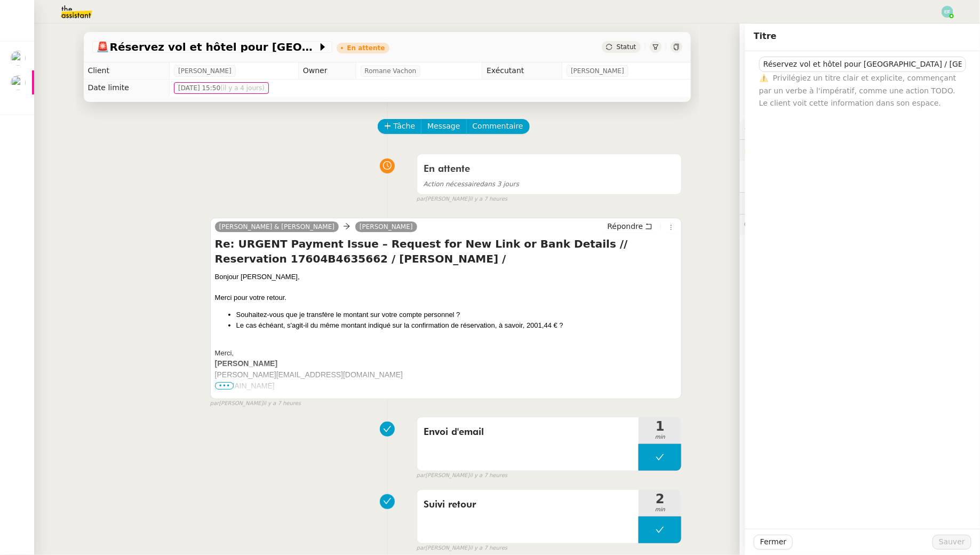
click at [250, 155] on div "En attente Action nécessaire dans 3 jours false par Emelyne F. il y a 7 heures" at bounding box center [387, 176] width 590 height 55
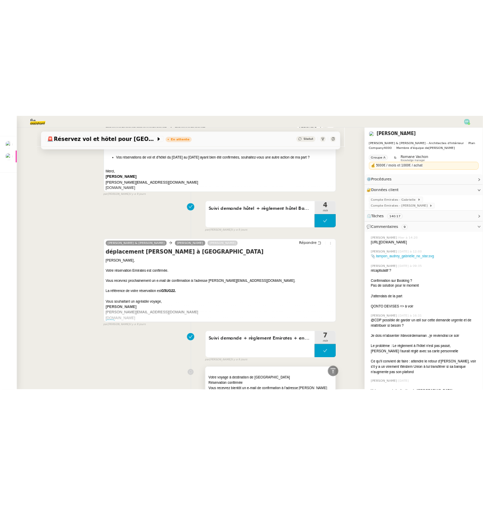
scroll to position [8086, 0]
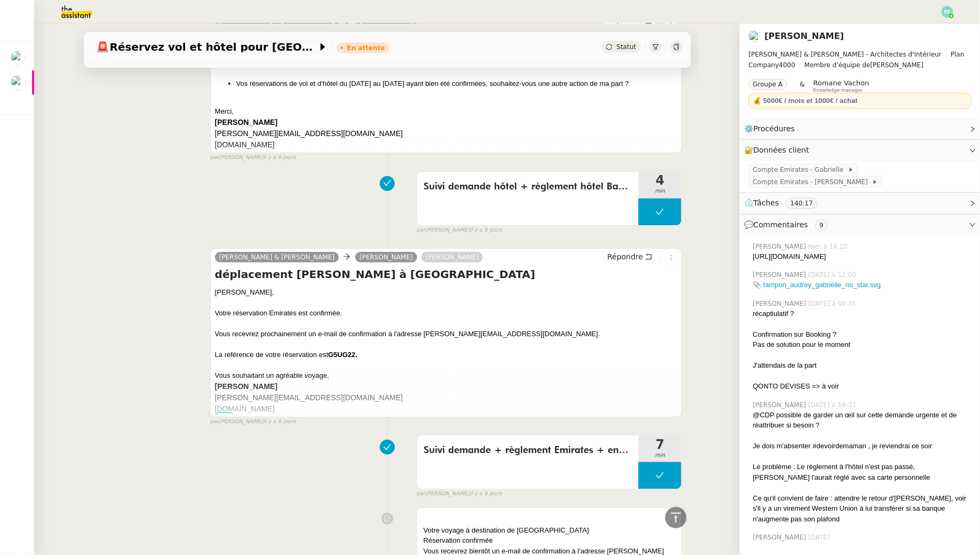
click at [386, 503] on div "Votre voyage à destination de Dubai Réservation confirmée Vous recevrez bientôt…" at bounding box center [387, 566] width 590 height 127
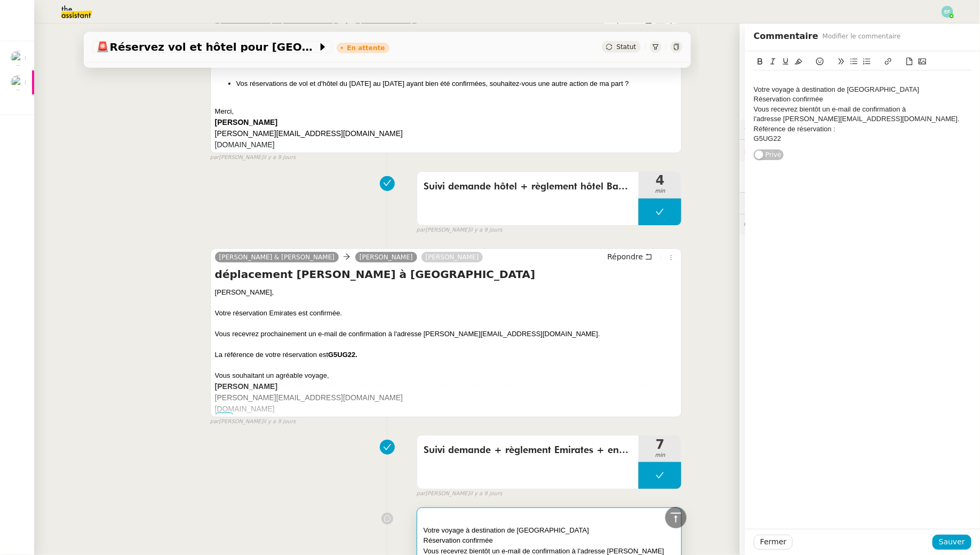
drag, startPoint x: 454, startPoint y: 461, endPoint x: 422, endPoint y: 461, distance: 31.5
click at [422, 508] on div "Votre voyage à destination de Dubai Réservation confirmée Vous recevrez bientôt…" at bounding box center [549, 564] width 265 height 112
click at [220, 503] on div "Votre voyage à destination de Dubai Réservation confirmée Vous recevrez bientôt…" at bounding box center [387, 566] width 590 height 127
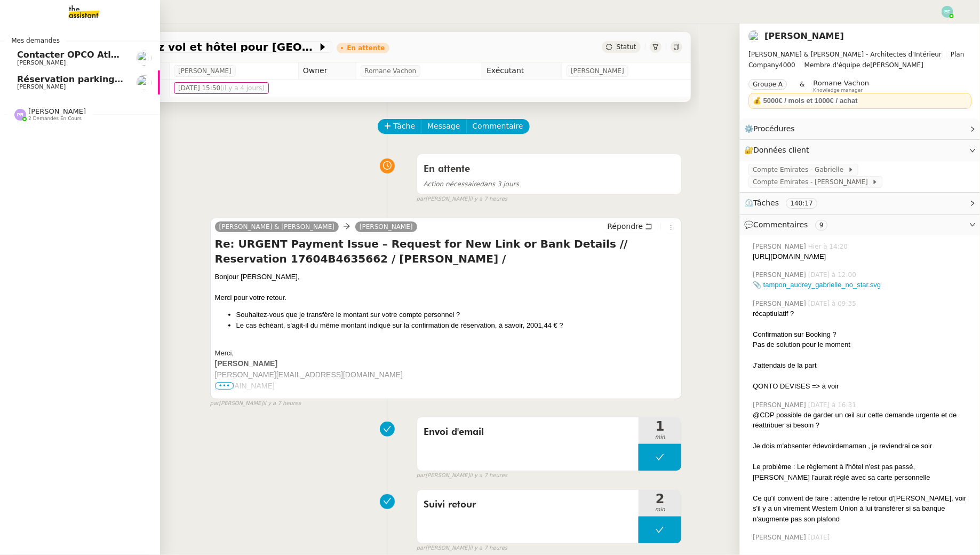
click at [11, 91] on link "Réservation parking à [GEOGRAPHIC_DATA] [PERSON_NAME]" at bounding box center [80, 82] width 160 height 25
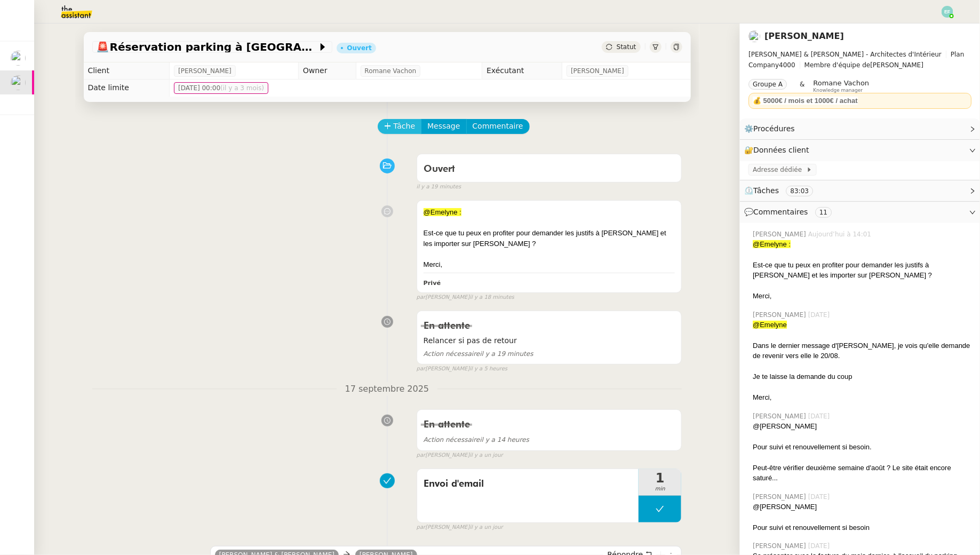
click at [404, 121] on span "Tâche" at bounding box center [405, 126] width 22 height 12
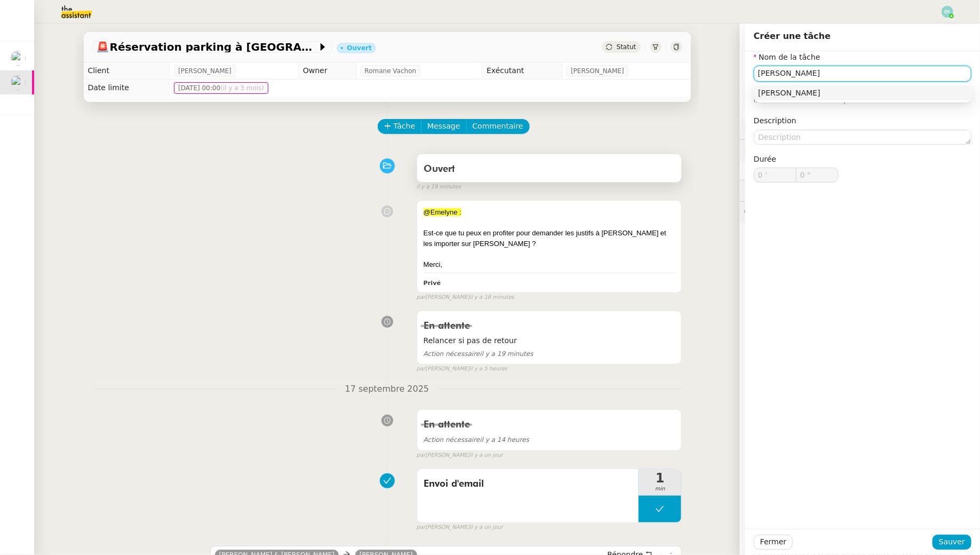
type input "X"
type input "Vérification facturation"
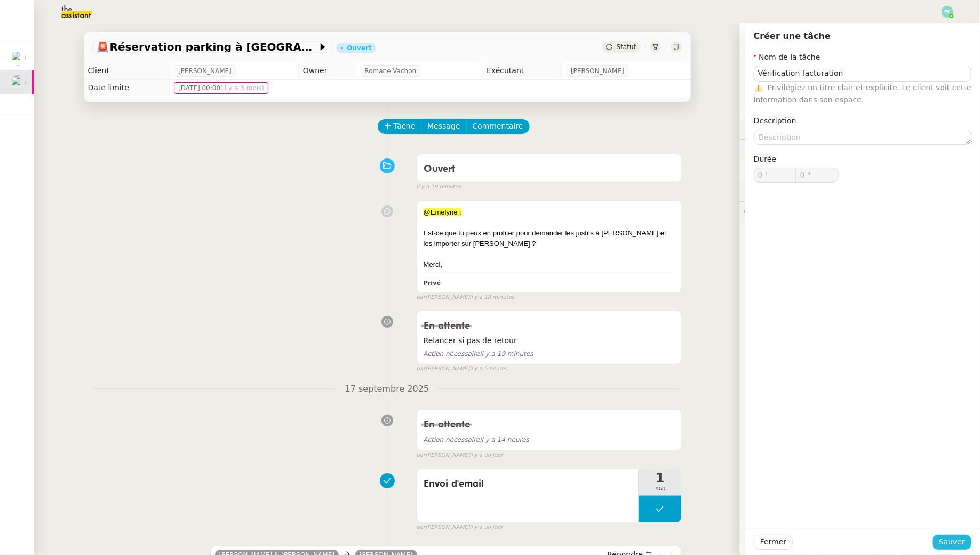
click at [941, 535] on button "Sauver" at bounding box center [952, 542] width 39 height 15
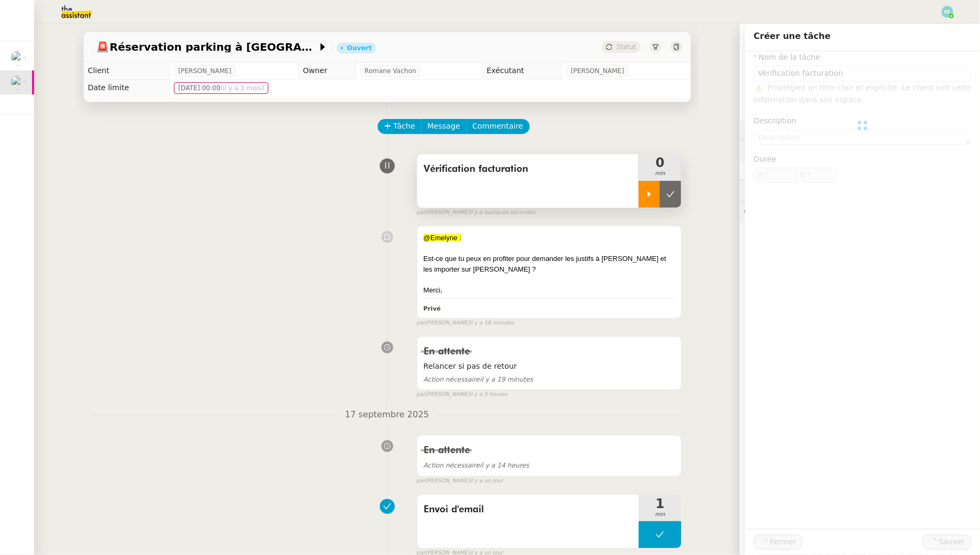
click at [652, 193] on icon at bounding box center [649, 194] width 9 height 9
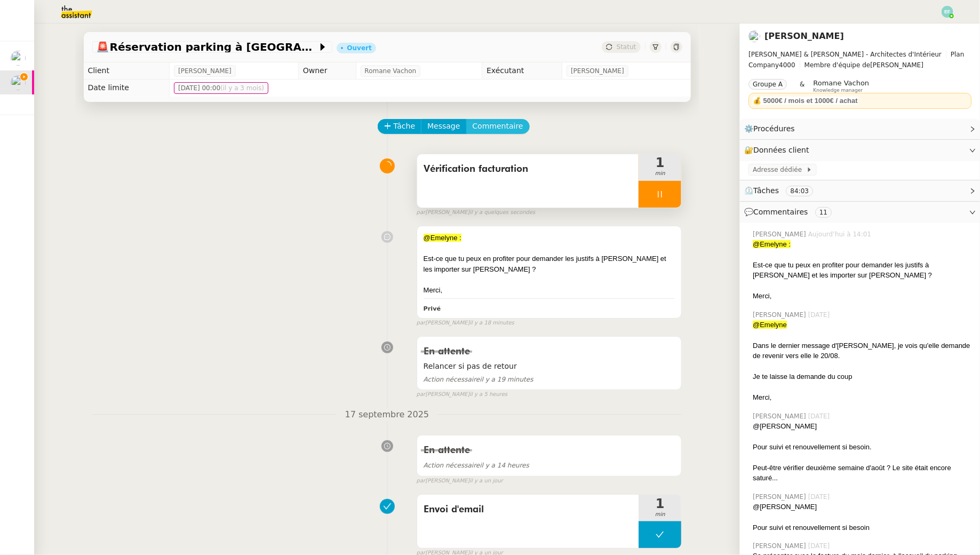
click at [512, 126] on span "Commentaire" at bounding box center [498, 126] width 51 height 12
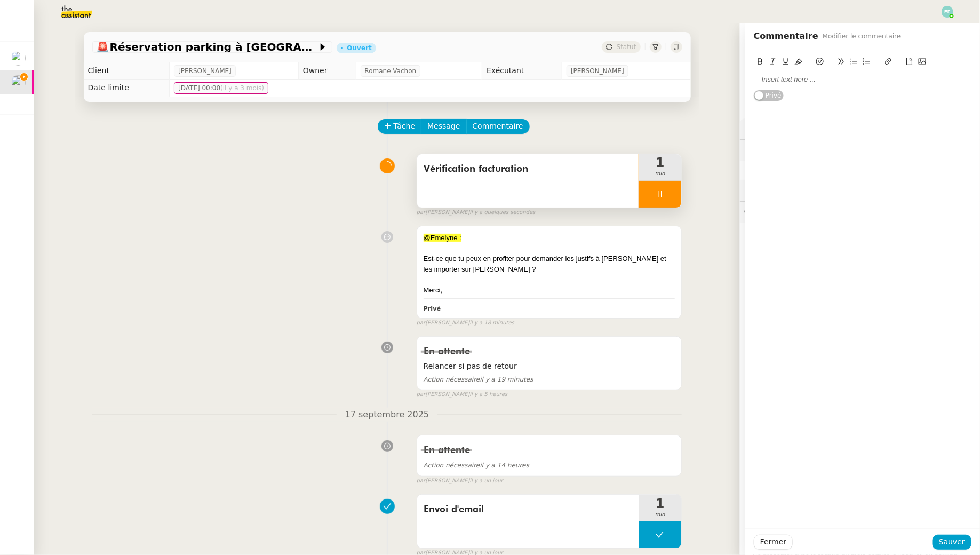
click at [763, 77] on div at bounding box center [863, 80] width 218 height 10
click at [755, 80] on div "PANTIERO 21/08 307,00 €" at bounding box center [863, 80] width 218 height 10
click at [951, 542] on span "Sauver" at bounding box center [952, 542] width 26 height 12
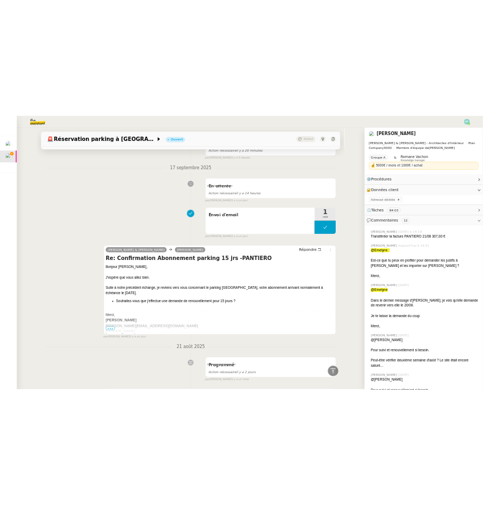
scroll to position [375, 0]
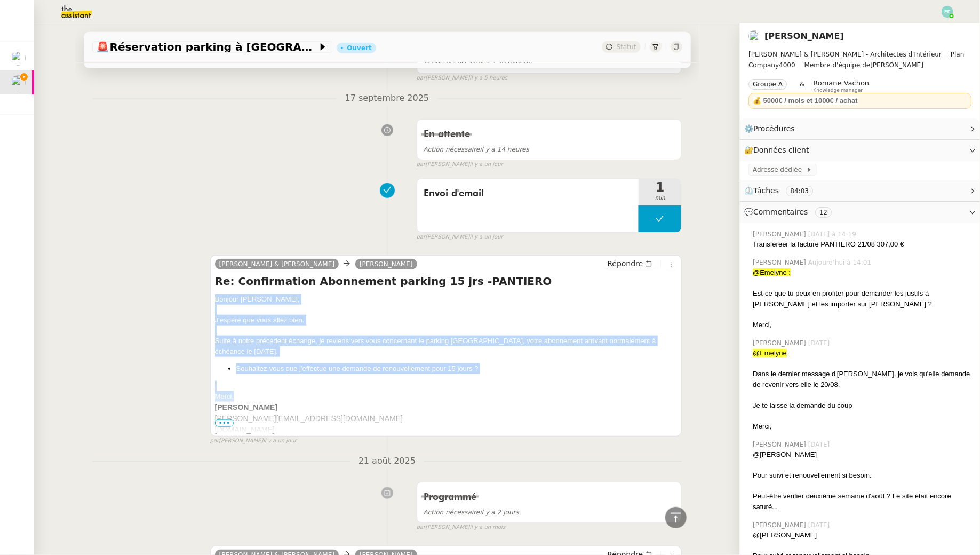
drag, startPoint x: 211, startPoint y: 296, endPoint x: 264, endPoint y: 392, distance: 109.6
click at [264, 392] on div "[PERSON_NAME] & [PERSON_NAME] Répondre Re: Confirmation Abonnement parking 15 j…" at bounding box center [446, 345] width 472 height 181
copy div "Bonjour [PERSON_NAME], J’espère que vous allez bien. Suite à notre précédent éc…"
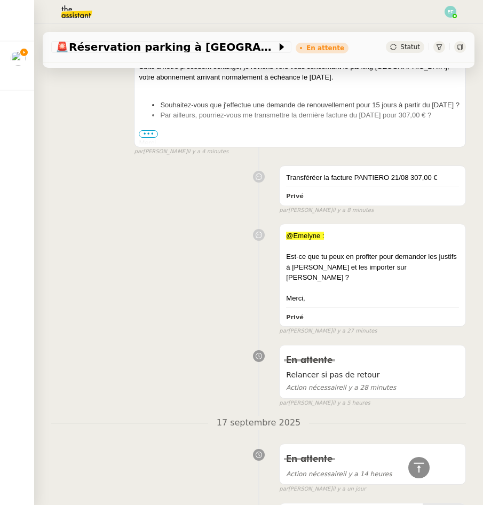
scroll to position [587, 0]
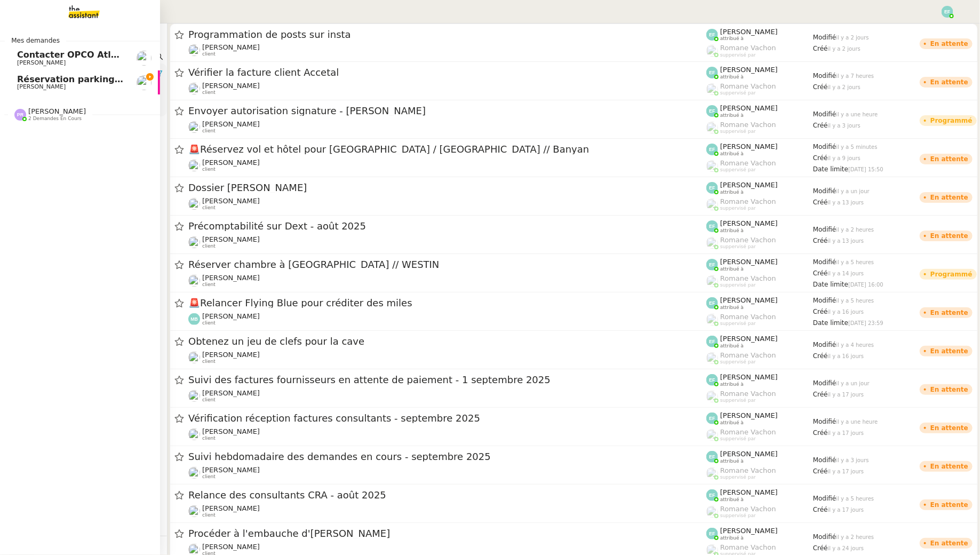
click at [66, 84] on span "[PERSON_NAME]" at bounding box center [71, 87] width 108 height 6
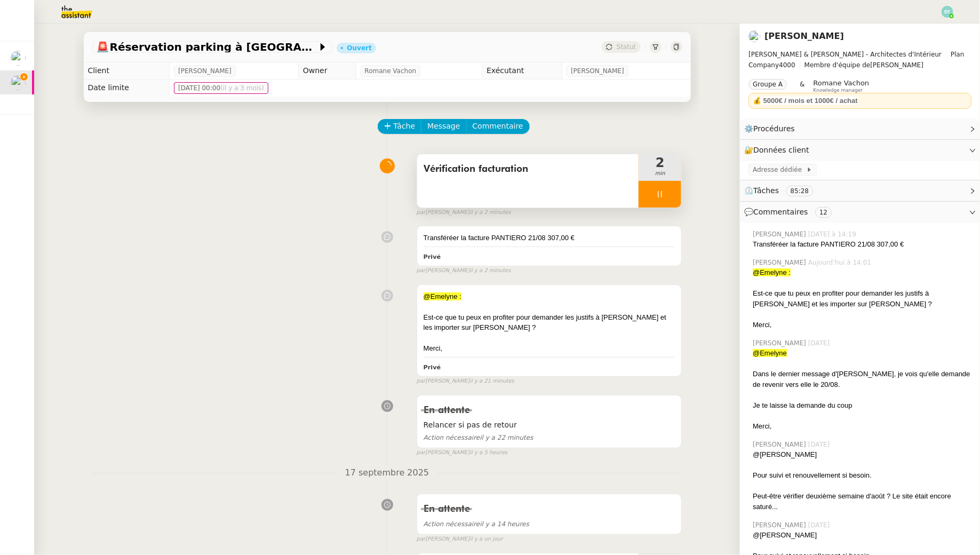
click at [479, 167] on span "Vérification facturation" at bounding box center [528, 169] width 209 height 16
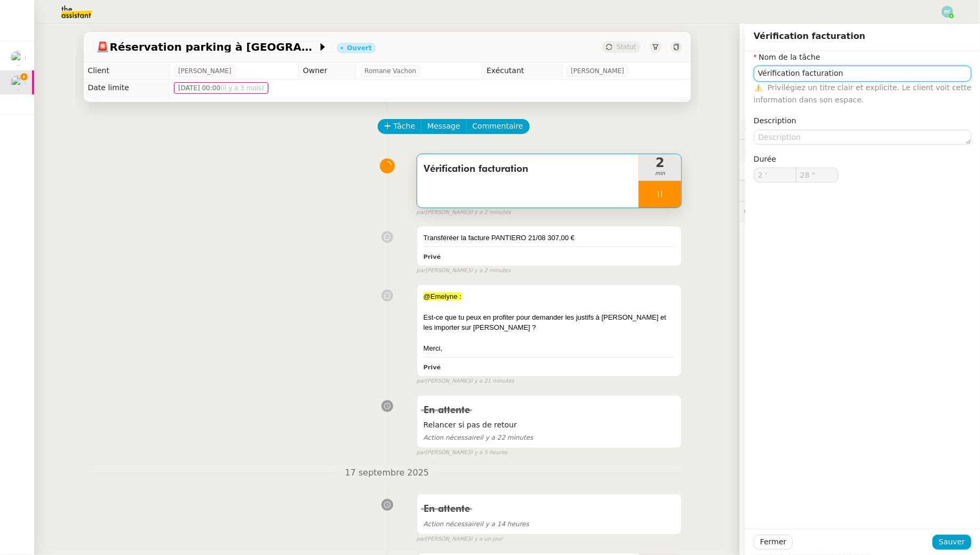
click at [781, 74] on input "Vérification facturation" at bounding box center [863, 73] width 218 height 15
type input "29 ""
click at [781, 74] on input "Vérification facturation" at bounding box center [863, 73] width 218 height 15
type input "Récu facturation"
type input "30 ""
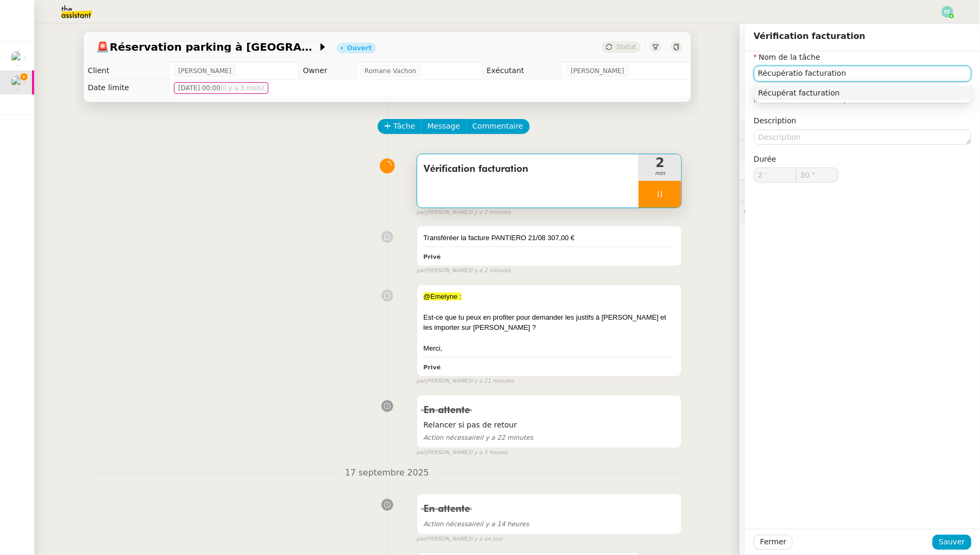
type input "Récupération facturation"
type input "31 ""
click at [883, 70] on input "Récupération facturation" at bounding box center [863, 73] width 218 height 15
type input "Récupération facturati"
type input "32 ""
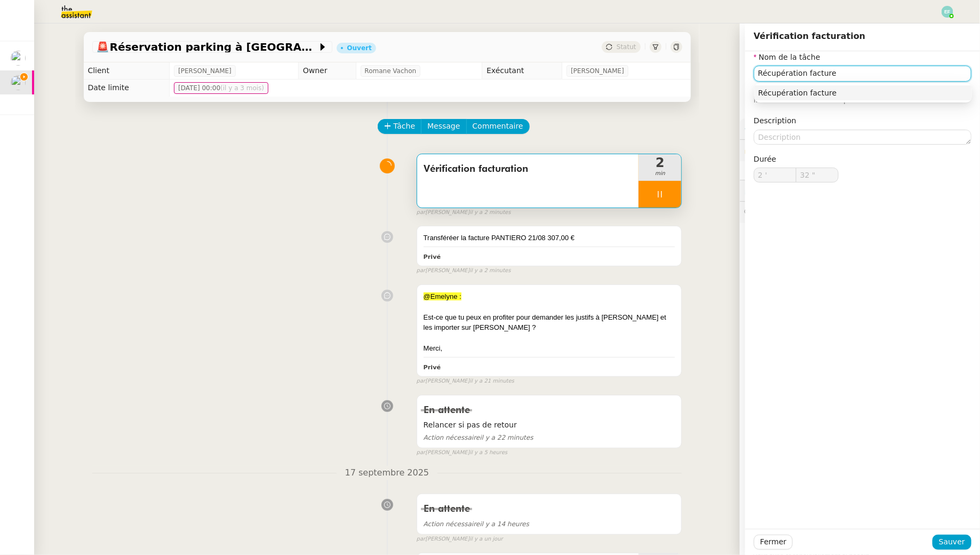
type input "Récupération factures"
type input "33 ""
type input "Récupération factures"
type input "34 ""
click at [949, 540] on span "Sauver" at bounding box center [952, 542] width 26 height 12
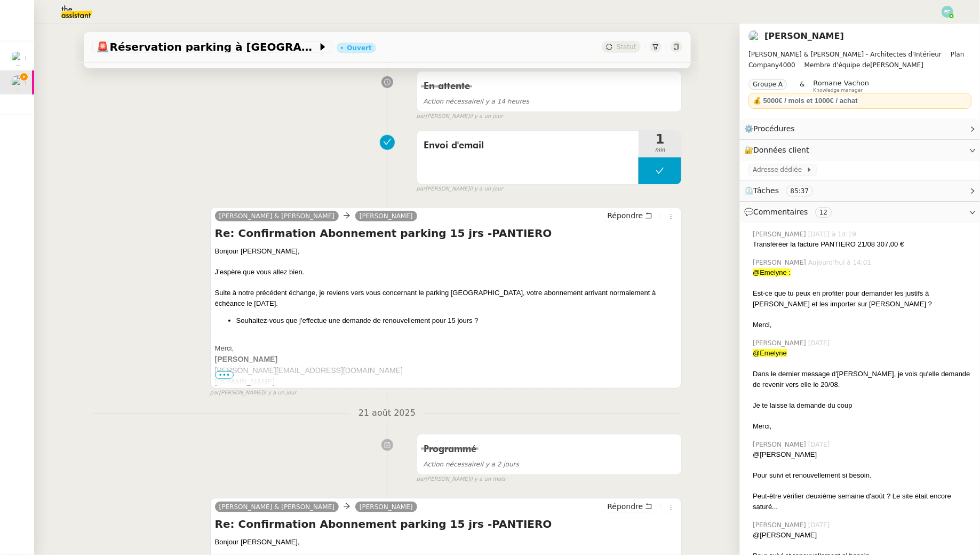
scroll to position [425, 0]
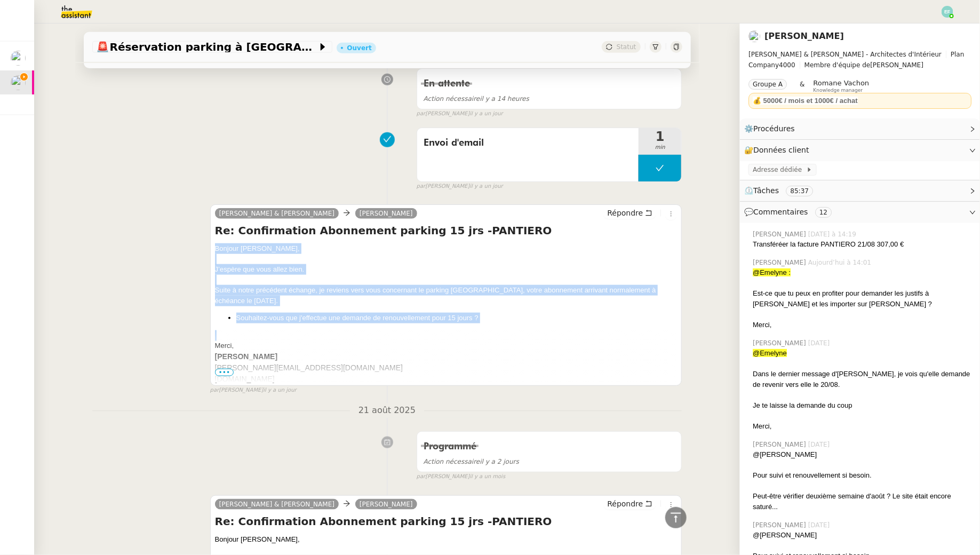
drag, startPoint x: 212, startPoint y: 244, endPoint x: 297, endPoint y: 328, distance: 118.9
click at [297, 328] on div "[PERSON_NAME] & [PERSON_NAME] Répondre Re: Confirmation Abonnement parking 15 j…" at bounding box center [446, 294] width 472 height 181
drag, startPoint x: 249, startPoint y: 335, endPoint x: 219, endPoint y: 288, distance: 55.7
click at [219, 288] on div "Bonjour [PERSON_NAME], J’espère que vous allez bien. Suite à notre précédent éc…" at bounding box center [446, 439] width 463 height 393
click at [251, 313] on li "Souhaitez-vous que j'effectue une demande de renouvellement pour 15 jours ?" at bounding box center [456, 318] width 441 height 11
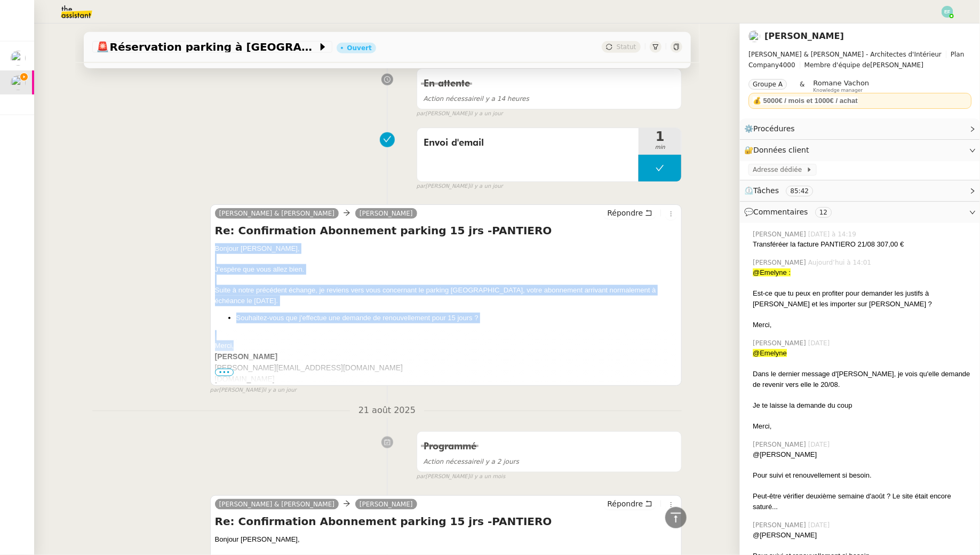
drag, startPoint x: 247, startPoint y: 342, endPoint x: 209, endPoint y: 246, distance: 103.3
click at [209, 246] on div "[PERSON_NAME] & [PERSON_NAME] Répondre Re: Confirmation Abonnement parking 15 j…" at bounding box center [387, 295] width 590 height 200
copy div "Bonjour [PERSON_NAME], J’espère que vous allez bien. Suite à notre précédent éc…"
click at [648, 209] on icon at bounding box center [648, 212] width 7 height 7
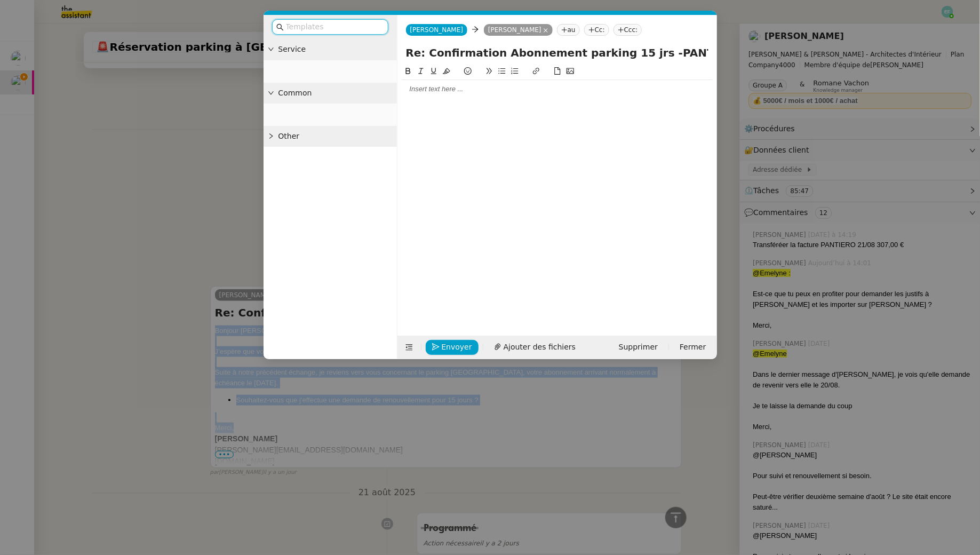
scroll to position [507, 0]
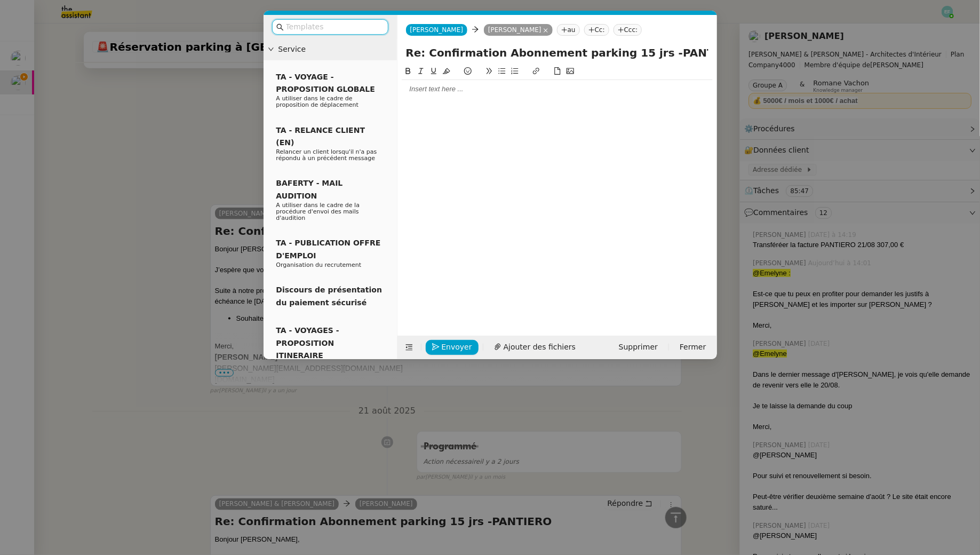
click at [488, 93] on div at bounding box center [557, 89] width 311 height 10
paste div
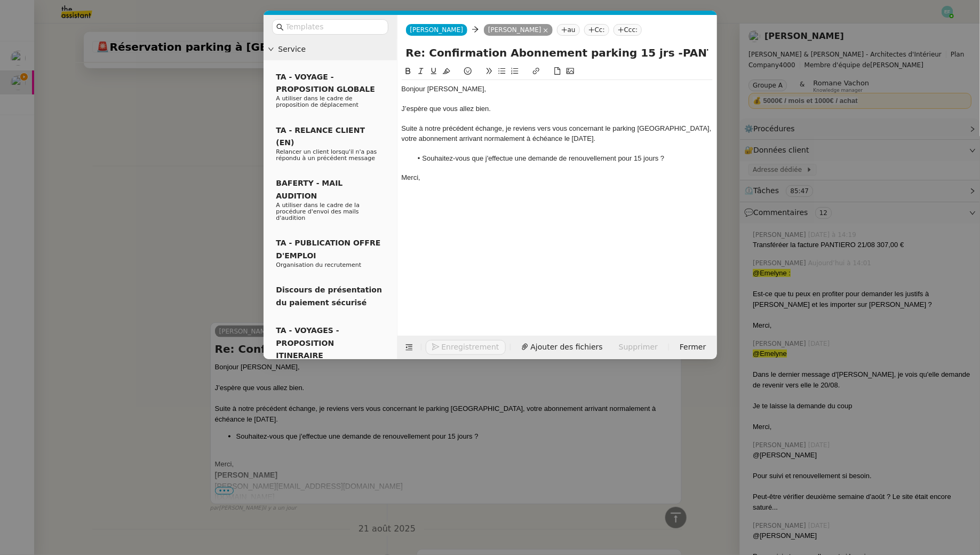
scroll to position [625, 0]
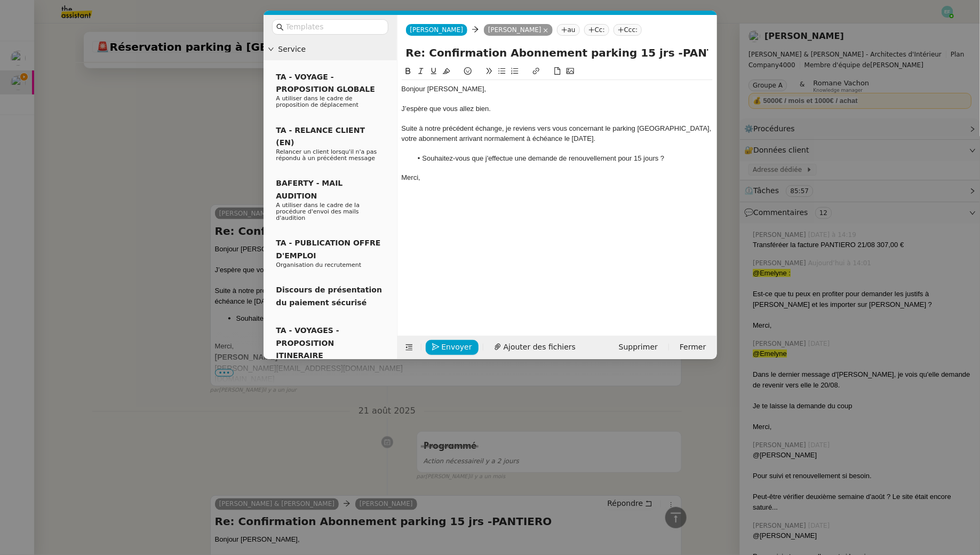
click at [661, 160] on li "Souhaitez-vous que j'effectue une demande de renouvellement pour 15 jours ?" at bounding box center [562, 159] width 301 height 10
click at [501, 142] on div "Suite à notre précédent échange, je reviens vers vous concernant le parking Pan…" at bounding box center [557, 134] width 311 height 20
click at [502, 148] on div at bounding box center [557, 149] width 311 height 10
click at [659, 159] on li "Souhaitez-vous que j'effectue une demande de renouvellement pour 15 jours ?" at bounding box center [562, 159] width 301 height 10
click at [472, 168] on li "Souhaitez-vous que j'effectue une demande de renouvellement pour 15 jours à par…" at bounding box center [562, 164] width 301 height 20
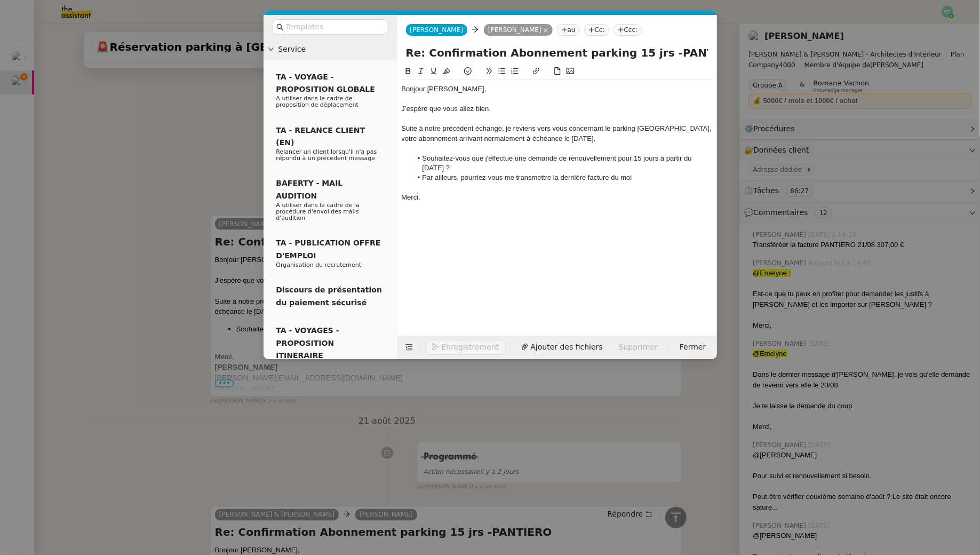
scroll to position [635, 0]
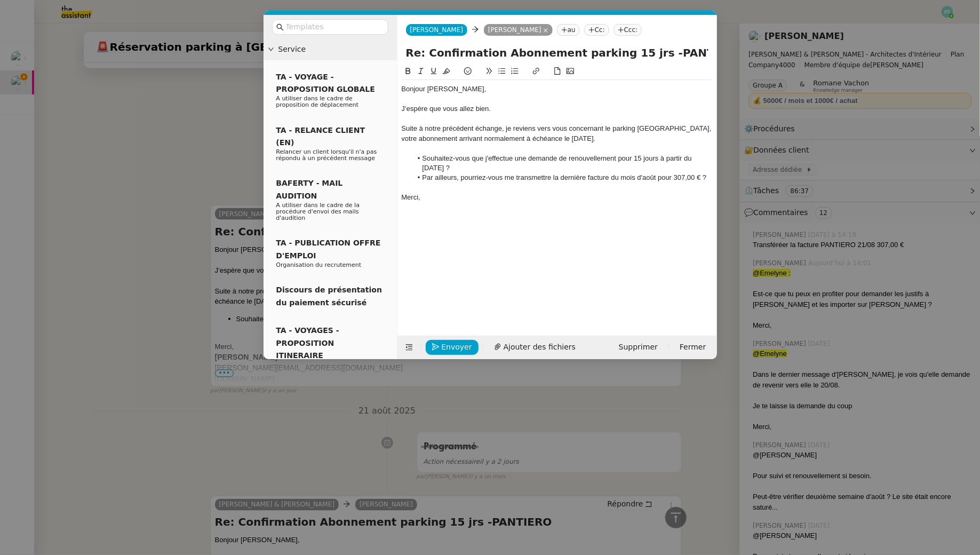
click at [110, 132] on nz-modal-container "Service TA - VOYAGE - PROPOSITION GLOBALE A utiliser dans le cadre de propositi…" at bounding box center [490, 277] width 980 height 555
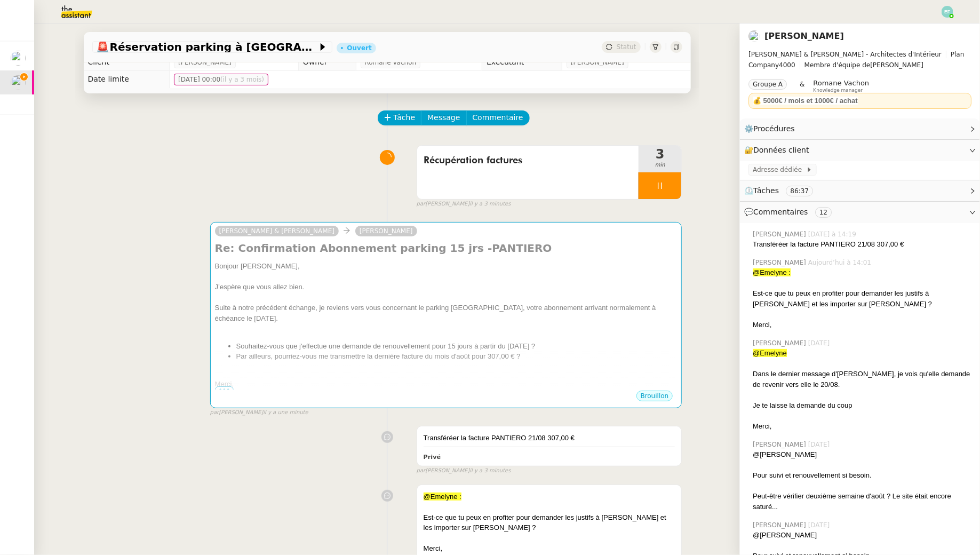
scroll to position [0, 0]
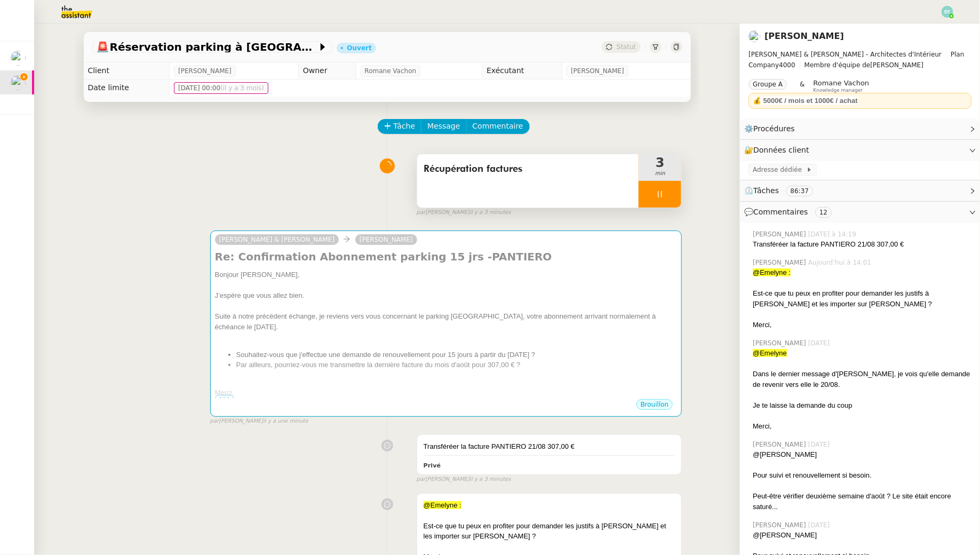
click at [557, 180] on div "Récupération factures" at bounding box center [528, 180] width 222 height 53
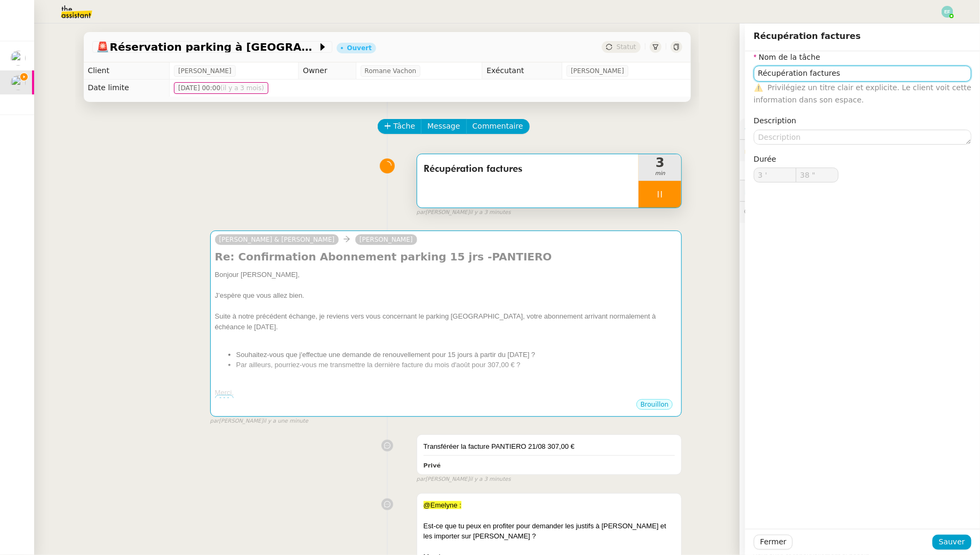
click at [841, 75] on input "Récupération factures" at bounding box center [863, 73] width 218 height 15
type input "39 ""
type input "Récupération facture +"
type input "40 ""
type input "Récupération facture"
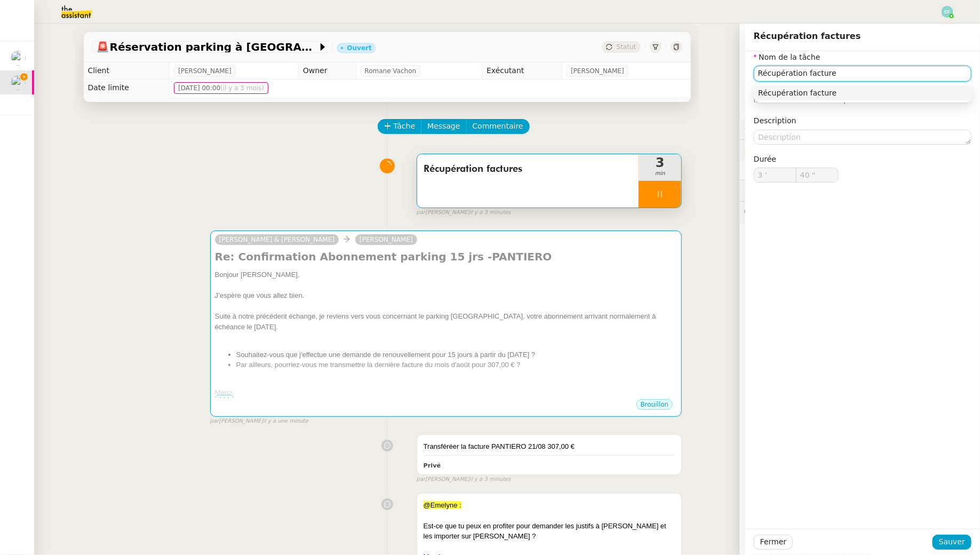
type input "41 ""
click at [783, 78] on input "Récupération facture" at bounding box center [863, 73] width 218 height 15
type input "V facture"
type input "42 ""
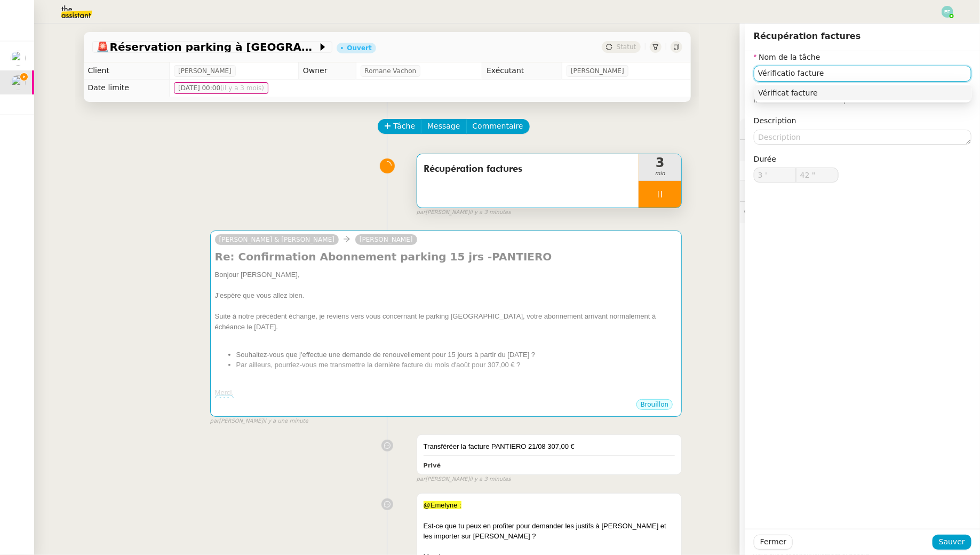
type input "Vérification facture"
click at [863, 73] on input "Vérification facture" at bounding box center [863, 73] width 218 height 15
type input "44 ""
type input "Vérification facture +"
type input "45 ""
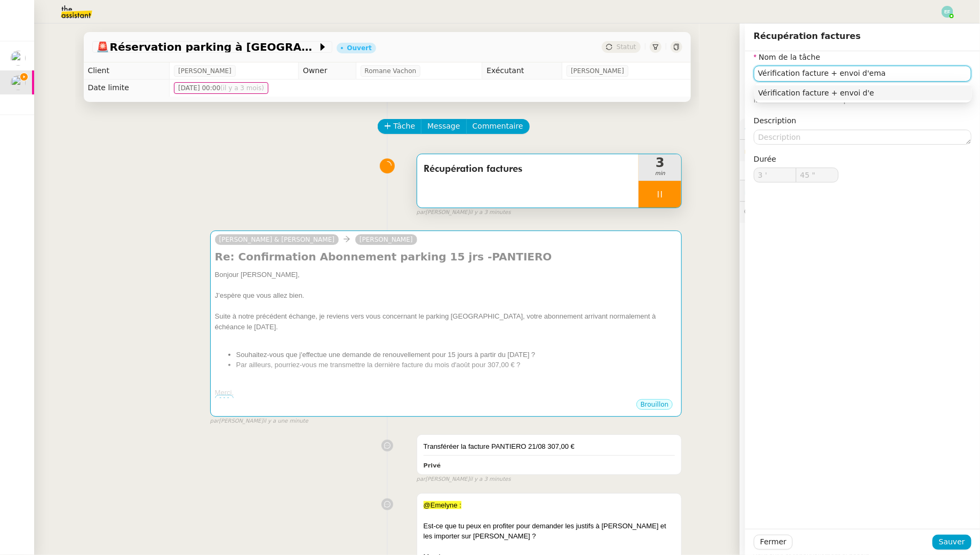
type input "Vérification facture + envoi d'emai"
type input "46 ""
type input "Vérification facture + envoi d'email"
type input "47 ""
type input "Vérification facture + envoi d'email"
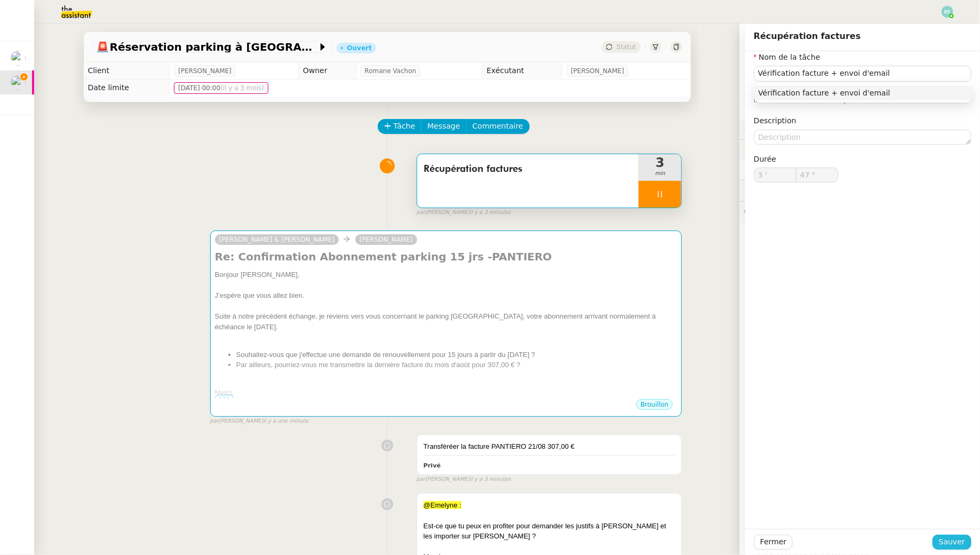
click at [964, 537] on span "Sauver" at bounding box center [952, 542] width 26 height 12
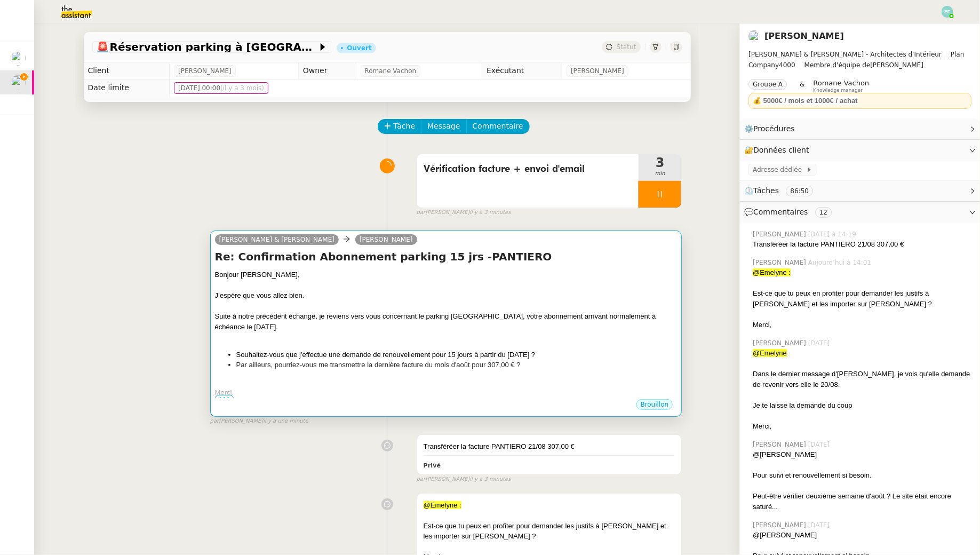
click at [510, 265] on div "Re: Confirmation Abonnement parking 15 jrs -PANTIERO Bonjour Audrey, J’espère q…" at bounding box center [446, 323] width 463 height 149
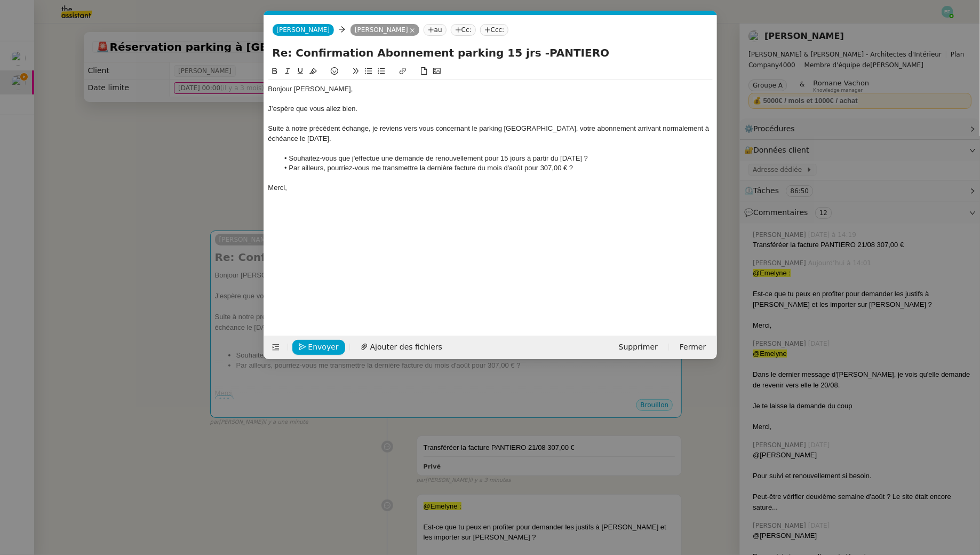
scroll to position [0, 22]
click at [370, 117] on div at bounding box center [490, 119] width 445 height 10
click at [357, 136] on div "Suite à notre précédent échange, je reviens vers vous concernant le parking Pan…" at bounding box center [490, 134] width 445 height 20
click at [368, 154] on li "Souhaitez-vous que j'effectue une demande de renouvellement pour 15 jours à par…" at bounding box center [496, 159] width 434 height 10
click at [590, 171] on li "Par ailleurs, pourriez-vous me transmettre la dernière facture du mois d'août p…" at bounding box center [496, 168] width 434 height 10
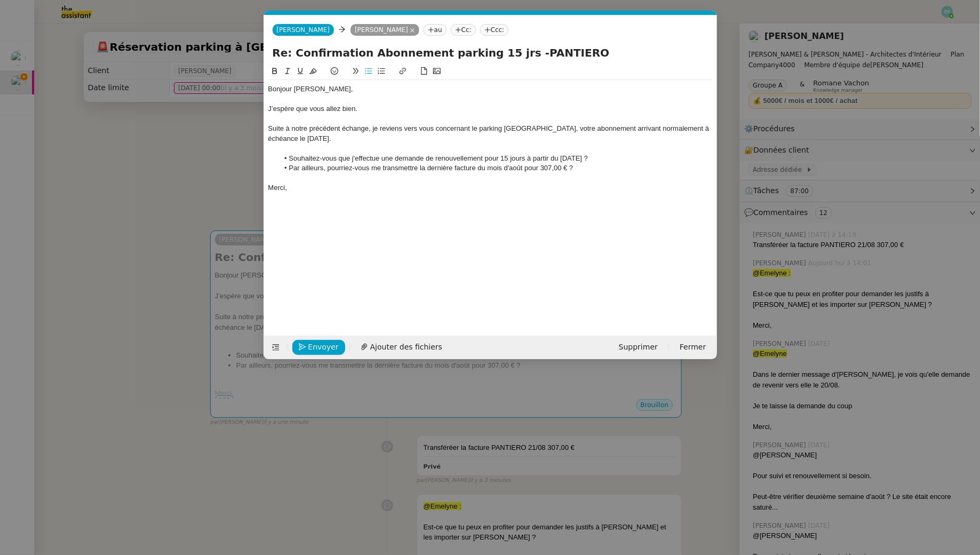
click at [503, 179] on div at bounding box center [490, 178] width 445 height 10
click at [506, 169] on li "Par ailleurs, pourriez-vous me transmettre la dernière facture du mois d'août p…" at bounding box center [496, 168] width 434 height 10
click at [376, 187] on div "Merci," at bounding box center [490, 188] width 445 height 10
click at [328, 344] on span "Envoyer" at bounding box center [323, 347] width 30 height 12
click at [328, 344] on span "Confirmer l'envoi" at bounding box center [340, 347] width 64 height 12
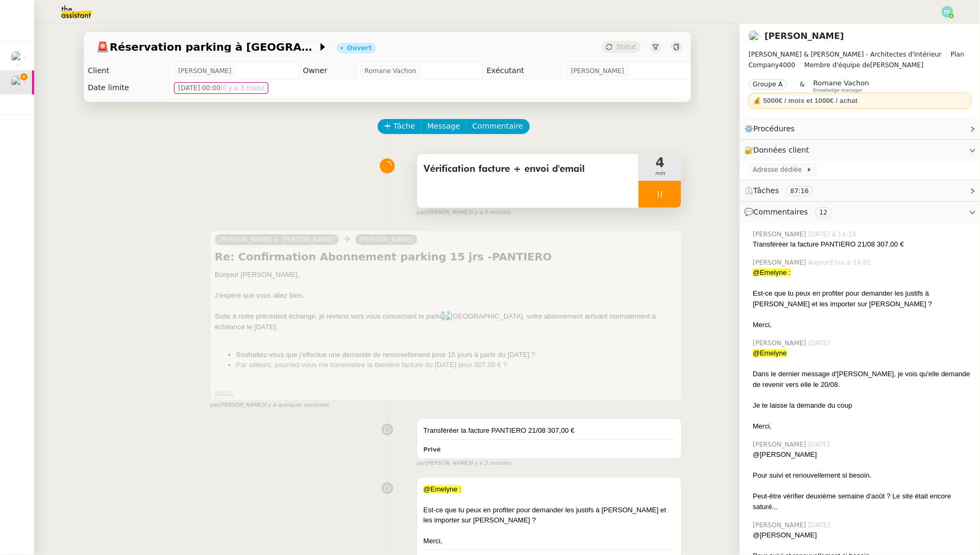
click at [649, 200] on div at bounding box center [660, 194] width 43 height 27
click at [669, 199] on button at bounding box center [670, 194] width 21 height 27
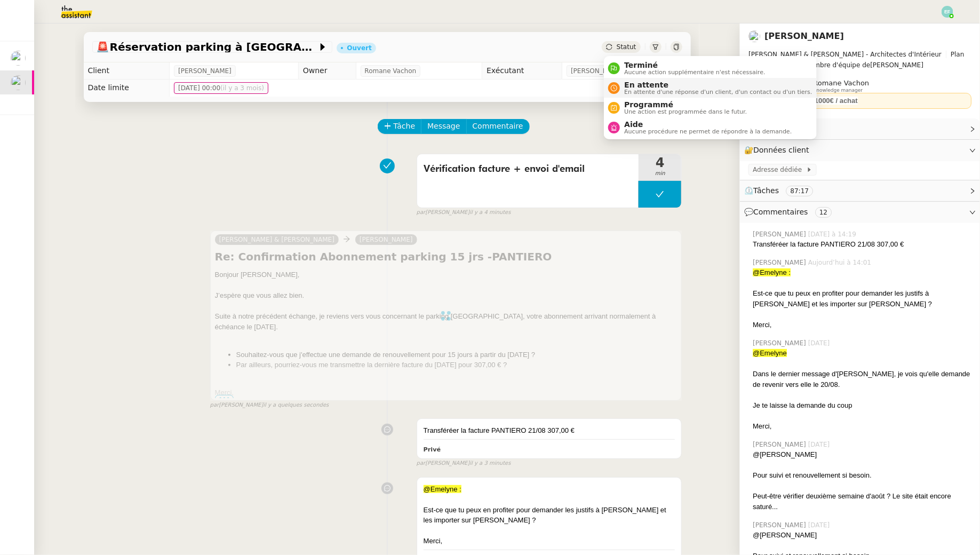
click at [620, 88] on nz-avatar at bounding box center [614, 88] width 12 height 12
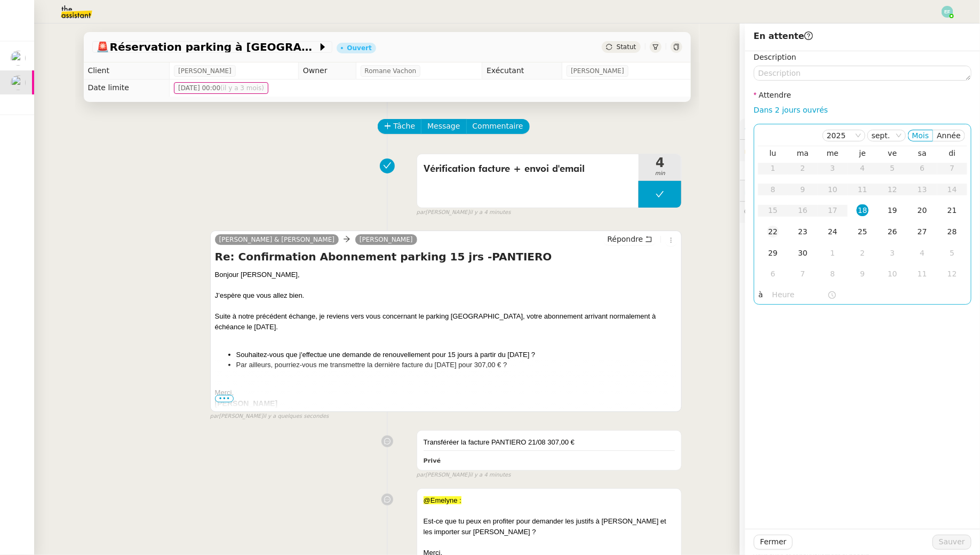
click at [778, 230] on div "22" at bounding box center [773, 232] width 12 height 12
click at [946, 539] on span "Sauver" at bounding box center [952, 542] width 26 height 12
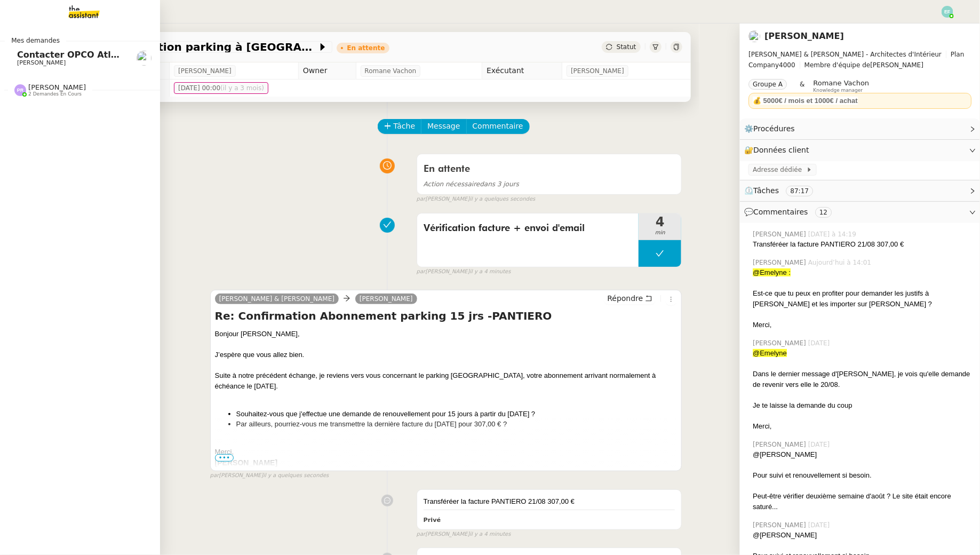
click at [27, 57] on span "Contacter OPCO Atlas pour financement formation" at bounding box center [138, 55] width 243 height 10
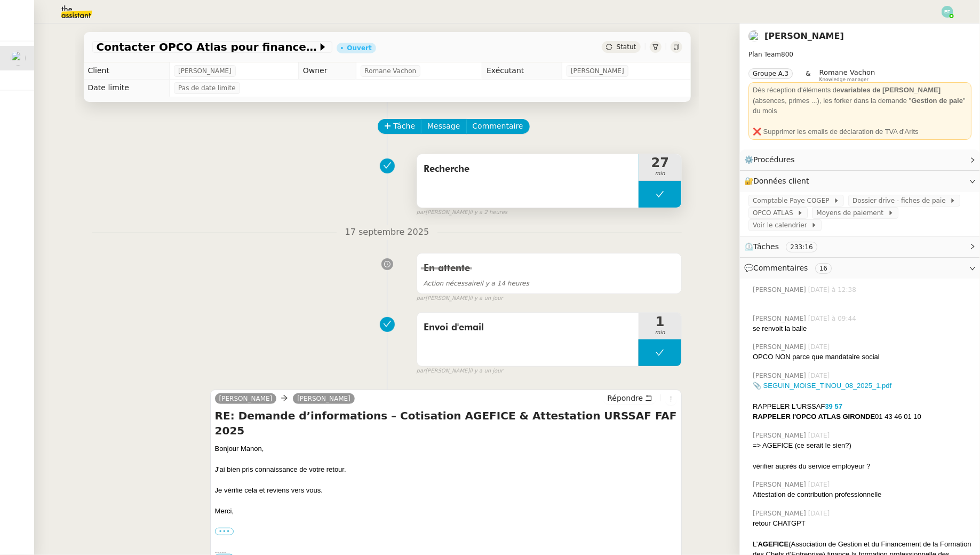
click at [667, 185] on button at bounding box center [660, 194] width 43 height 27
click at [656, 185] on div at bounding box center [649, 194] width 21 height 27
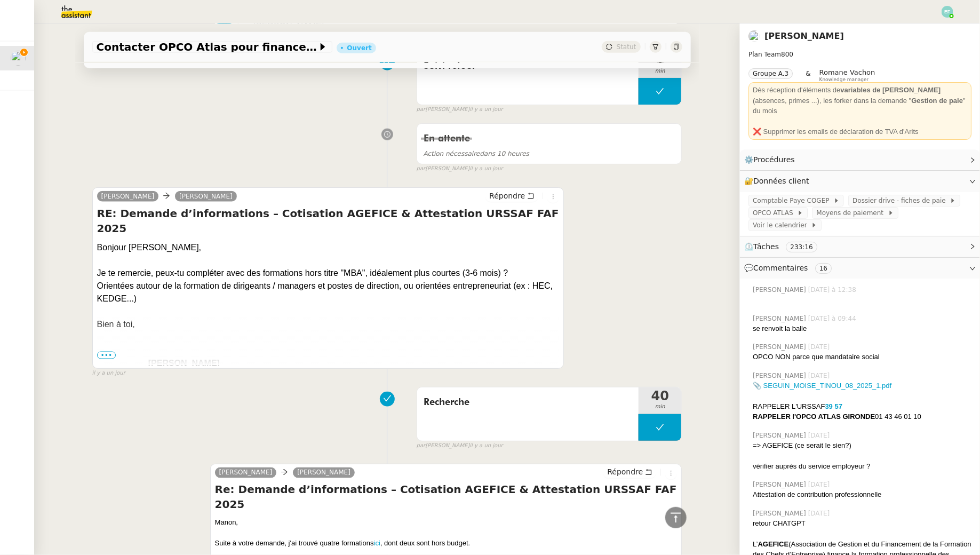
scroll to position [745, 0]
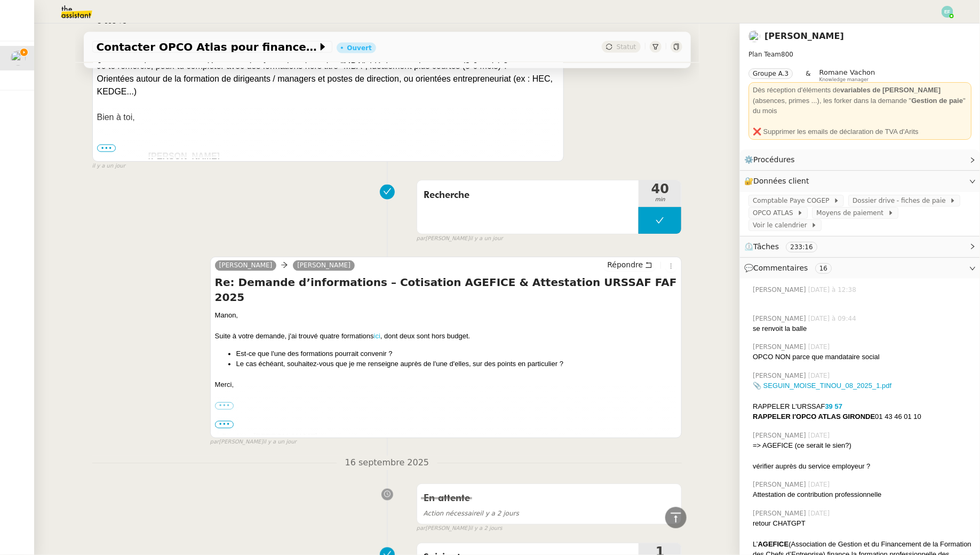
click at [379, 332] on link "ici" at bounding box center [377, 336] width 6 height 8
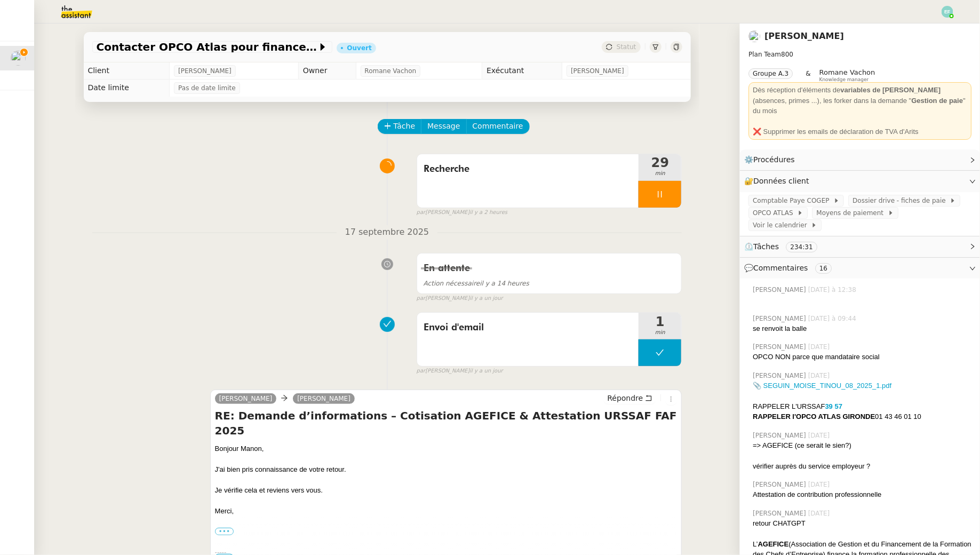
scroll to position [158, 0]
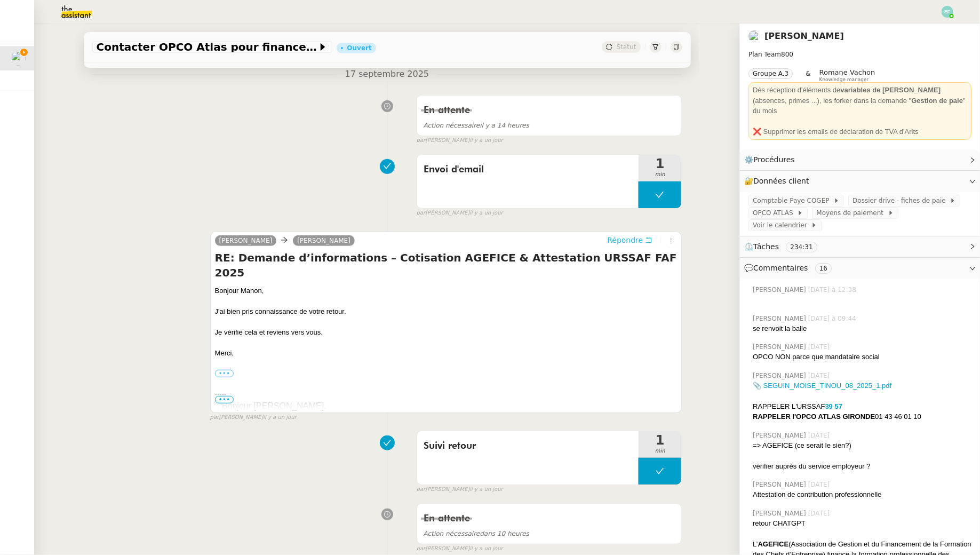
click at [645, 240] on button "Répondre" at bounding box center [630, 240] width 53 height 12
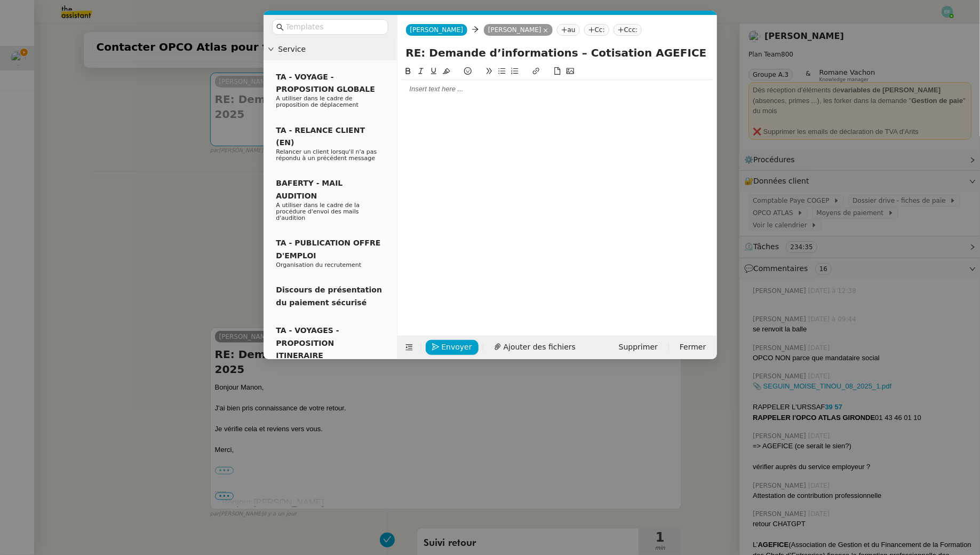
click at [438, 84] on div at bounding box center [557, 89] width 311 height 10
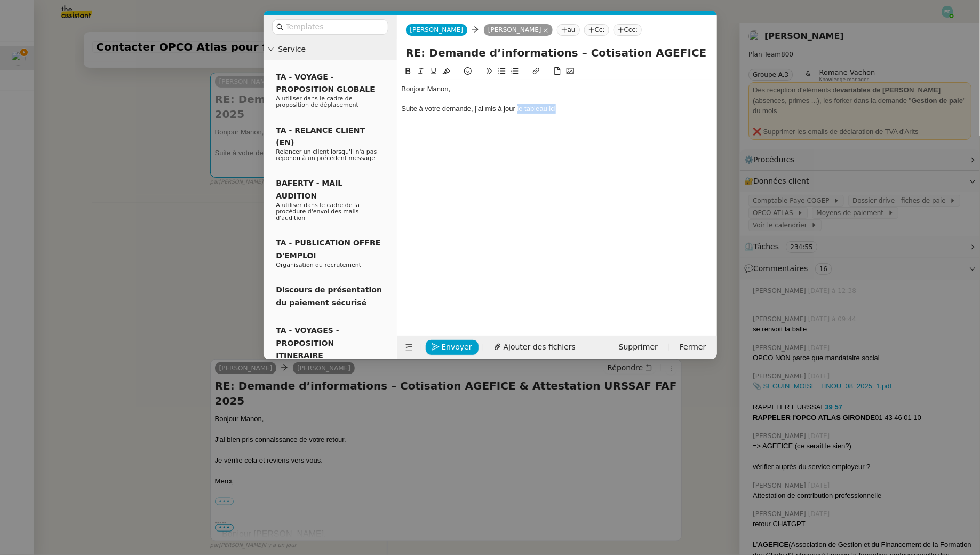
drag, startPoint x: 567, startPoint y: 108, endPoint x: 517, endPoint y: 107, distance: 50.2
click at [517, 107] on div "Suite à votre demande, j'ai mis à jour le tableau ici" at bounding box center [557, 109] width 311 height 10
click at [537, 70] on icon at bounding box center [536, 70] width 7 height 7
paste input "https://docs.google.com/spreadsheets/d/1X8AA8BbiAZWQ3NTAUsM0oOb-s8zdKiCRuzS56VN…"
type input "https://docs.google.com/spreadsheets/d/1X8AA8BbiAZWQ3NTAUsM0oOb-s8zdKiCRuzS56VN…"
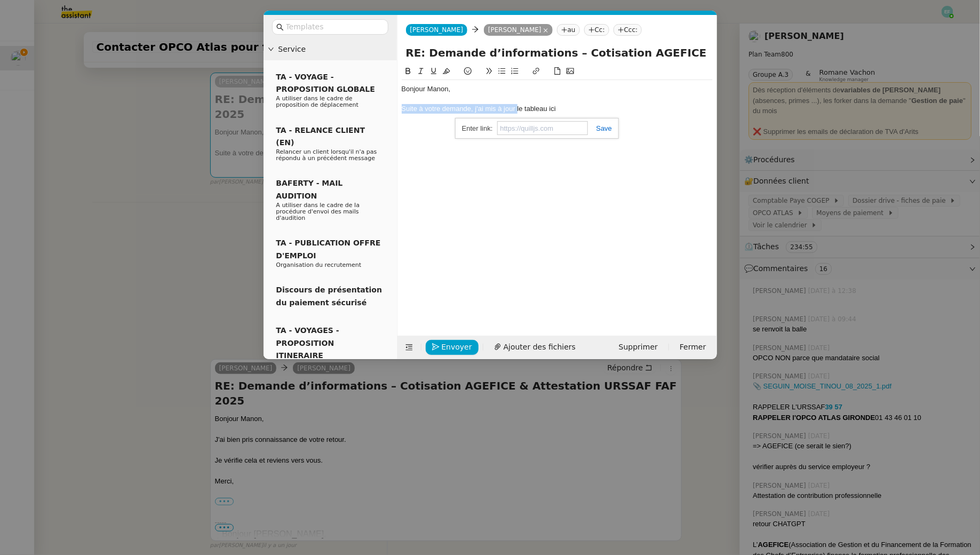
scroll to position [0, 0]
click at [569, 111] on div "Suite à votre demande, j'ai mis à jour le tableau ici" at bounding box center [557, 109] width 311 height 10
click at [531, 107] on link "le tableau ici" at bounding box center [535, 109] width 38 height 8
click at [530, 130] on link "https://docs.google.com/spreadsheets/d/1X8AA8BbiAZWQ3NTAUsM0oOb-s8zdKiCRuzS56VN…" at bounding box center [509, 128] width 73 height 14
click at [580, 108] on div "Suite à votre demande, j'ai mis à jour le tableau ici ." at bounding box center [557, 109] width 311 height 10
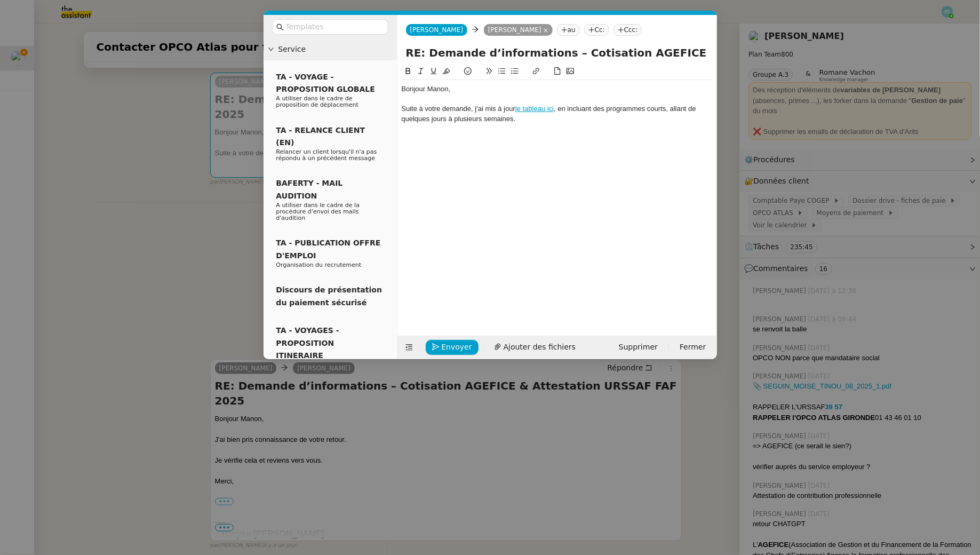
click at [467, 117] on div "Suite à votre demande, j'ai mis à jour le tableau ici , en incluant des program…" at bounding box center [557, 114] width 311 height 20
click at [502, 121] on div "Suite à votre demande, j'ai mis à jour le tableau ici , en incluant des program…" at bounding box center [557, 114] width 311 height 20
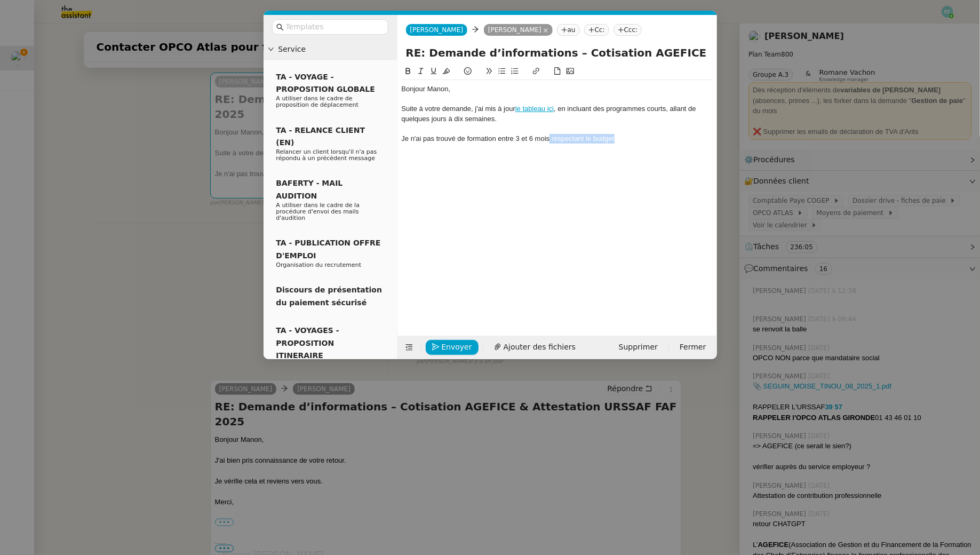
drag, startPoint x: 628, startPoint y: 139, endPoint x: 549, endPoint y: 138, distance: 78.5
click at [549, 138] on div "Je n'ai pas trouvé de formation entre 3 et 6 mois respectant le budget" at bounding box center [557, 139] width 311 height 10
drag, startPoint x: 576, startPoint y: 139, endPoint x: 390, endPoint y: 140, distance: 186.8
click at [390, 140] on nz-layout "Service TA - VOYAGE - PROPOSITION GLOBALE A utiliser dans le cadre de propositi…" at bounding box center [491, 187] width 454 height 344
click at [422, 74] on icon at bounding box center [420, 71] width 5 height 6
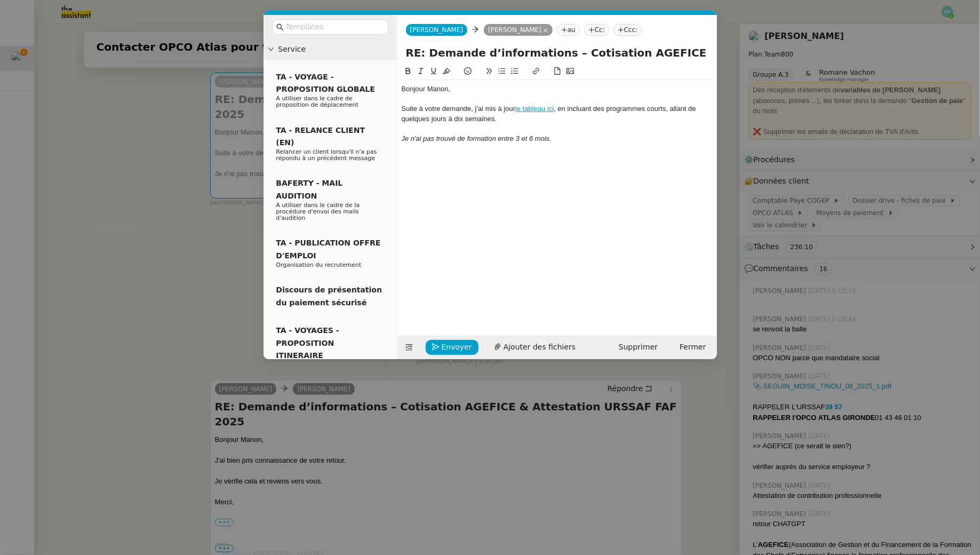
click at [561, 137] on div "Je n'ai pas trouvé de formation entre 3 et 6 mois." at bounding box center [557, 139] width 311 height 10
click at [435, 137] on em "Je n'ai pas trouvé de formation entre 3 et 6 mois." at bounding box center [477, 138] width 150 height 8
click at [481, 139] on em "Je n'ai pas réussi à trouvé de formation entre 3 et 6 mois." at bounding box center [490, 138] width 177 height 8
click at [591, 138] on div "Je n'ai pas réussi à trouver de formation entre 3 et 6 mois." at bounding box center [557, 139] width 311 height 10
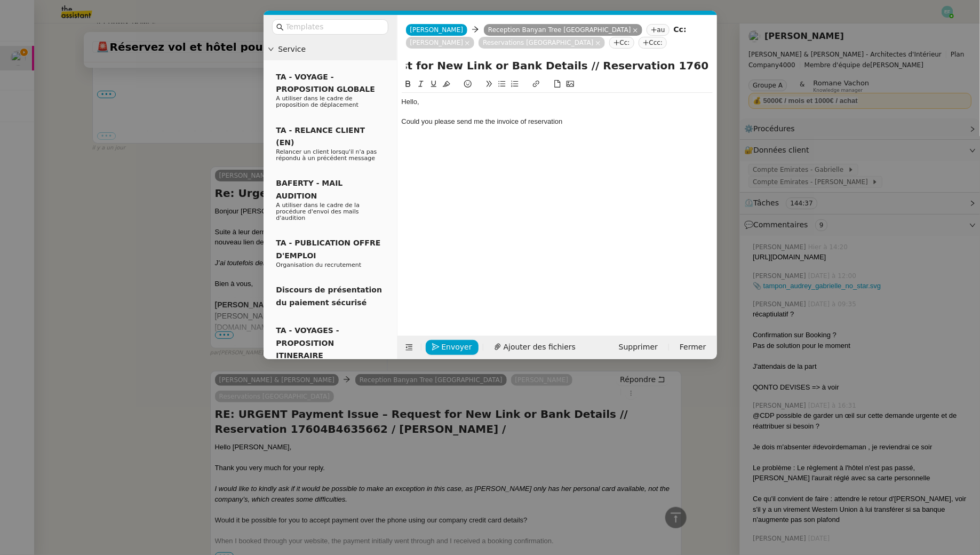
scroll to position [0, 288]
drag, startPoint x: 610, startPoint y: 69, endPoint x: 747, endPoint y: 70, distance: 136.6
click at [747, 70] on nz-modal-container "Service TA - VOYAGE - PROPOSITION GLOBALE A utiliser dans le cadre de propositi…" at bounding box center [490, 277] width 980 height 555
click at [602, 64] on input "RE: URGENT Payment Issue – Request for New Link or Bank Details // Reservation …" at bounding box center [557, 66] width 303 height 16
drag, startPoint x: 614, startPoint y: 67, endPoint x: 527, endPoint y: 66, distance: 87.0
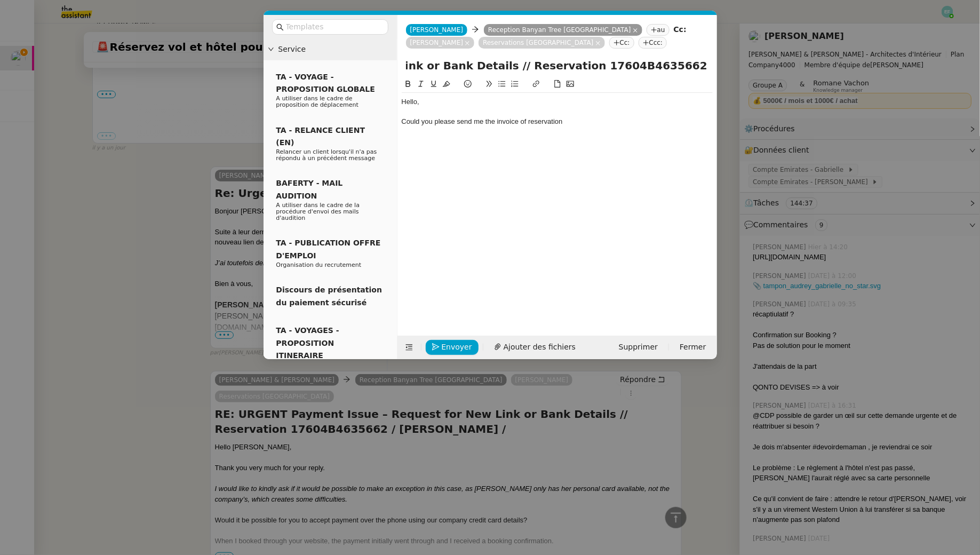
click at [527, 66] on input "RE: URGENT Payment Issue – Request for New Link or Bank Details // Reservation …" at bounding box center [557, 66] width 303 height 16
click at [581, 124] on div "Could you please send me the invoice of reservation" at bounding box center [557, 122] width 311 height 10
drag, startPoint x: 428, startPoint y: 102, endPoint x: 384, endPoint y: 102, distance: 44.3
click at [384, 102] on nz-layout "Service TA - VOYAGE - PROPOSITION GLOBALE A utiliser dans le cadre de propositi…" at bounding box center [491, 187] width 454 height 344
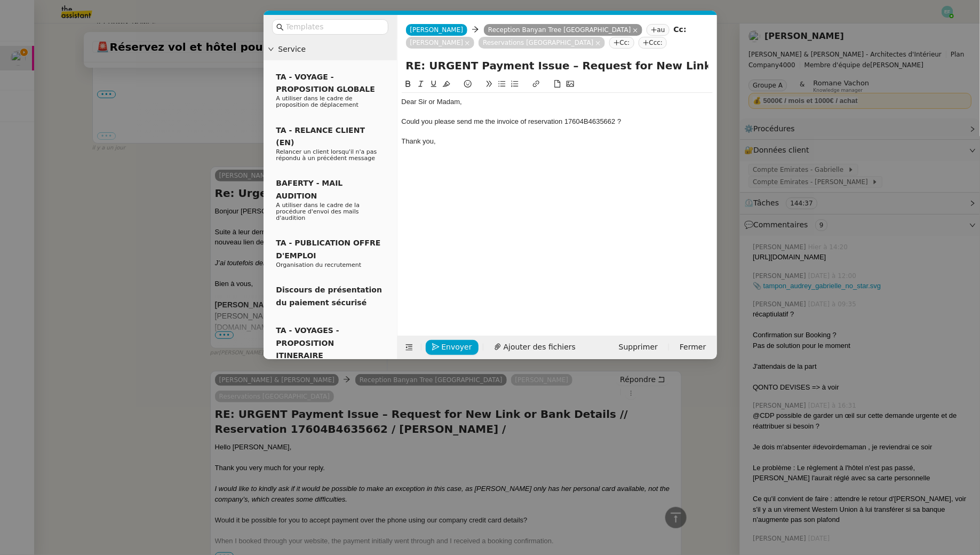
click at [528, 120] on div "Could you please send me the invoice of reservation 17604B4635662 ?" at bounding box center [557, 122] width 311 height 10
click at [464, 115] on div at bounding box center [557, 112] width 311 height 10
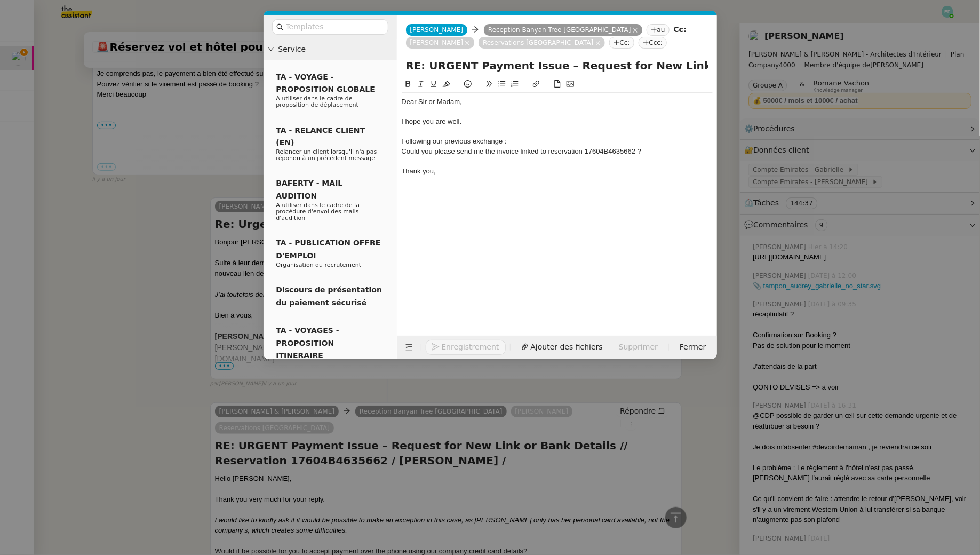
scroll to position [4058, 0]
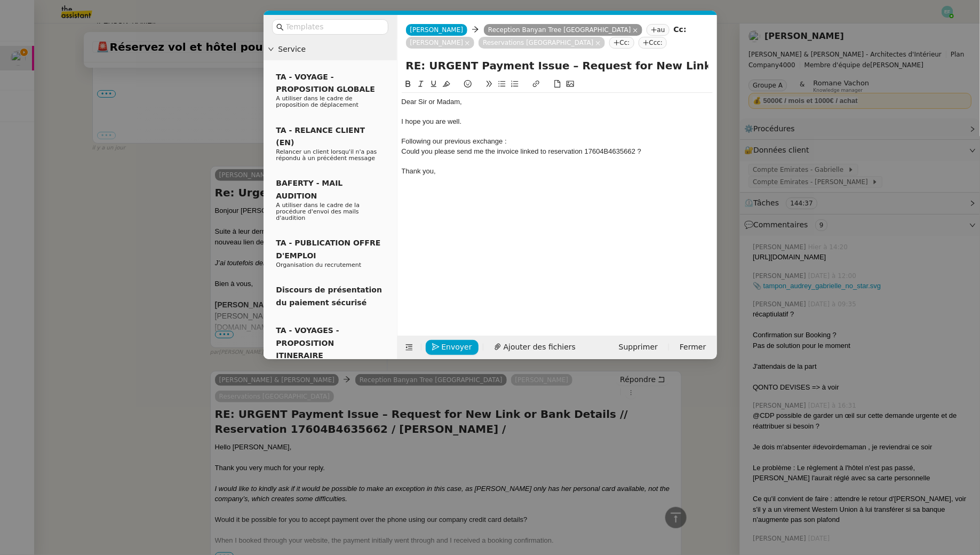
click at [408, 150] on div "Could you please send me the invoice linked to reservation 17604B4635662 ?" at bounding box center [557, 152] width 311 height 10
click at [453, 344] on span "Envoyer" at bounding box center [457, 347] width 30 height 12
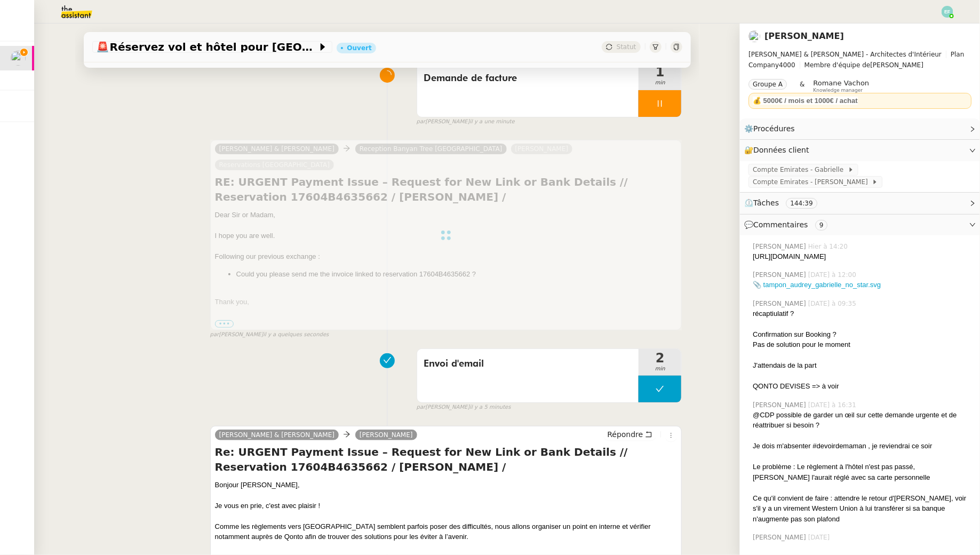
scroll to position [0, 0]
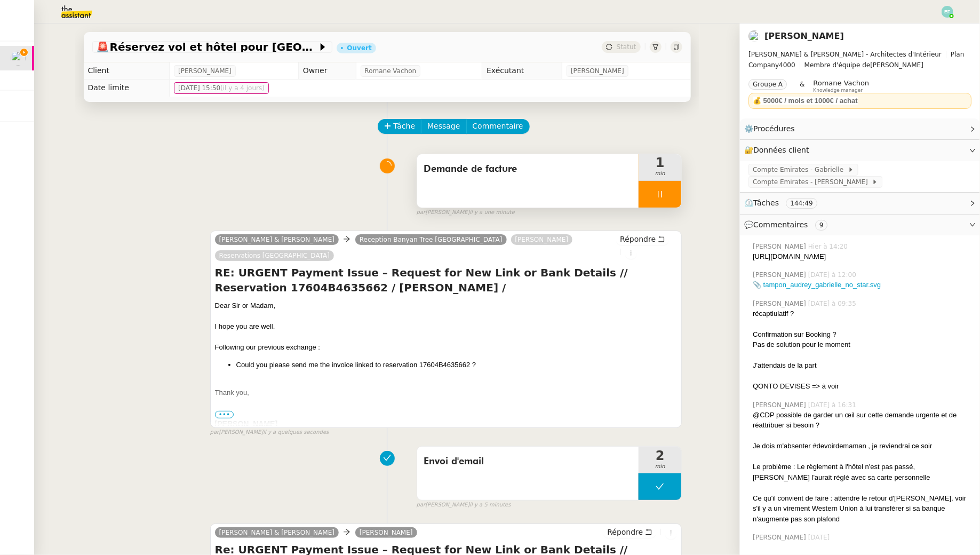
click at [659, 196] on icon at bounding box center [660, 194] width 9 height 9
click at [669, 193] on icon at bounding box center [671, 194] width 9 height 9
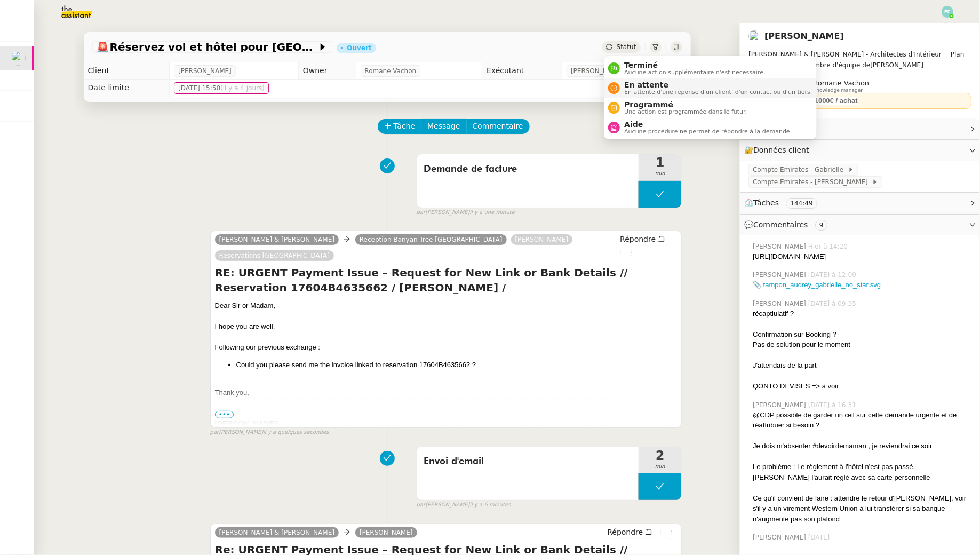
click at [636, 89] on span "En attente d'une réponse d'un client, d'un contact ou d'un tiers." at bounding box center [718, 92] width 188 height 6
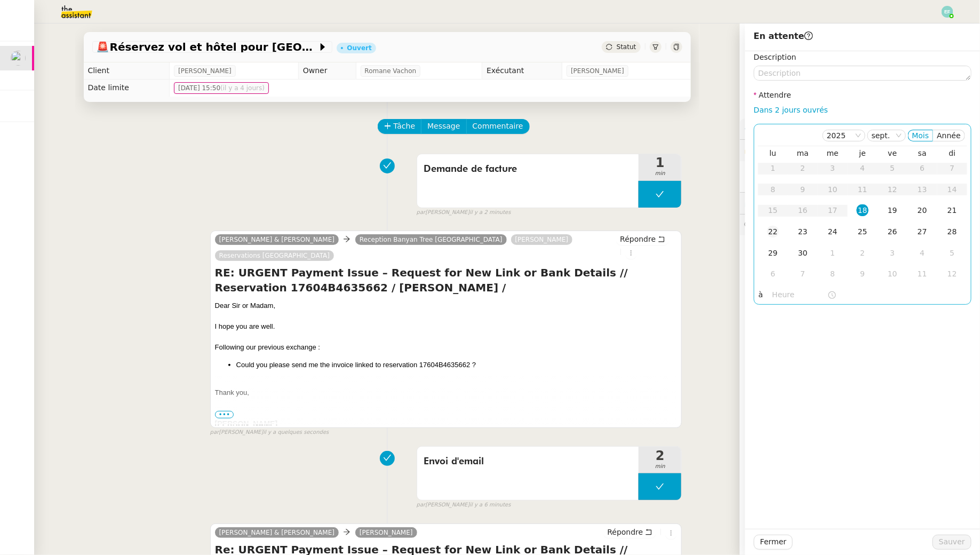
click at [777, 232] on div "22" at bounding box center [773, 232] width 12 height 12
click at [961, 535] on button "Sauver" at bounding box center [952, 542] width 39 height 15
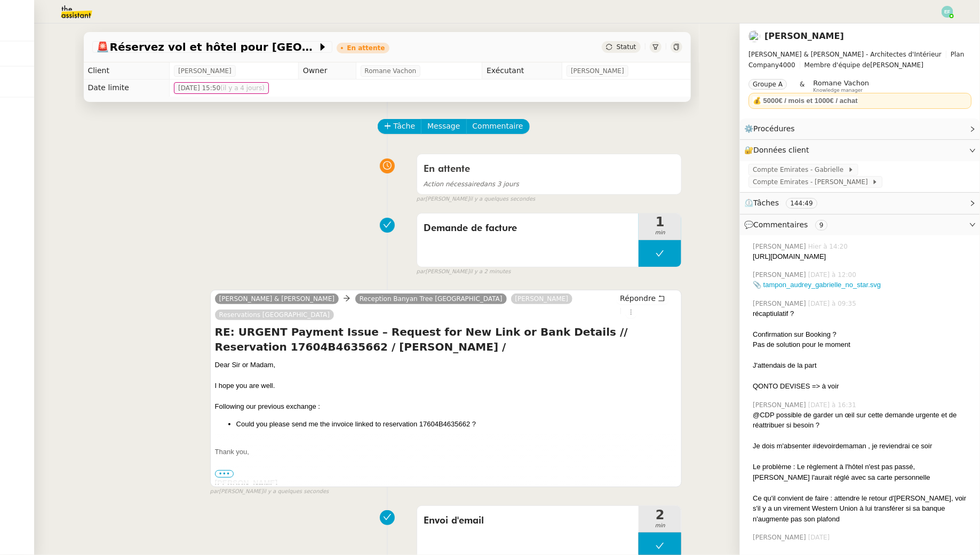
click at [82, 20] on img at bounding box center [68, 11] width 83 height 23
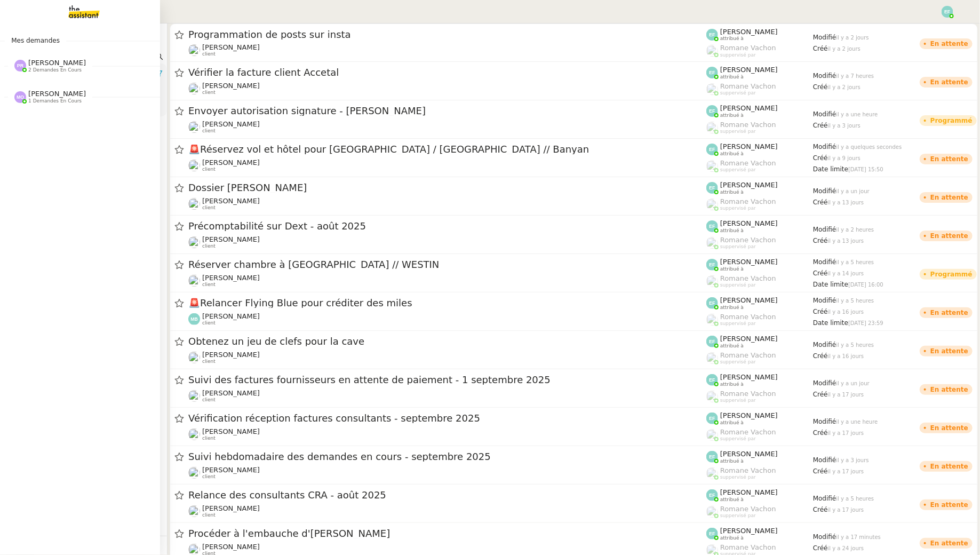
click at [37, 72] on span "2 demandes en cours" at bounding box center [54, 70] width 53 height 6
click at [46, 146] on span "[PERSON_NAME]" at bounding box center [57, 143] width 58 height 8
click at [60, 168] on span "MOUGINS ETANG_Commande luminaires et miroirs" at bounding box center [139, 166] width 244 height 10
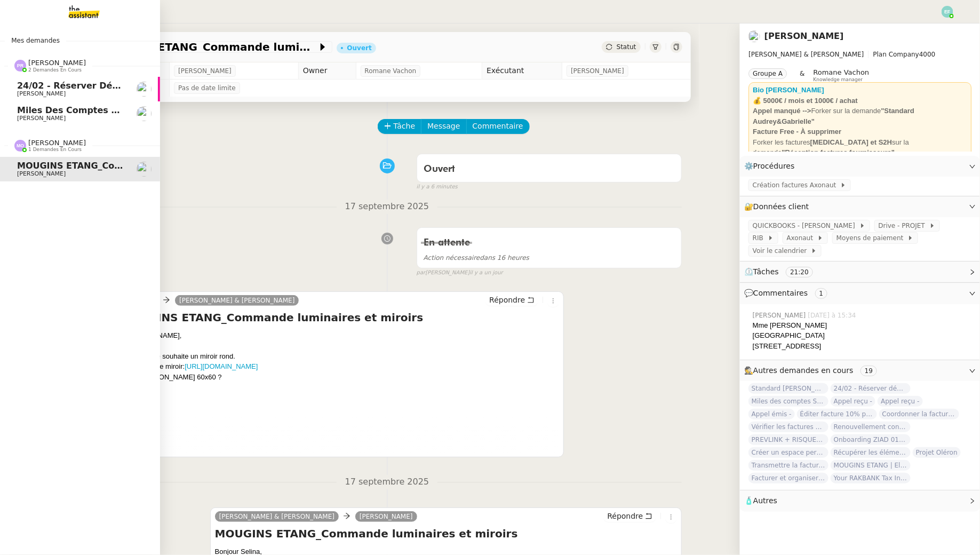
click at [87, 107] on span "Miles des comptes Skywards et Flying Blue" at bounding box center [122, 110] width 210 height 10
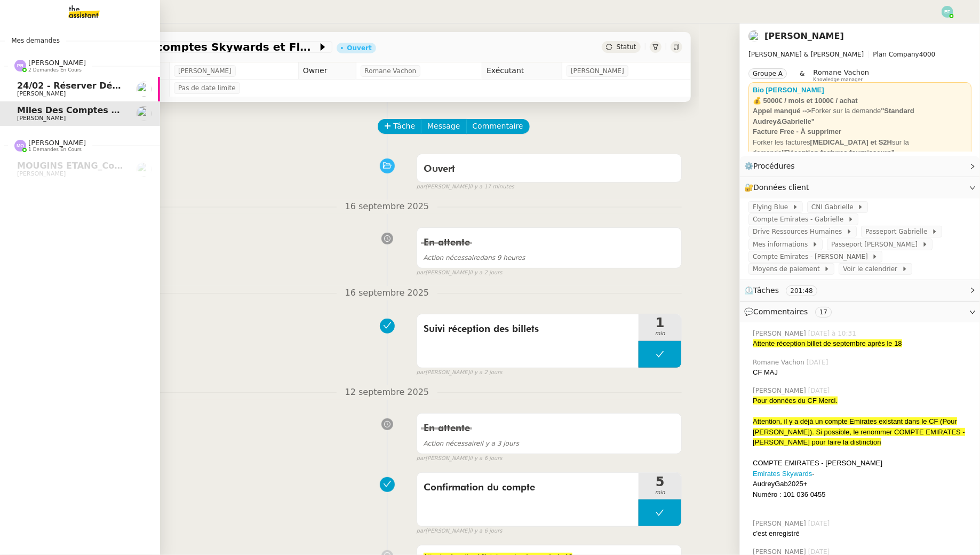
click at [81, 83] on span "24/02 - Réserver déplacement à [GEOGRAPHIC_DATA] pour [PERSON_NAME] et [PERSON_…" at bounding box center [247, 86] width 461 height 10
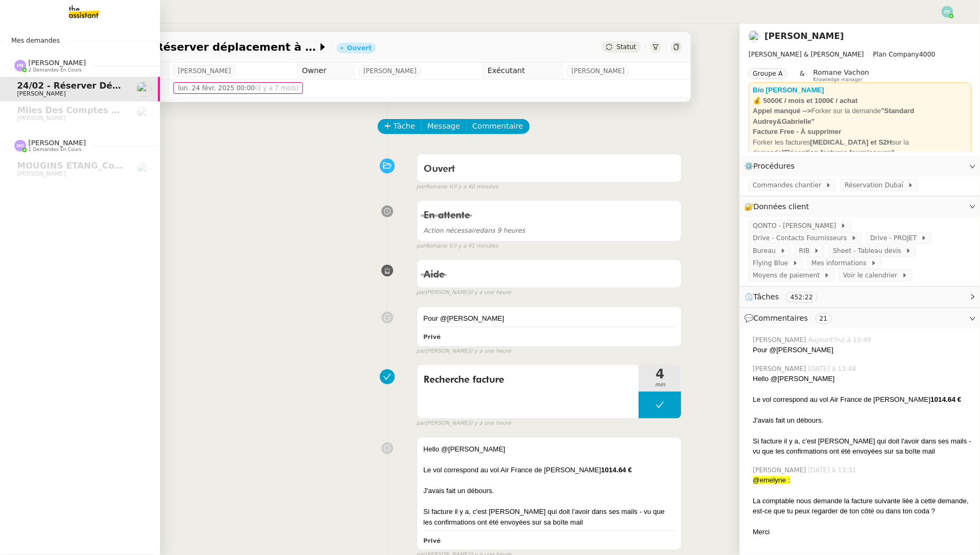
click at [74, 17] on img at bounding box center [75, 11] width 83 height 23
